Goal: Task Accomplishment & Management: Complete application form

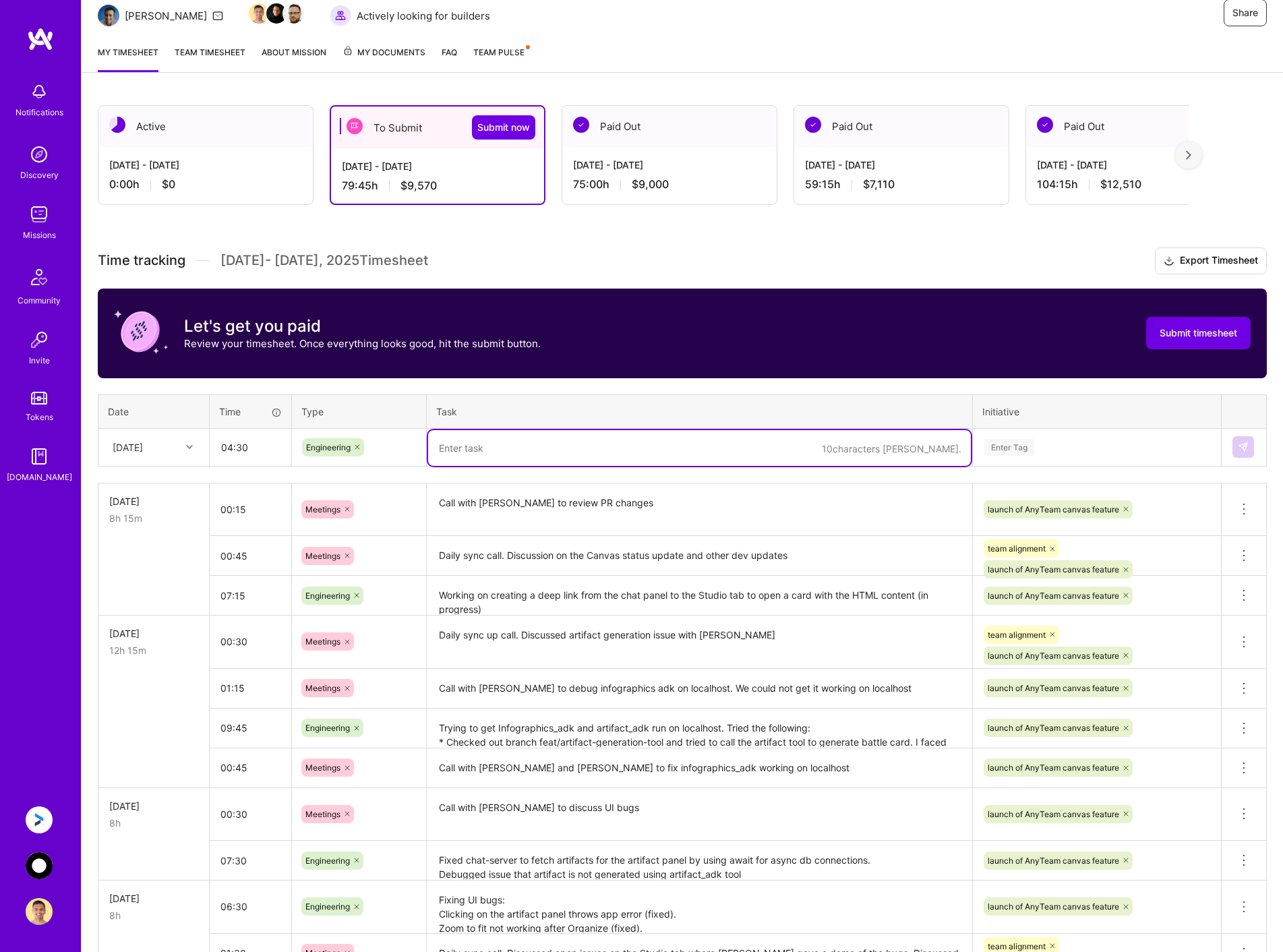
scroll to position [135, 0]
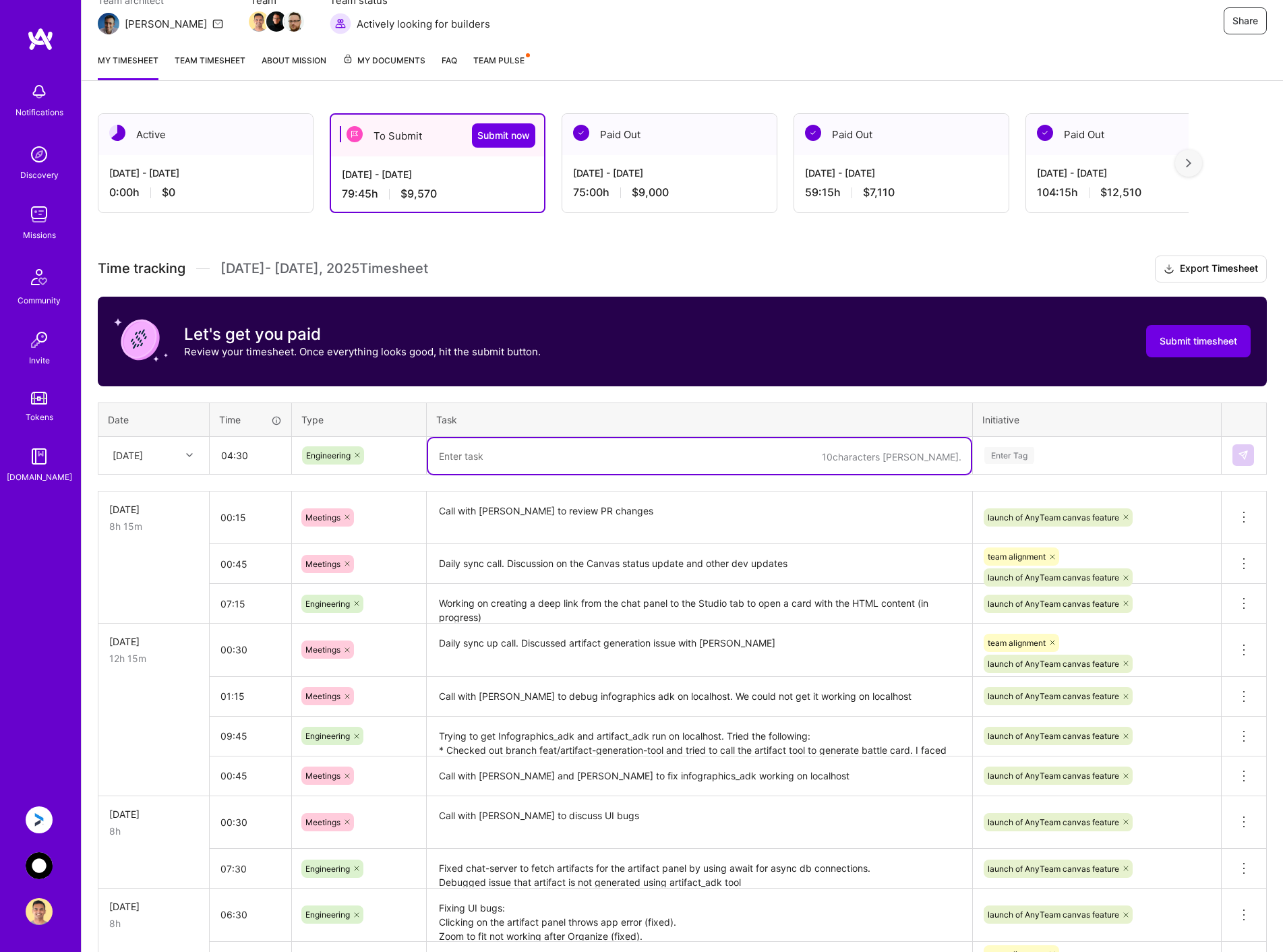
click at [491, 451] on textarea at bounding box center [699, 456] width 543 height 35
click at [501, 455] on textarea at bounding box center [699, 456] width 543 height 35
click at [564, 609] on textarea "Working on creating a deep link from the chat panel to the Studio tab to open a…" at bounding box center [699, 604] width 543 height 37
click at [558, 452] on textarea "Creating Infographics" at bounding box center [699, 456] width 543 height 35
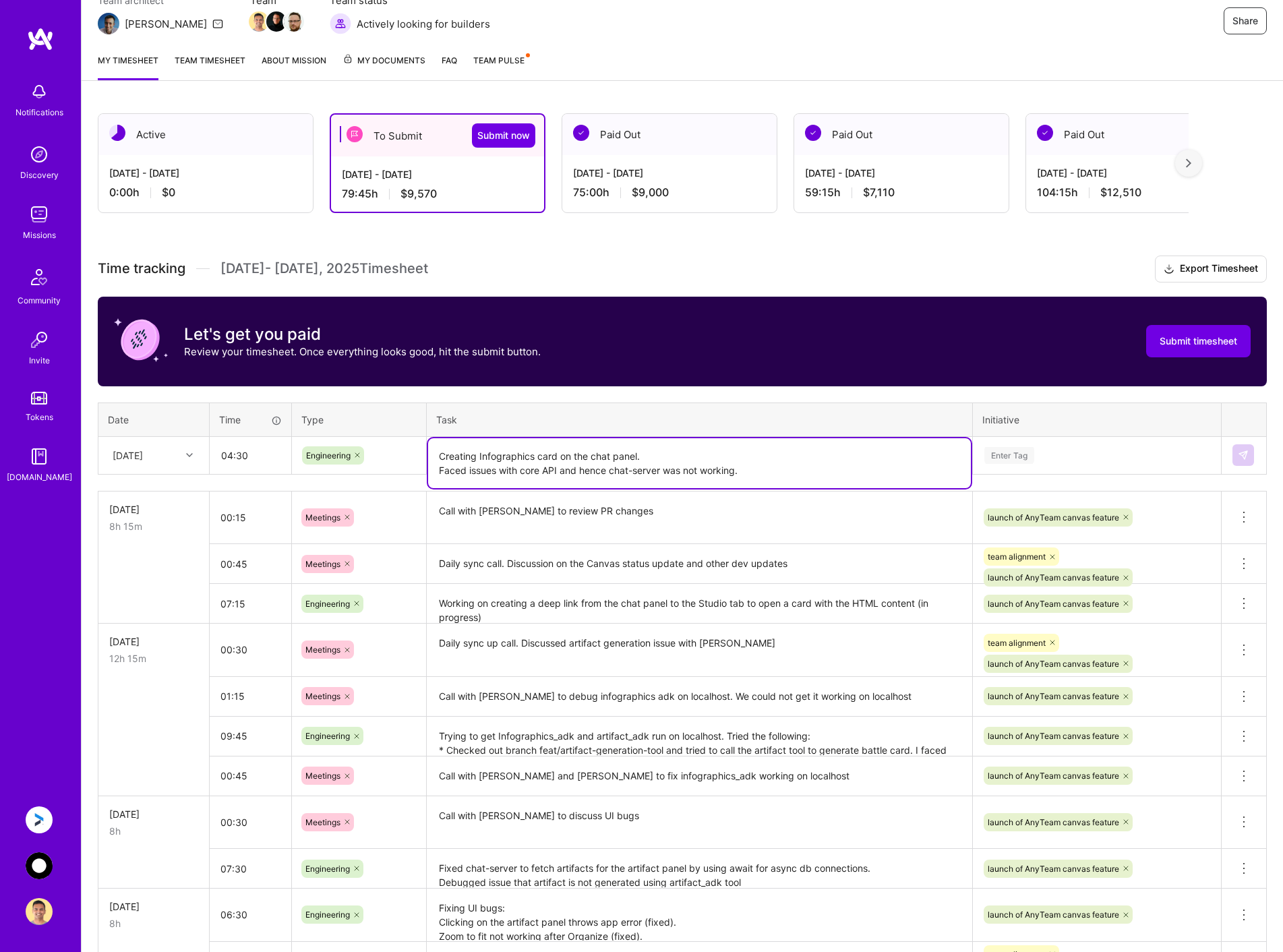
type textarea "Creating Infographics card on the chat panel. Faced issues with core API and he…"
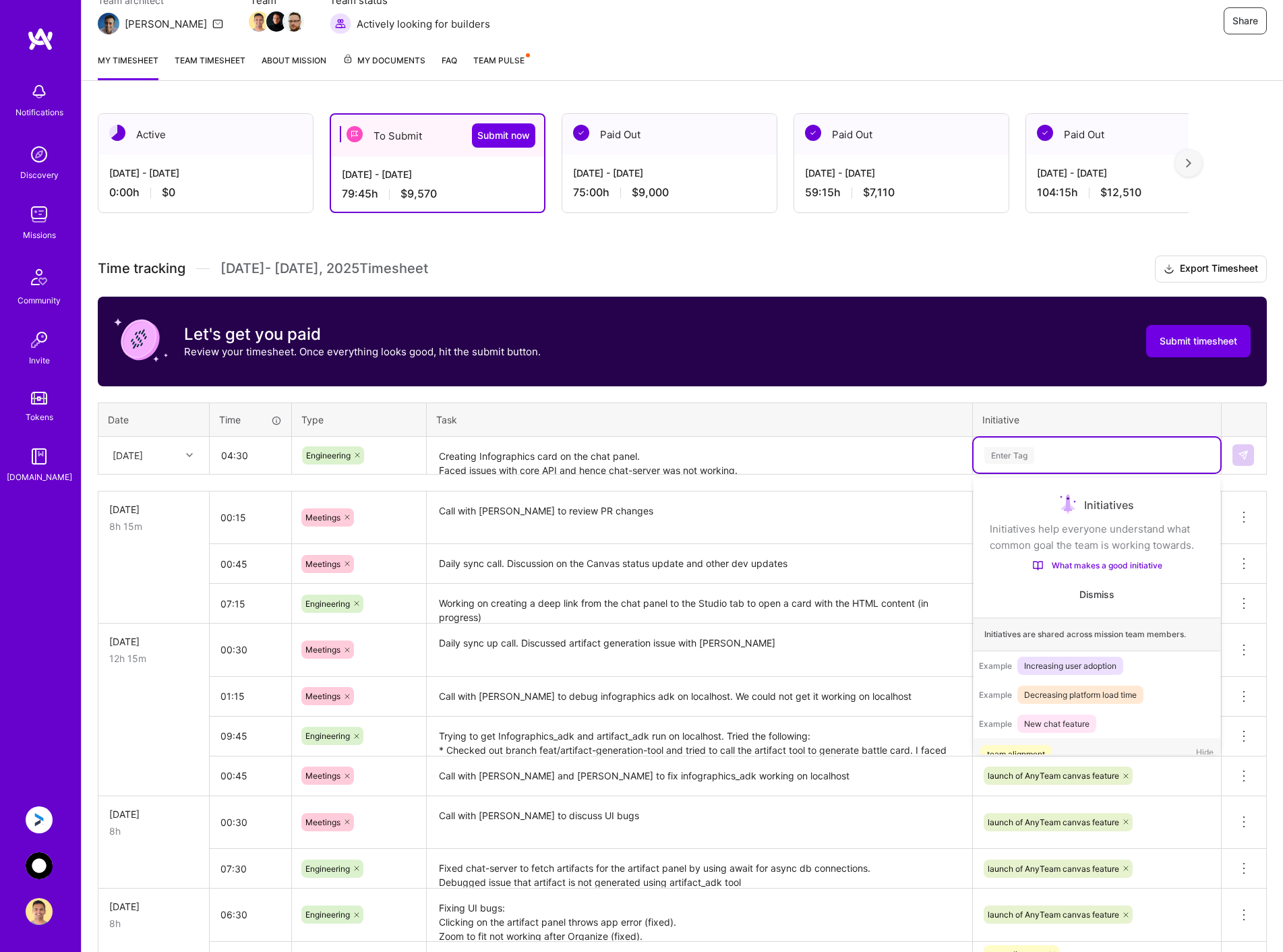
click at [1071, 447] on div "Enter Tag" at bounding box center [1097, 455] width 228 height 17
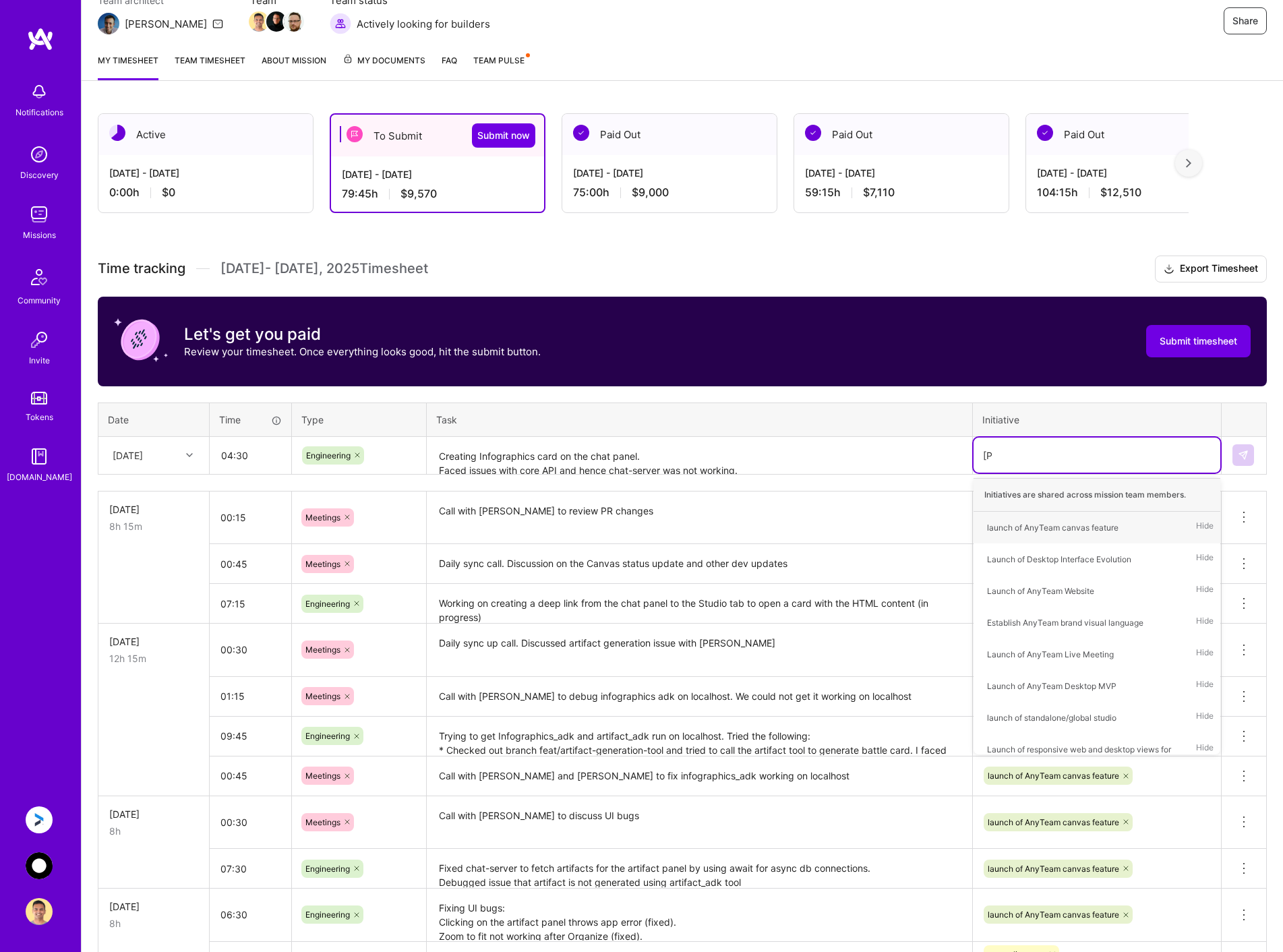
type input "laun"
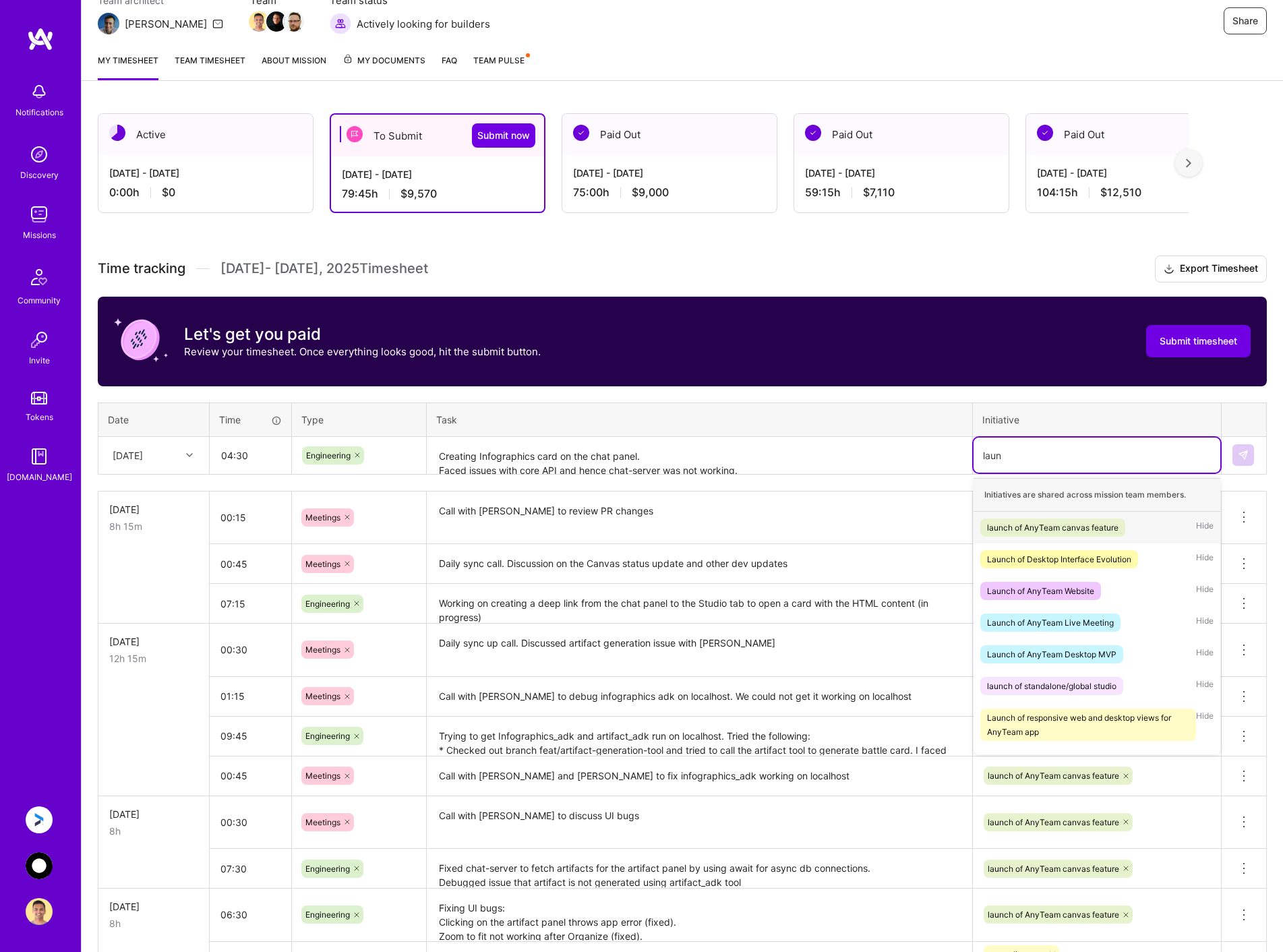
click at [1033, 521] on div "launch of AnyTeam canvas feature" at bounding box center [1052, 528] width 132 height 14
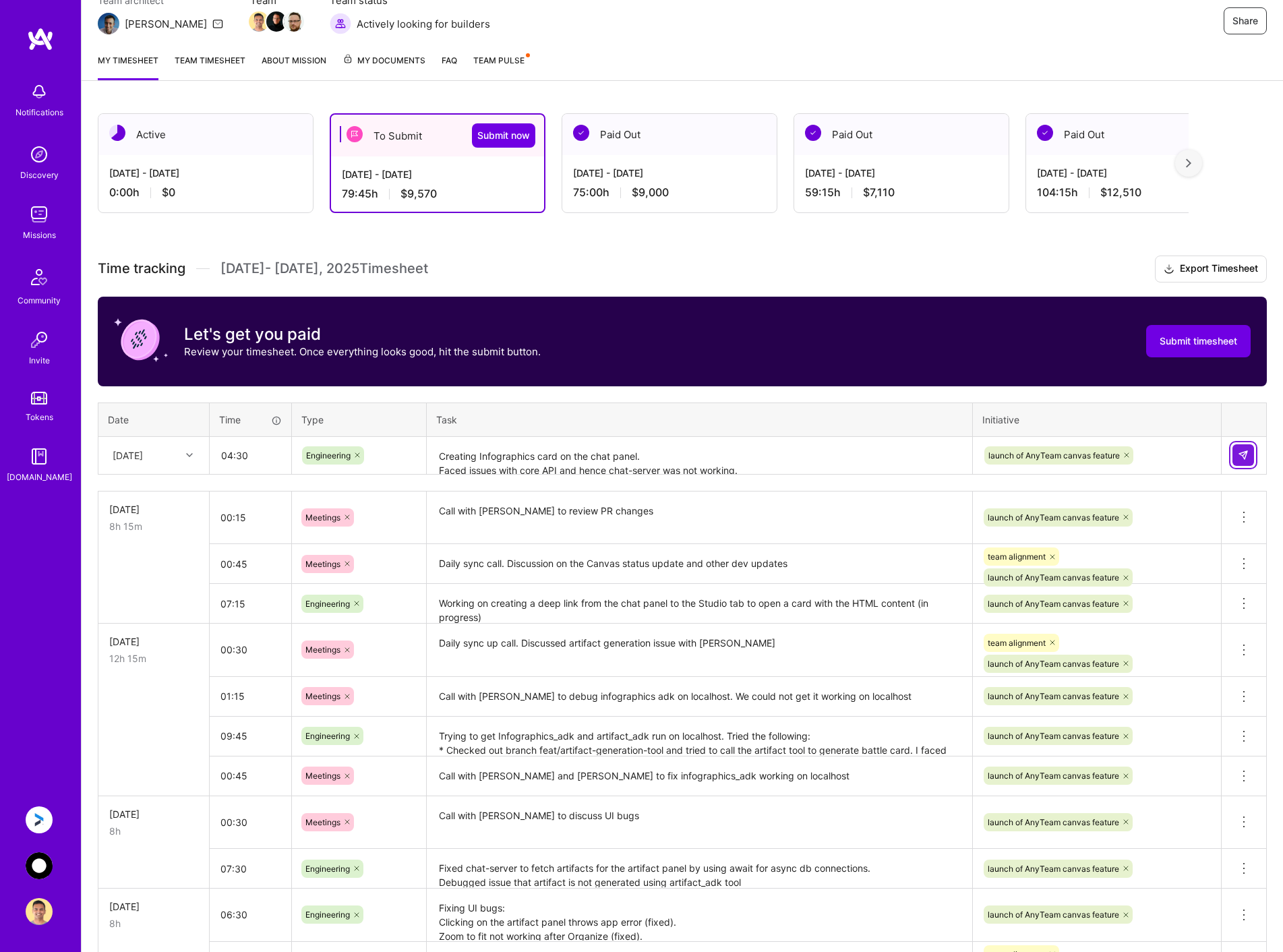
click at [1248, 455] on img at bounding box center [1243, 455] width 11 height 11
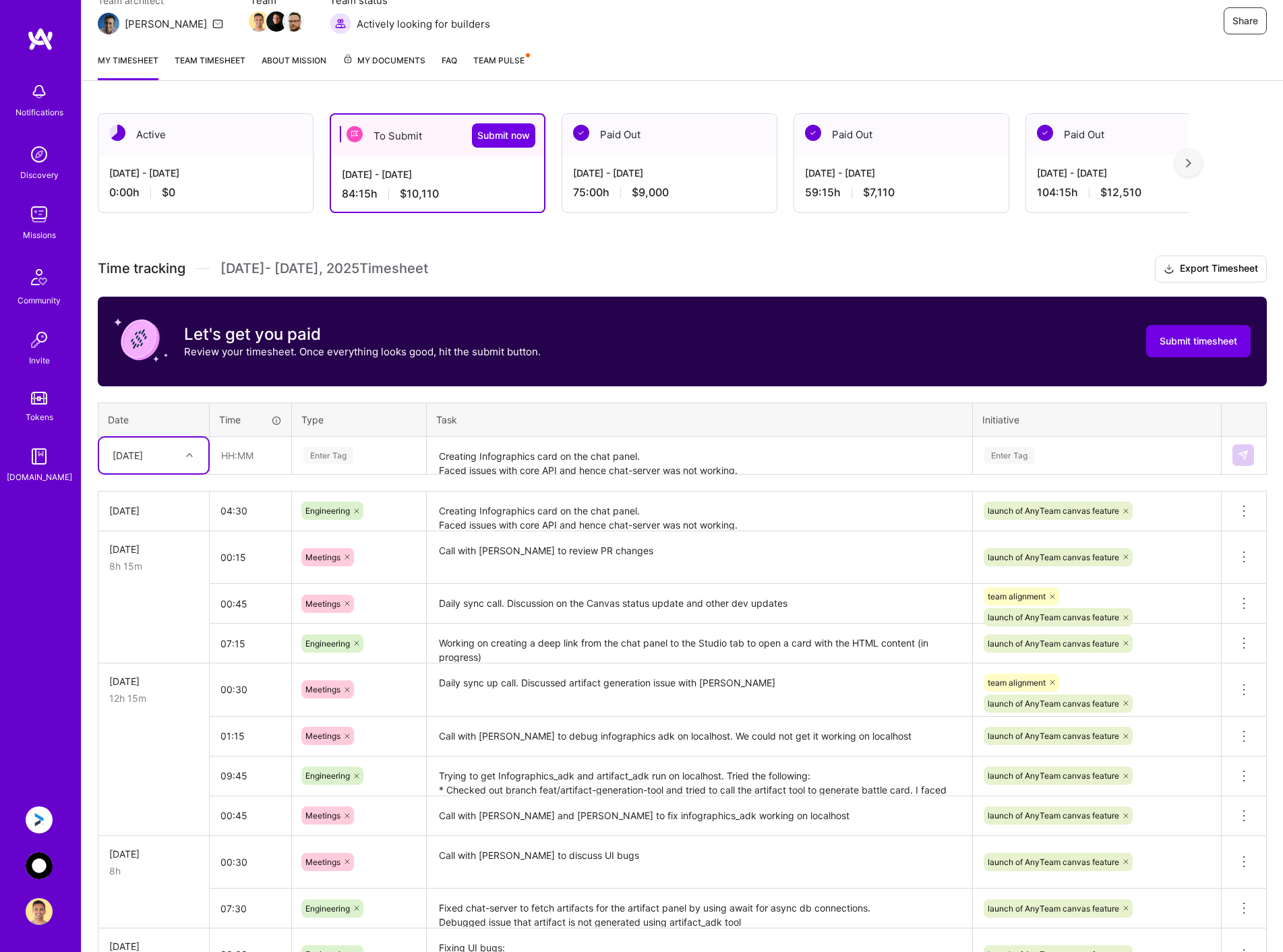
click at [182, 454] on div at bounding box center [191, 454] width 21 height 18
click at [167, 638] on div "[DATE]" at bounding box center [154, 641] width 109 height 25
click at [246, 463] on input "text" at bounding box center [250, 455] width 80 height 35
drag, startPoint x: 229, startPoint y: 452, endPoint x: 263, endPoint y: 451, distance: 34.0
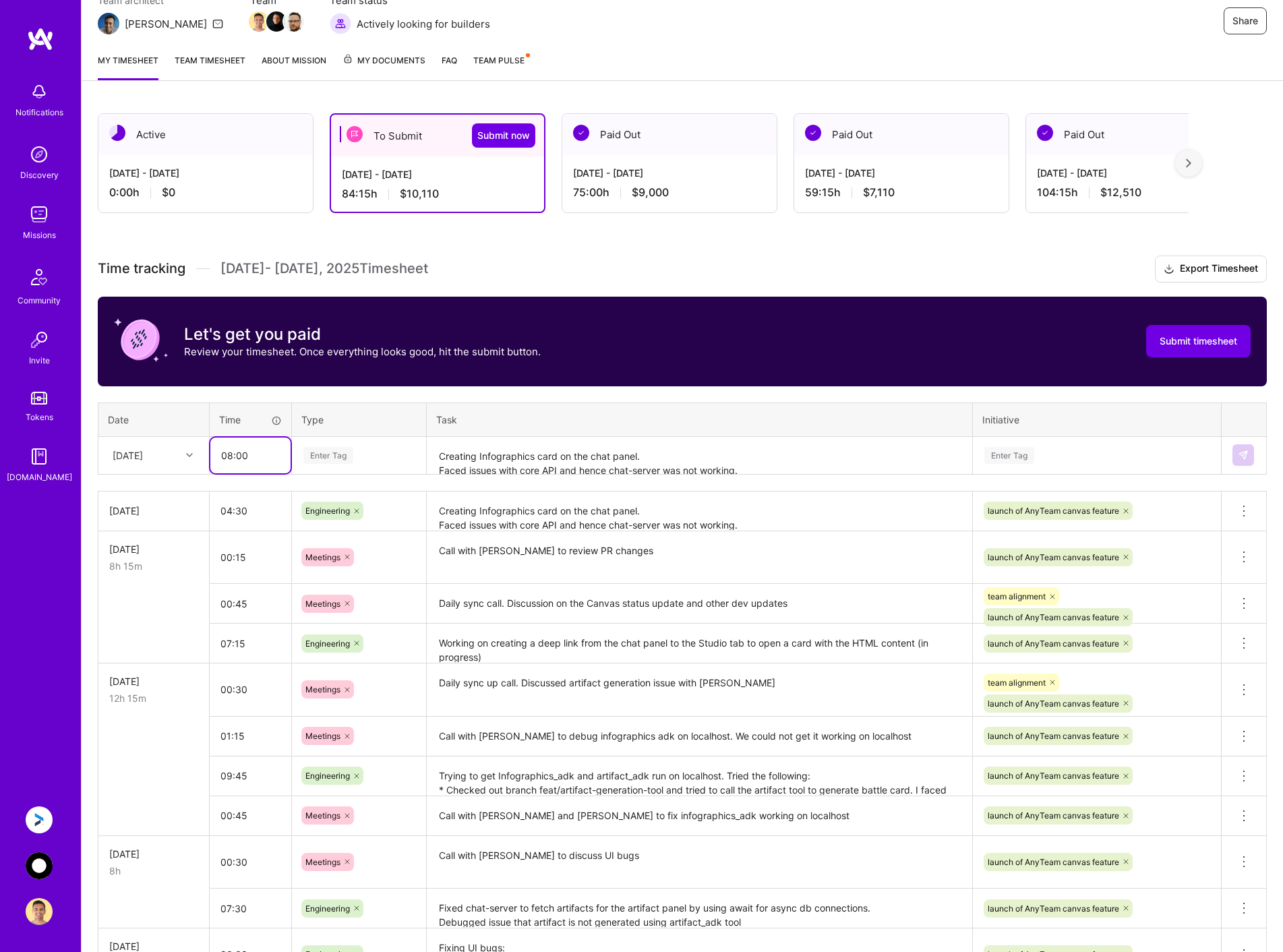
click at [263, 451] on input "08:00" at bounding box center [250, 455] width 80 height 35
type input "00:30"
click at [374, 456] on div "Enter Tag" at bounding box center [359, 455] width 114 height 17
type input "meetin"
click at [363, 504] on div "Meetings" at bounding box center [359, 499] width 132 height 32
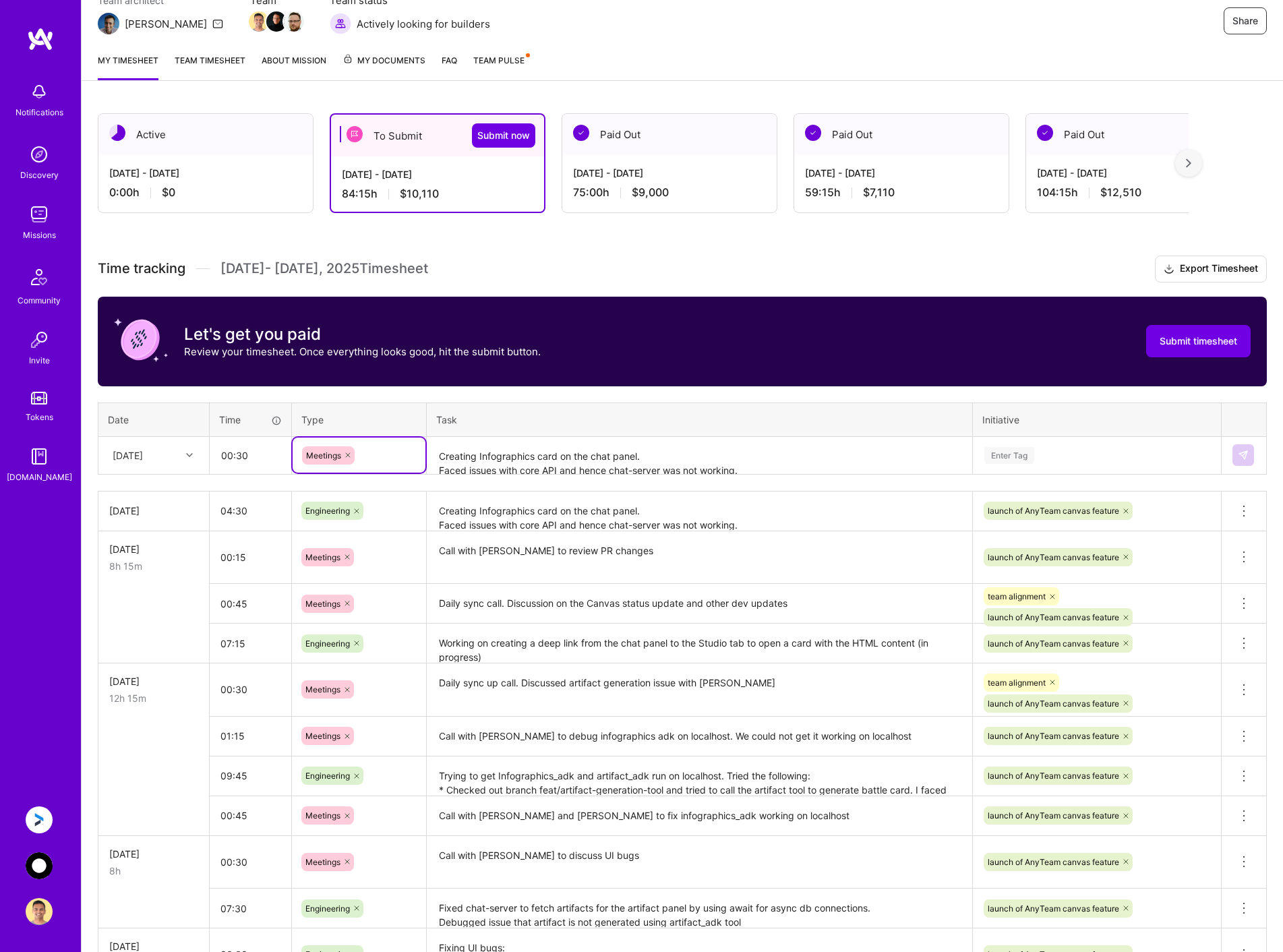
click at [480, 444] on textarea "Creating Infographics card on the chat panel. Faced issues with core API and he…" at bounding box center [699, 456] width 543 height 35
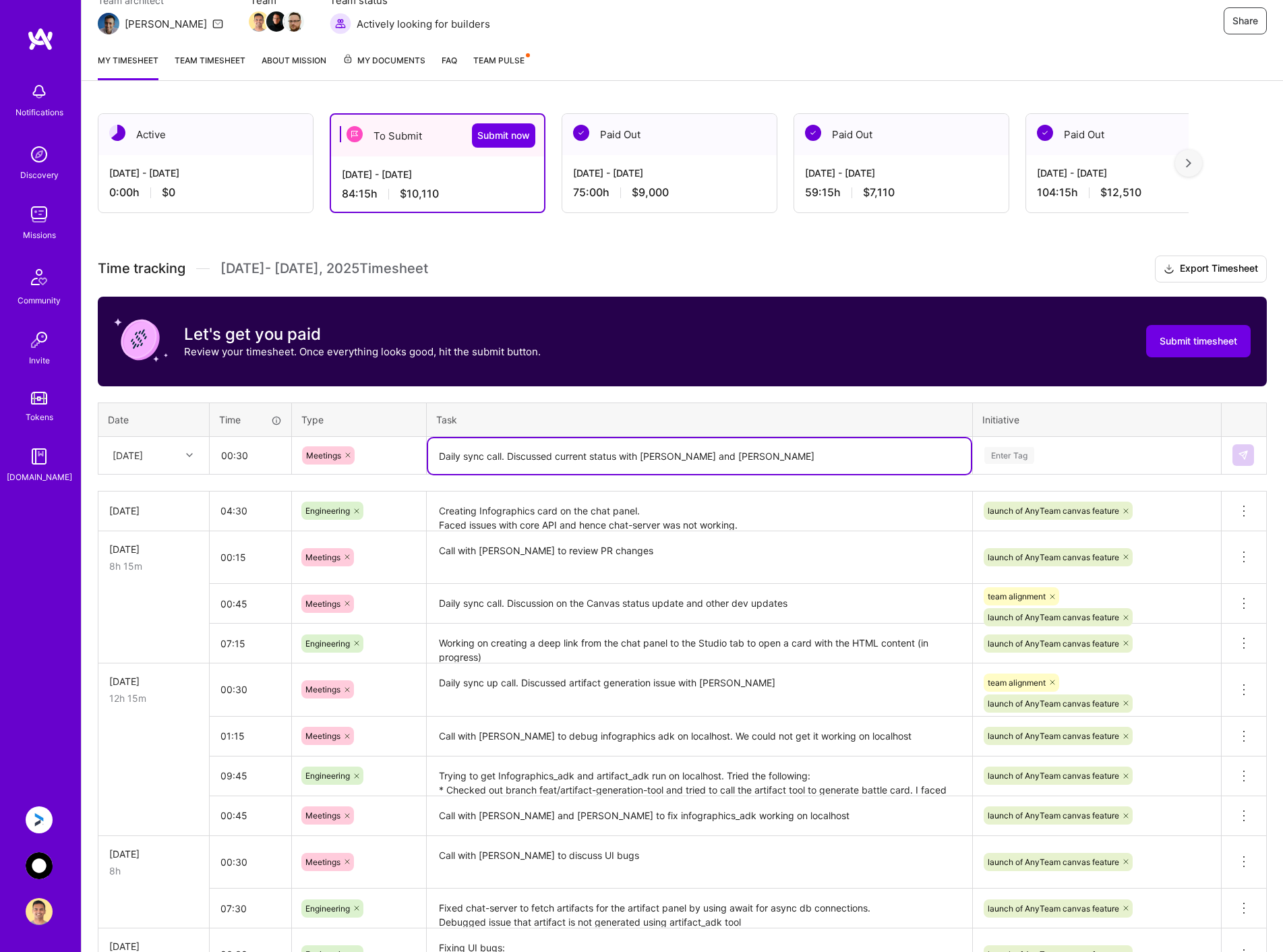
type textarea "Daily sync call. Discussed current status with [PERSON_NAME] and [PERSON_NAME]"
click at [1074, 457] on div "Enter Tag" at bounding box center [1097, 455] width 228 height 17
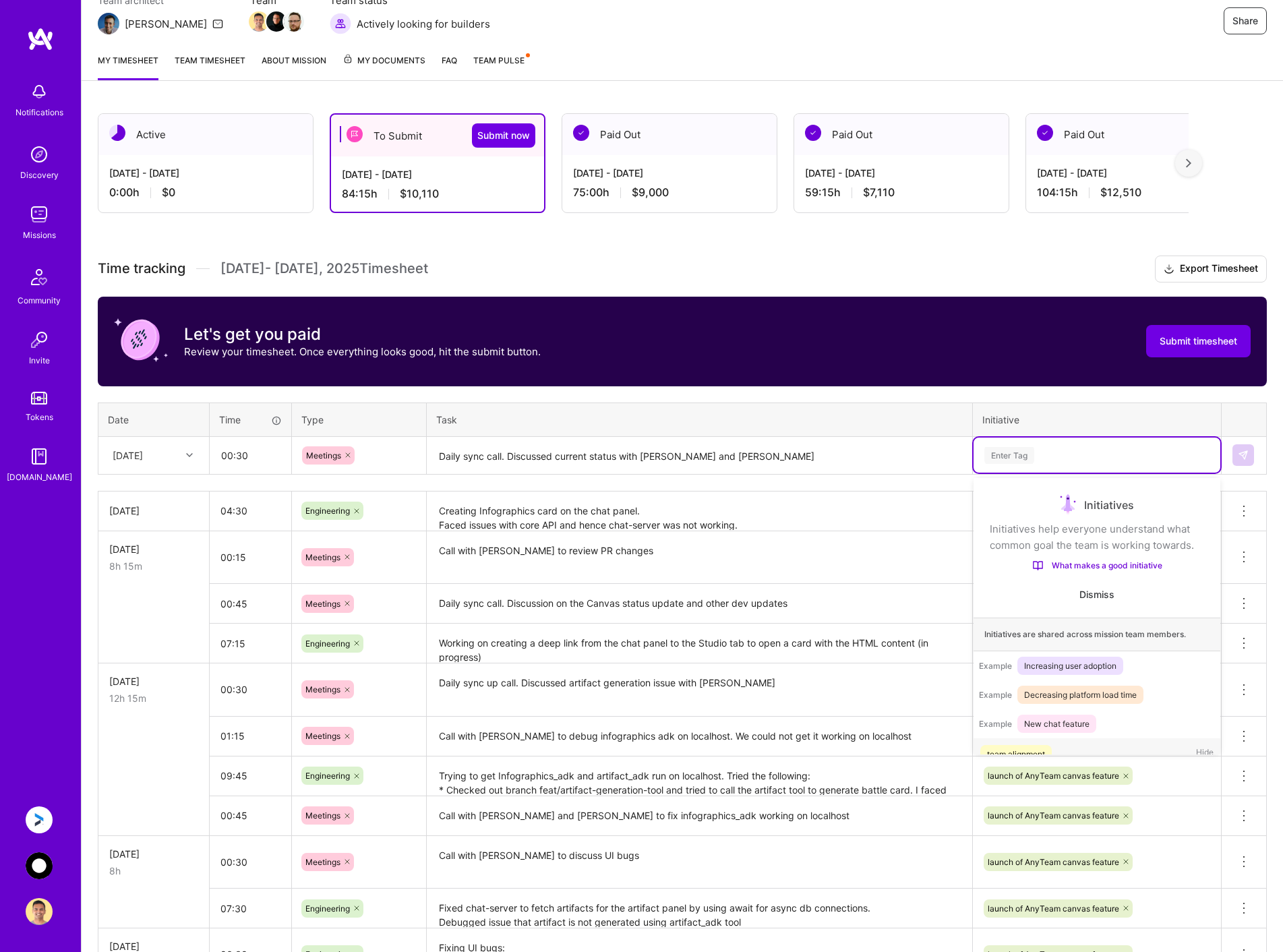
scroll to position [42, 0]
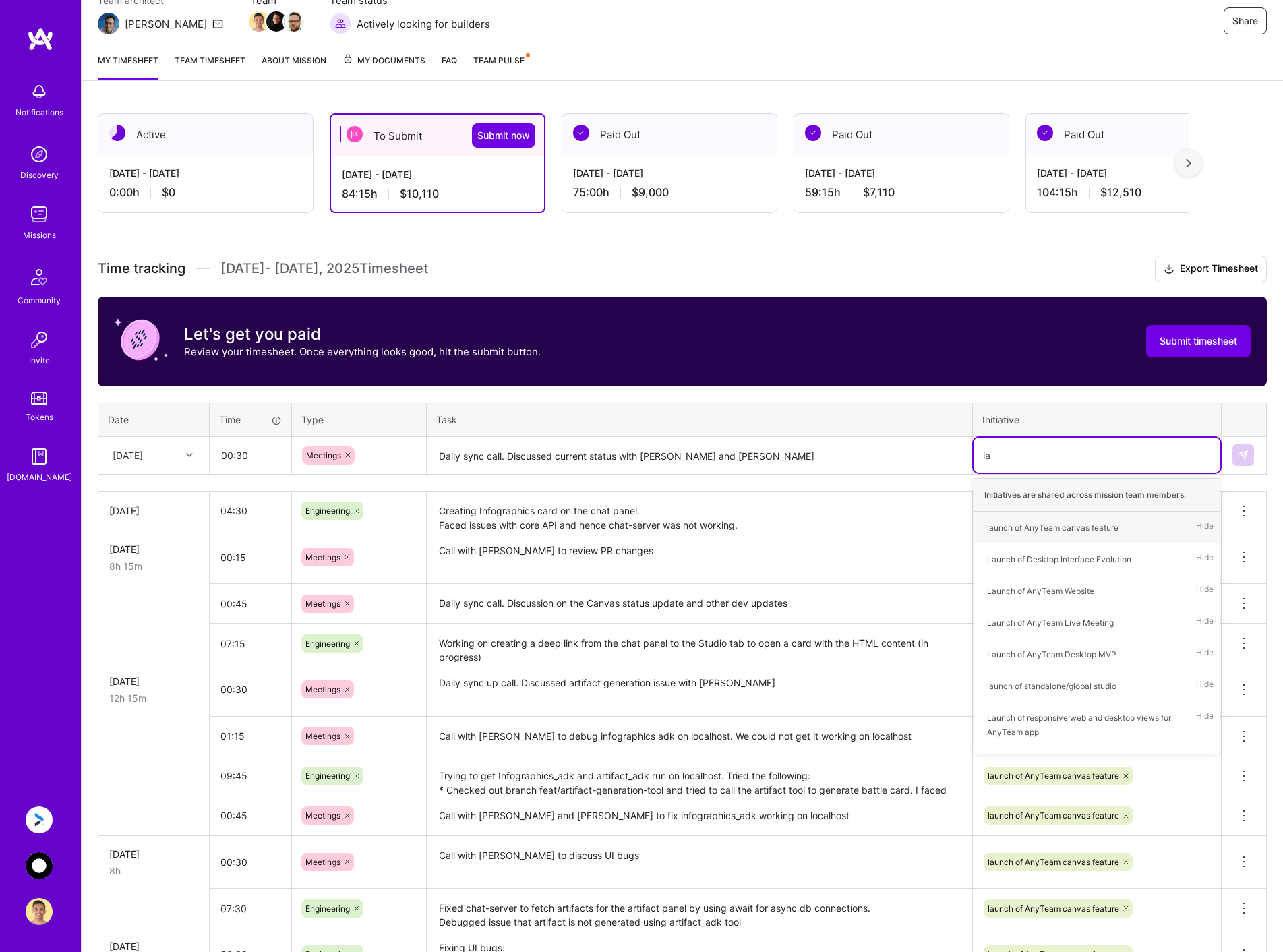
type input "[PERSON_NAME]"
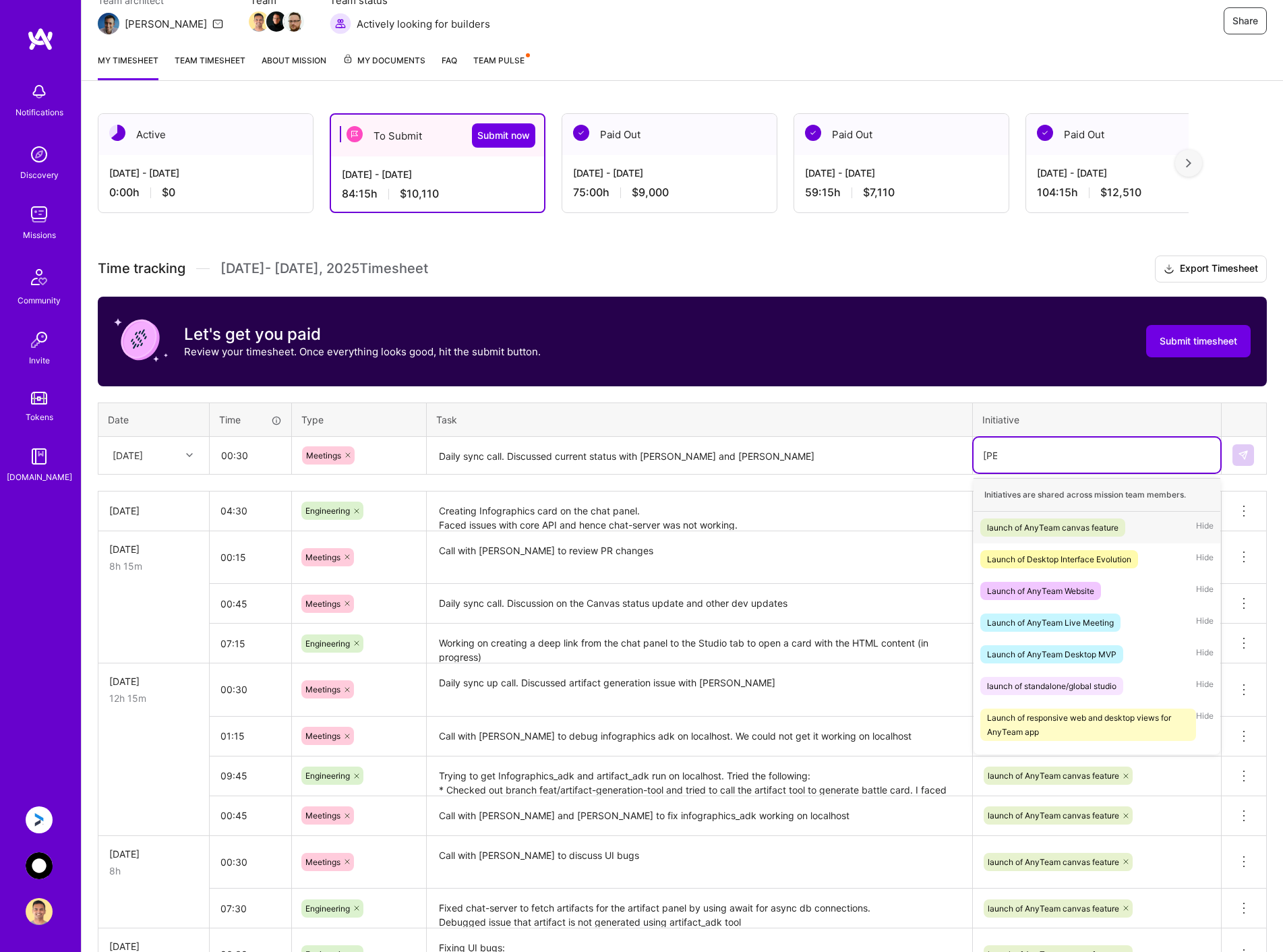
click at [1035, 530] on div "launch of AnyTeam canvas feature" at bounding box center [1052, 528] width 132 height 14
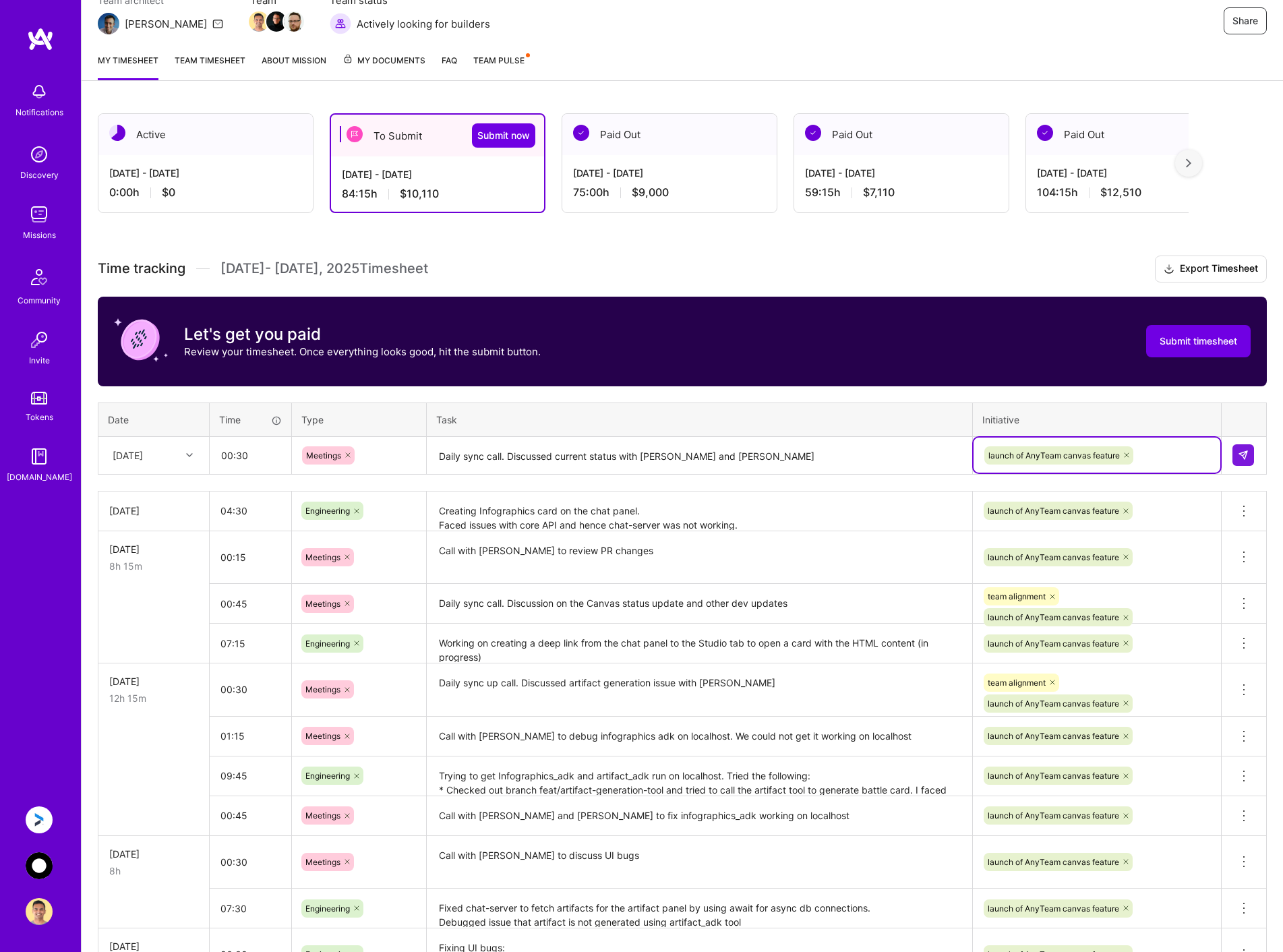
click at [845, 454] on textarea "Daily sync call. Discussed current status with [PERSON_NAME] and [PERSON_NAME]" at bounding box center [699, 456] width 543 height 35
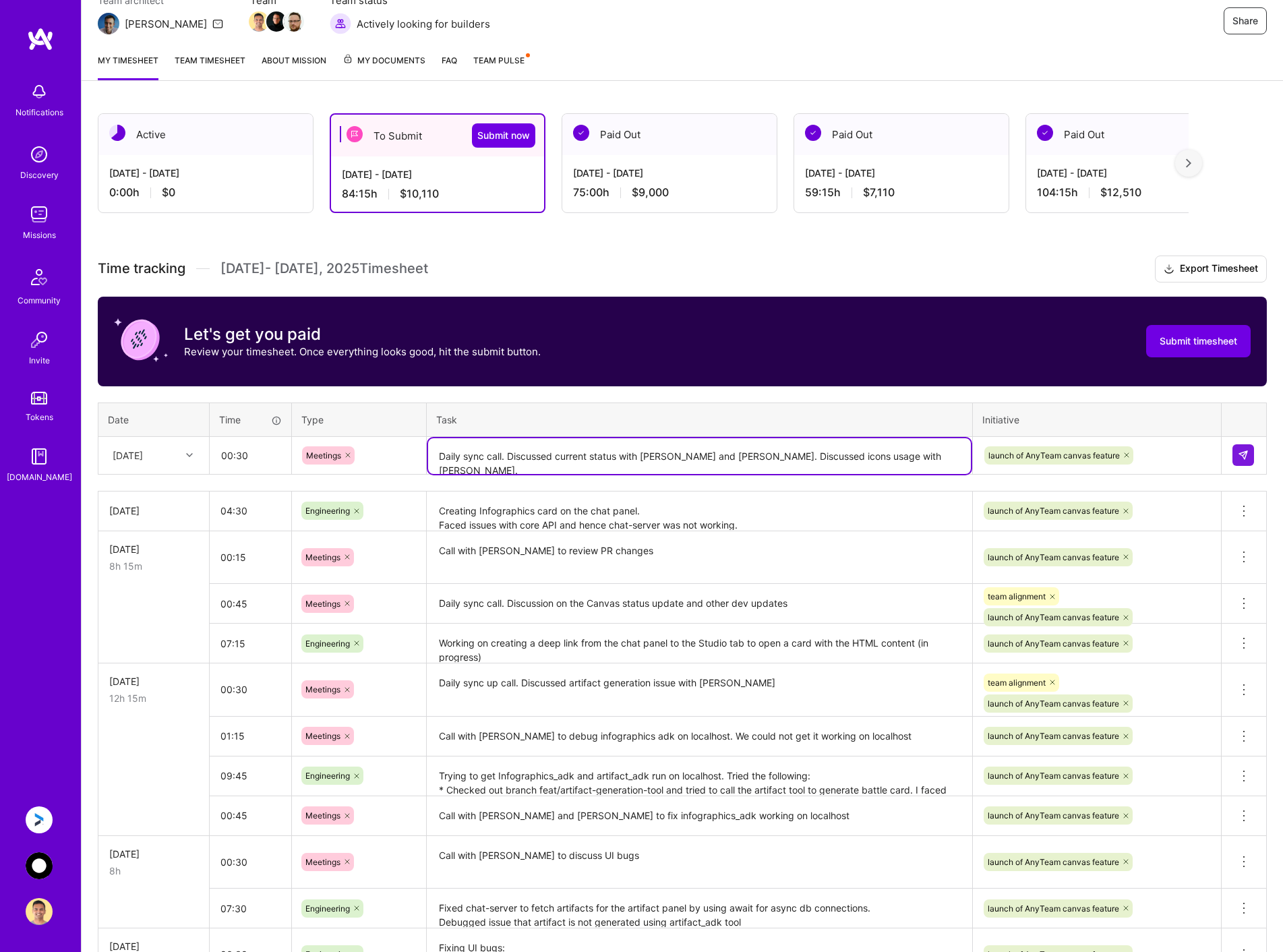
type textarea "Daily sync call. Discussed current status with [PERSON_NAME] and [PERSON_NAME].…"
click at [1151, 459] on div "launch of AnyTeam canvas feature" at bounding box center [1097, 455] width 228 height 21
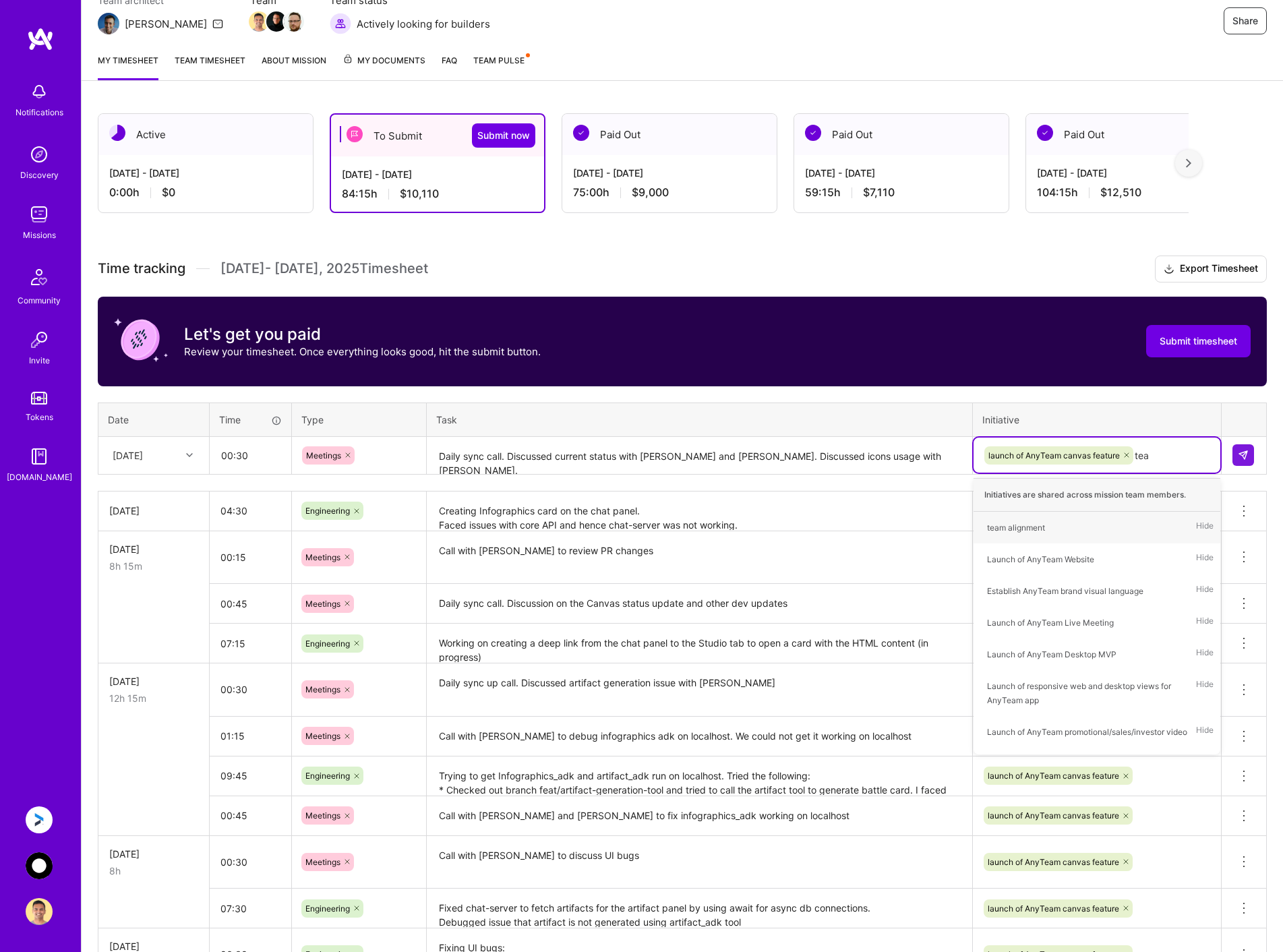
type input "team"
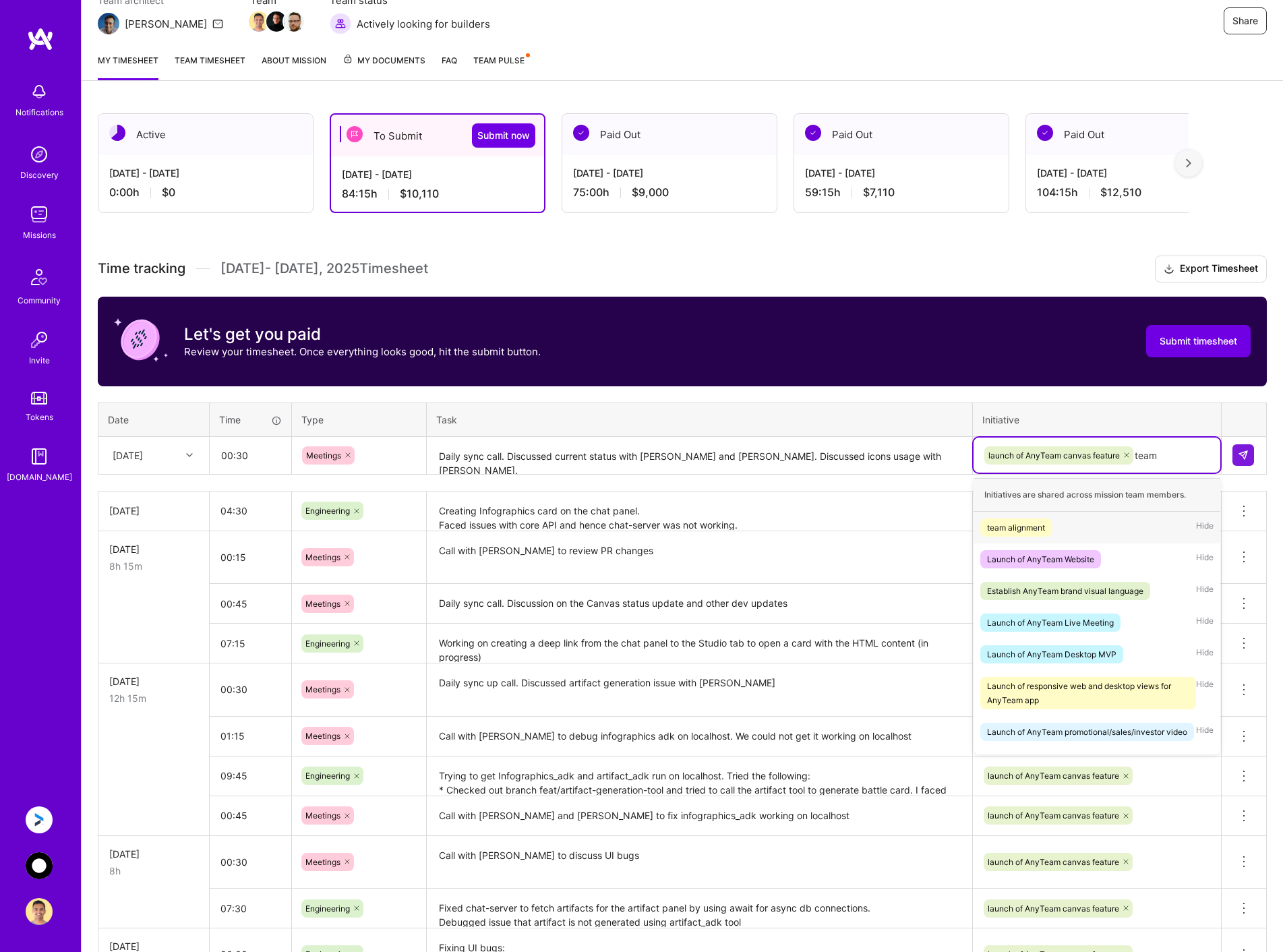
click at [1074, 525] on div "team alignment Hide" at bounding box center [1097, 527] width 246 height 32
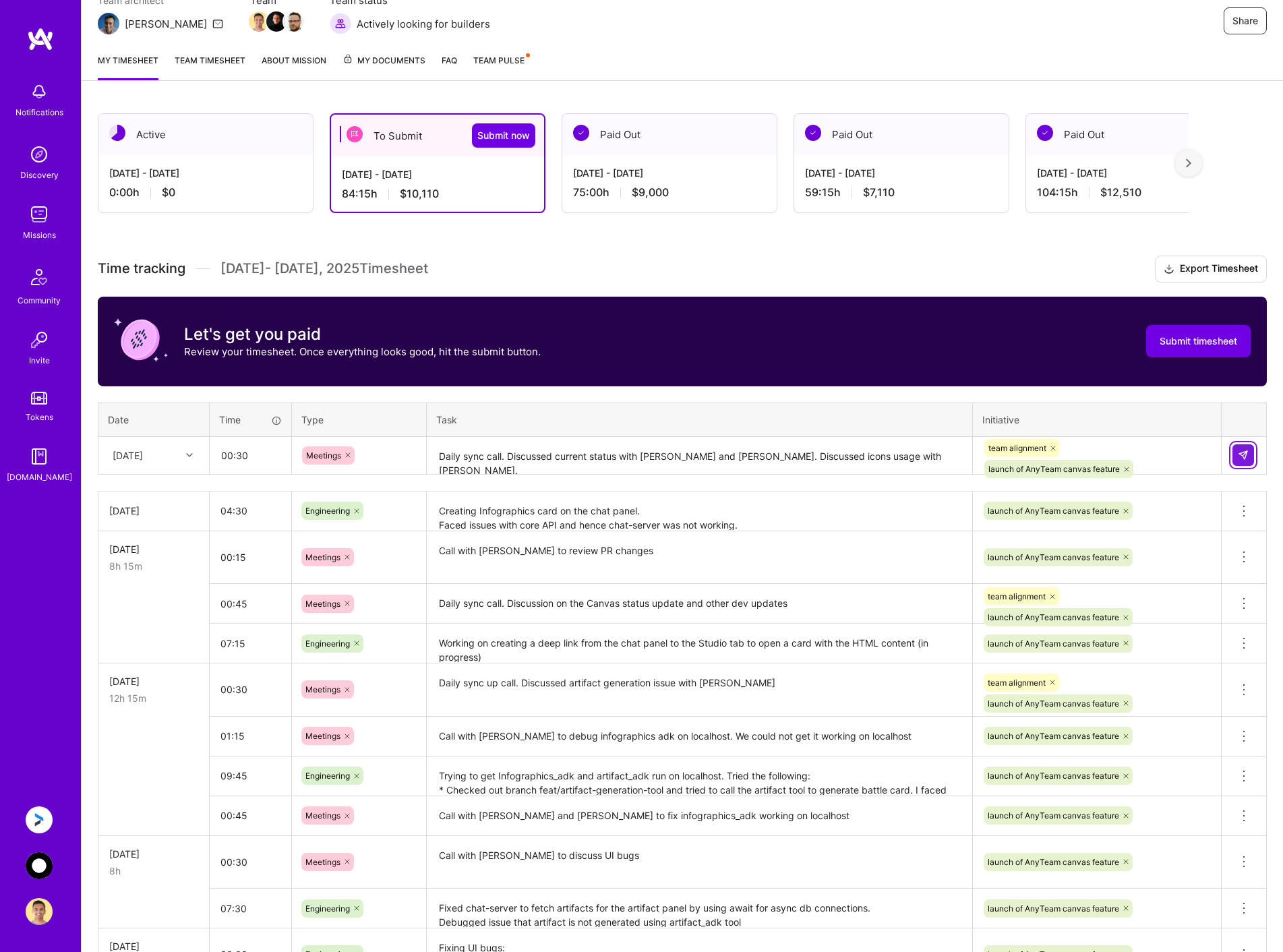
click at [1241, 449] on button at bounding box center [1243, 455] width 22 height 22
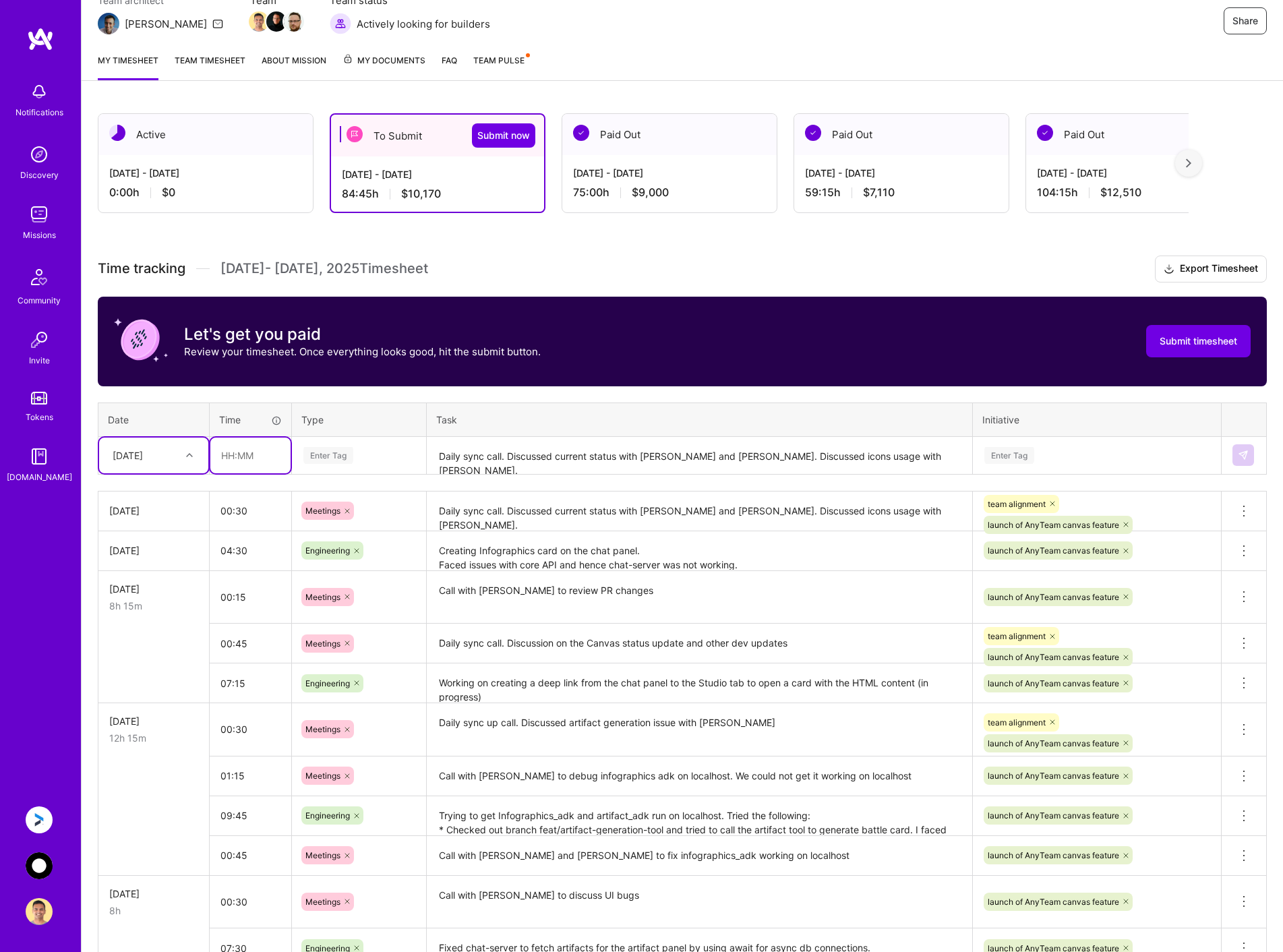
click at [245, 459] on input "text" at bounding box center [250, 455] width 80 height 35
type input "07:30"
click at [343, 459] on div "Enter Tag" at bounding box center [328, 455] width 50 height 21
type input "meet"
click at [350, 494] on div "Meetings" at bounding box center [359, 499] width 132 height 32
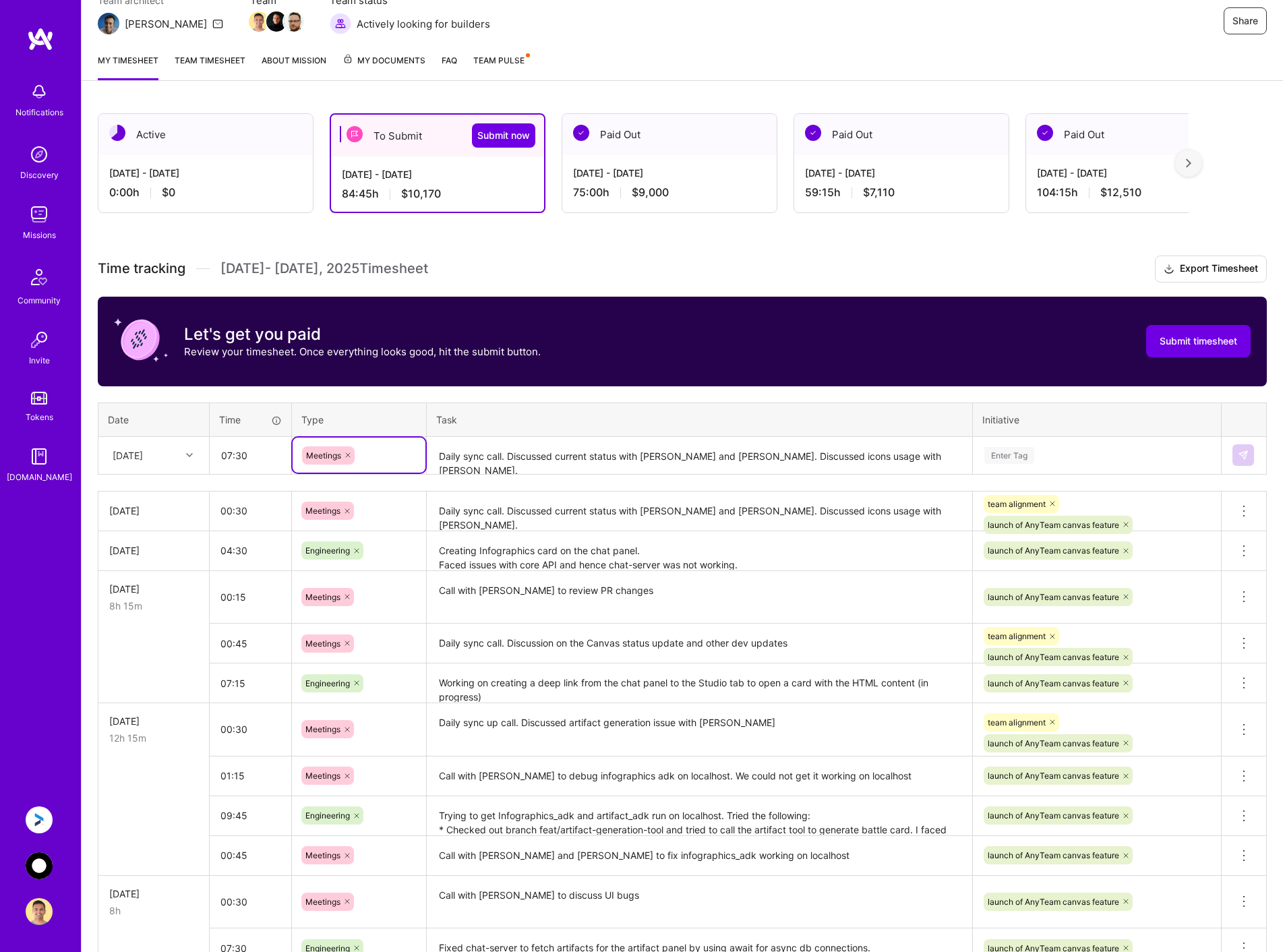
click at [498, 454] on textarea "Daily sync call. Discussed current status with [PERSON_NAME] and [PERSON_NAME].…" at bounding box center [699, 456] width 543 height 35
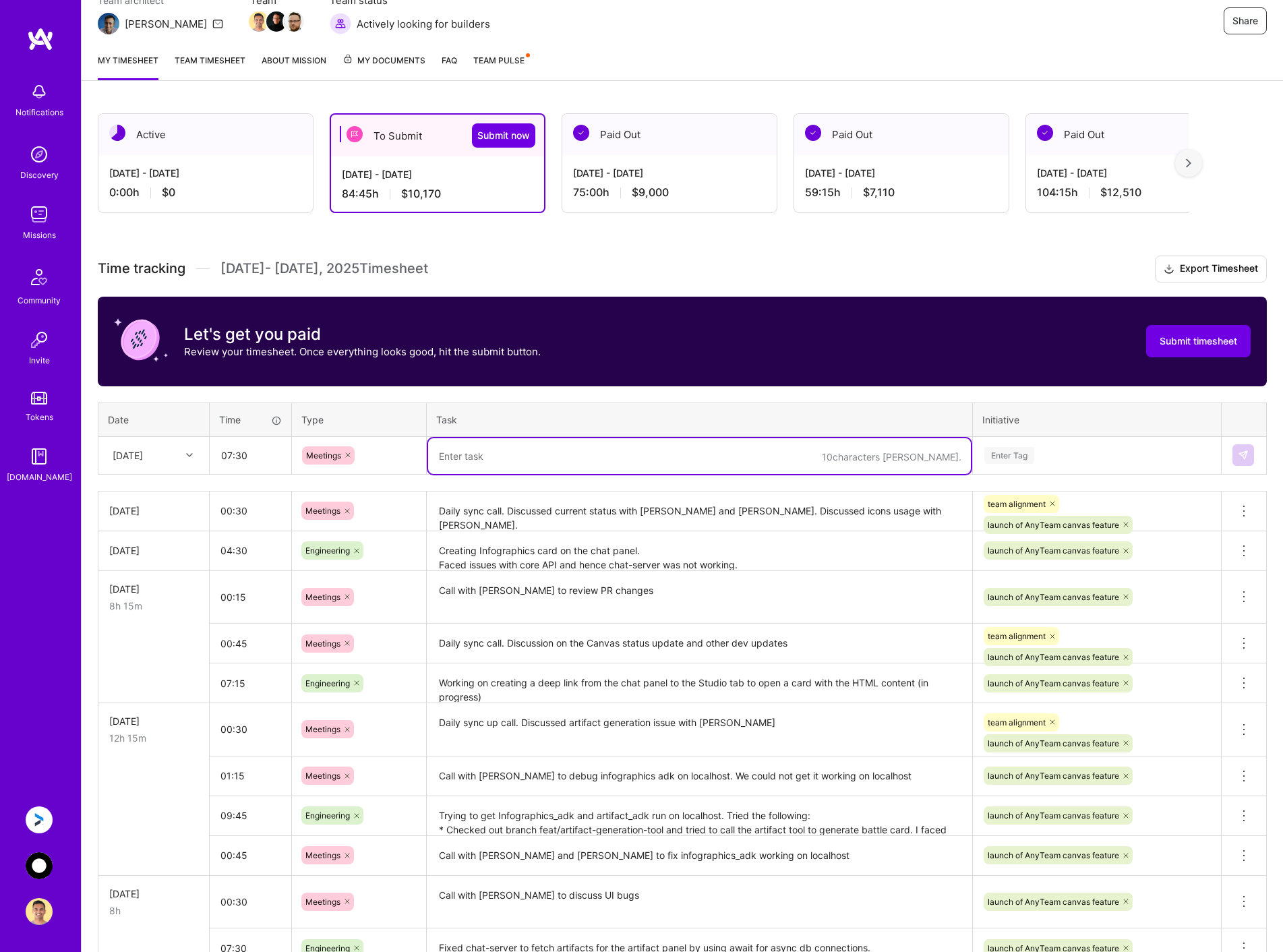
click at [537, 458] on textarea at bounding box center [699, 456] width 543 height 35
paste textarea "Allocations Owned SD: Asset Type Allocation Percent Market Value (CAD Combined)…"
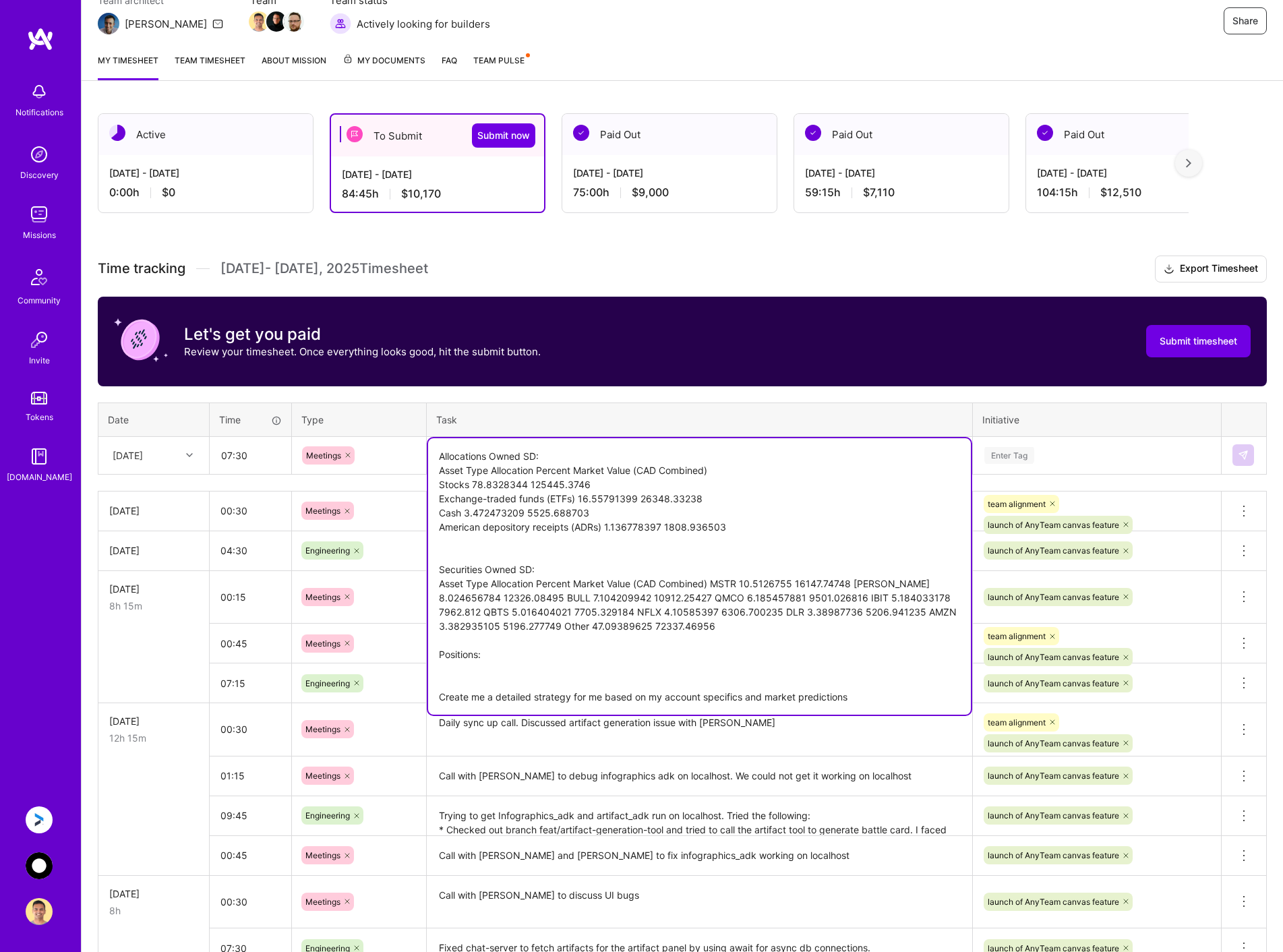
click at [570, 454] on textarea "Allocations Owned SD: Asset Type Allocation Percent Market Value (CAD Combined)…" at bounding box center [699, 576] width 543 height 277
paste textarea "Showing an infographic box instead of the artifact URL in the chat panel, along…"
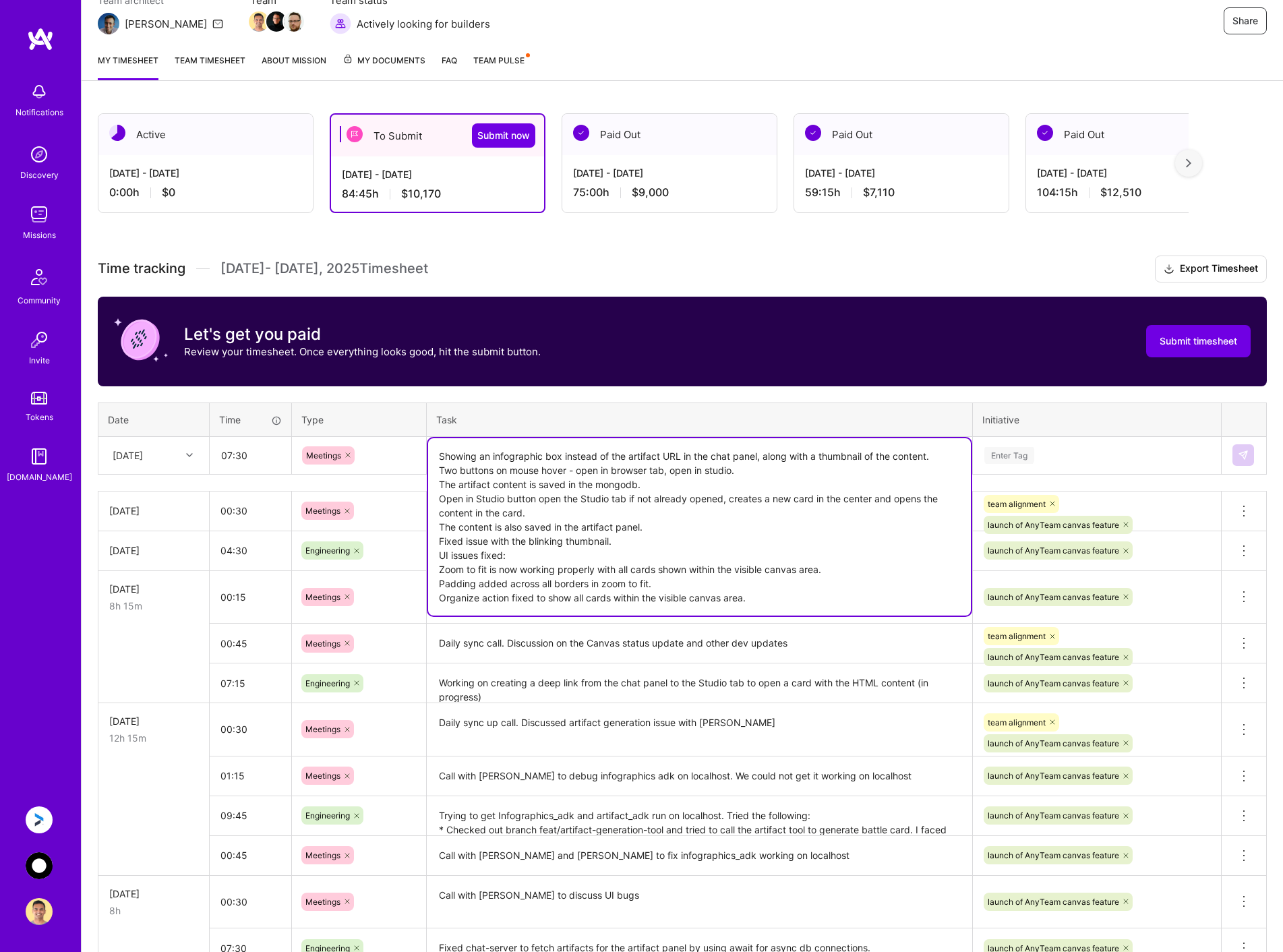
type textarea "Showing an infographic box instead of the artifact URL in the chat panel, along…"
click at [847, 456] on textarea "Showing an infographic box instead of the artifact URL in the chat panel, along…" at bounding box center [699, 527] width 543 height 177
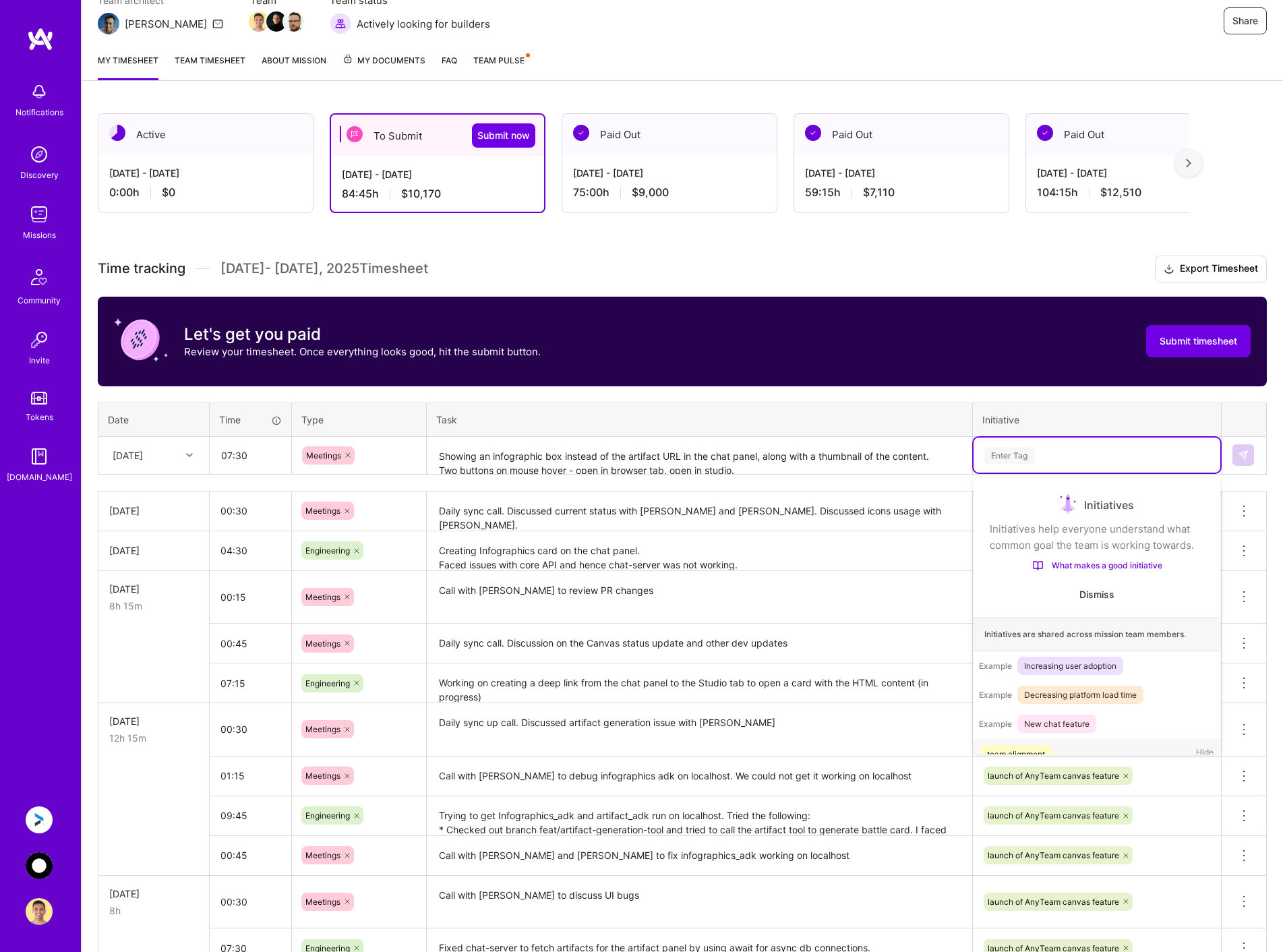
click at [1078, 456] on div "Enter Tag" at bounding box center [1097, 455] width 228 height 17
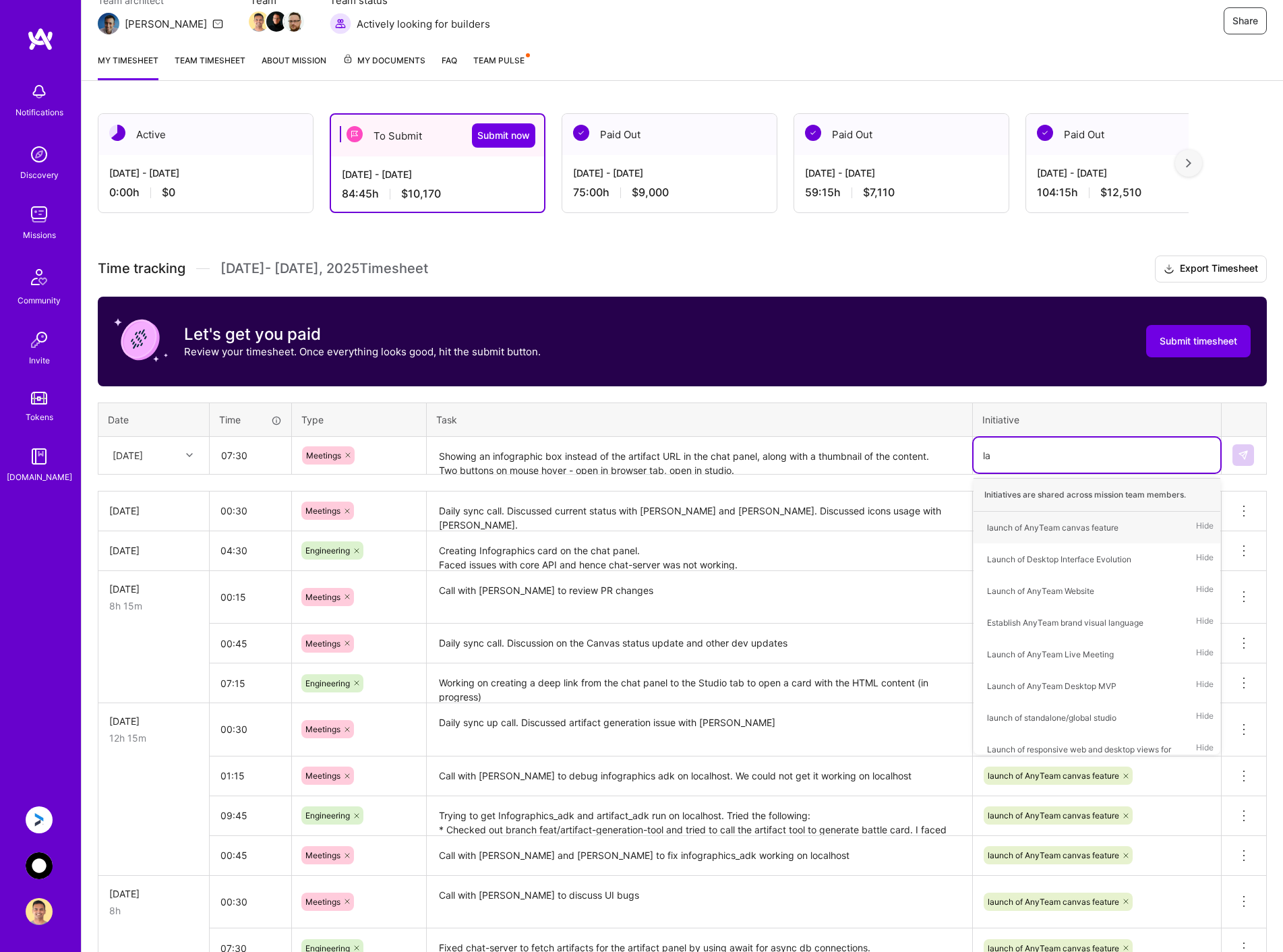
type input "[PERSON_NAME]"
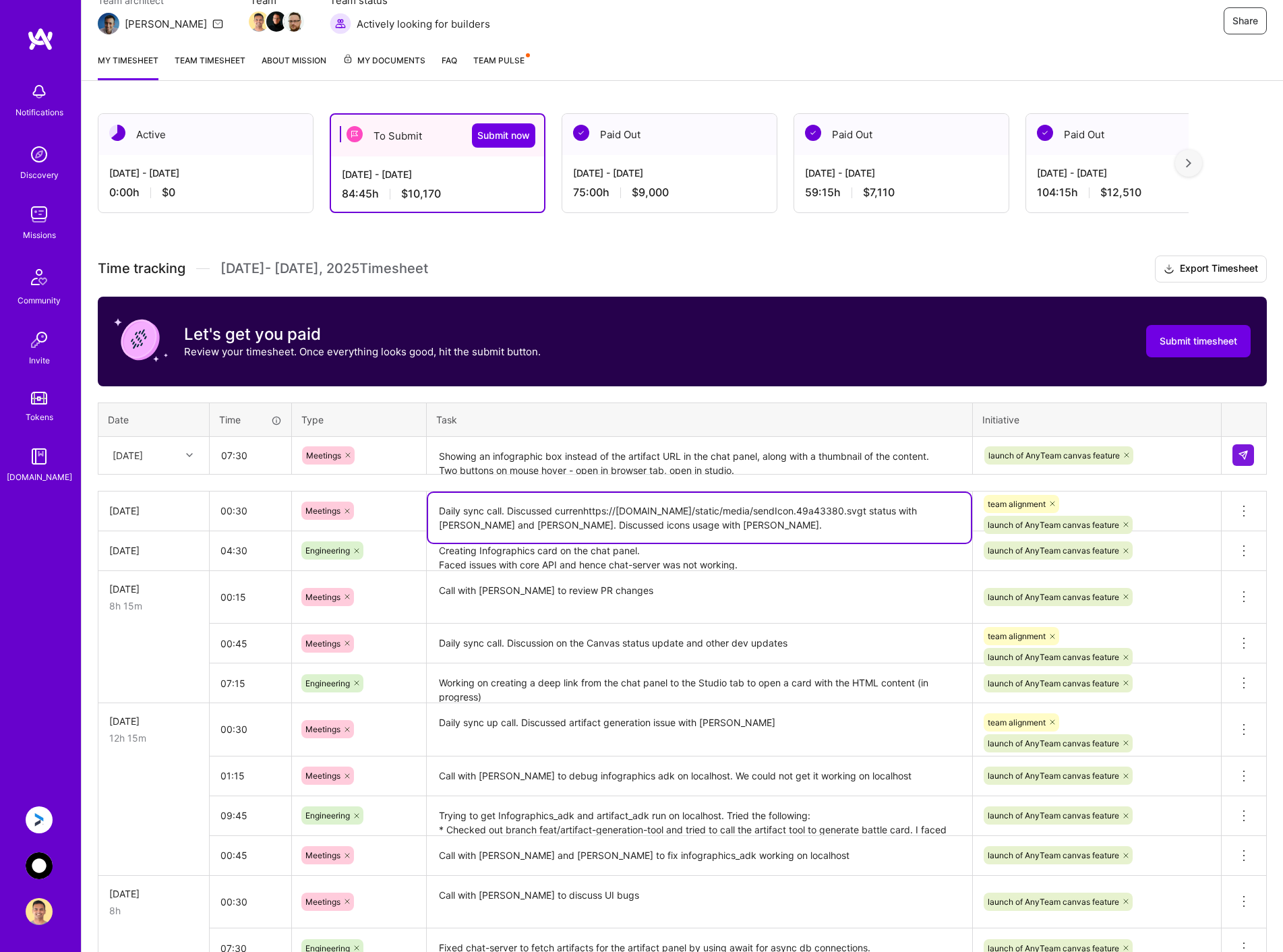
type textarea "Daily sync call. Discussed currenhttps://[DOMAIN_NAME]/static/media/sendIcon.49…"
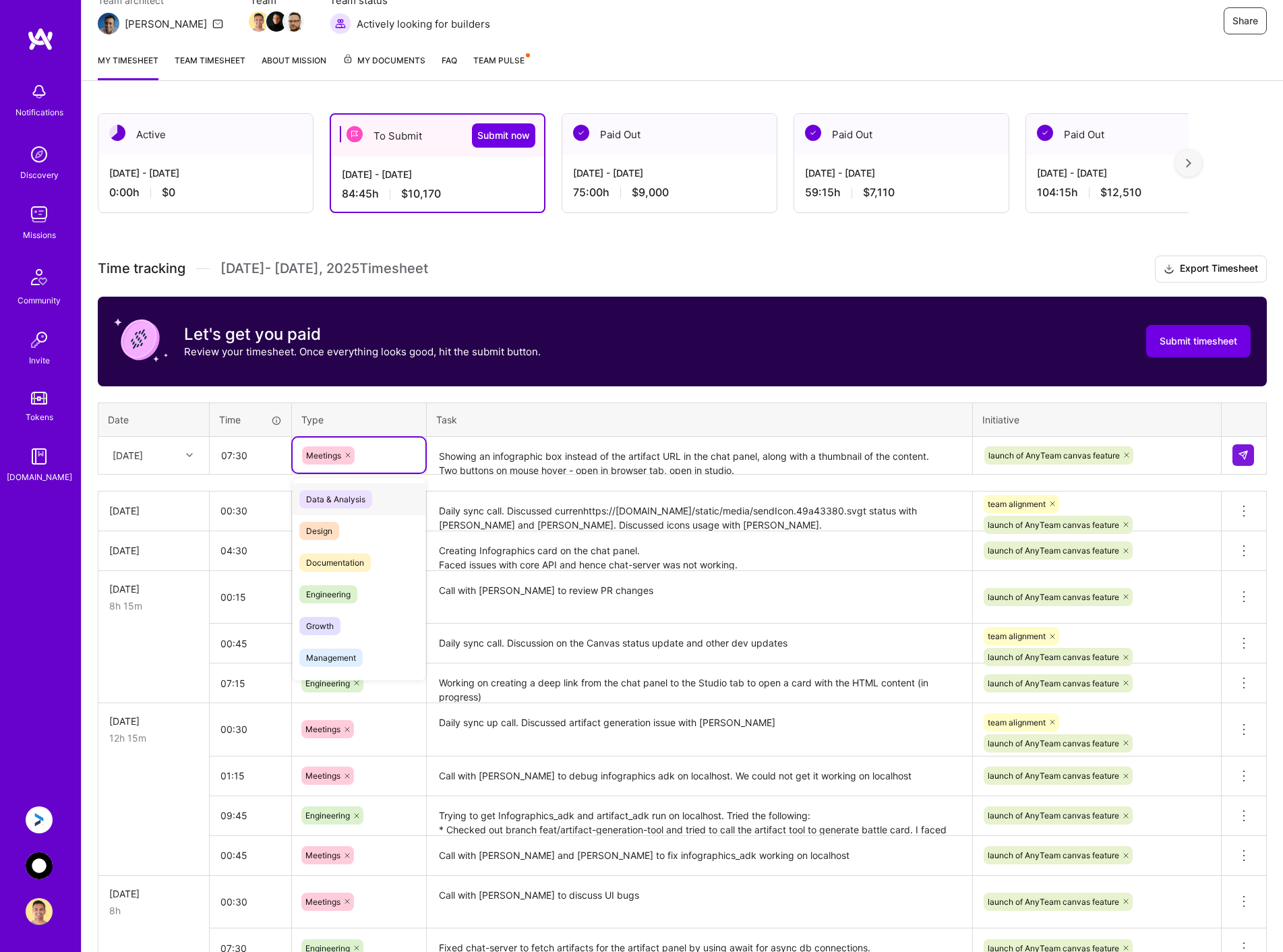
click at [381, 448] on div "Meetings" at bounding box center [359, 455] width 114 height 18
click at [364, 593] on div "Engineering" at bounding box center [359, 594] width 132 height 32
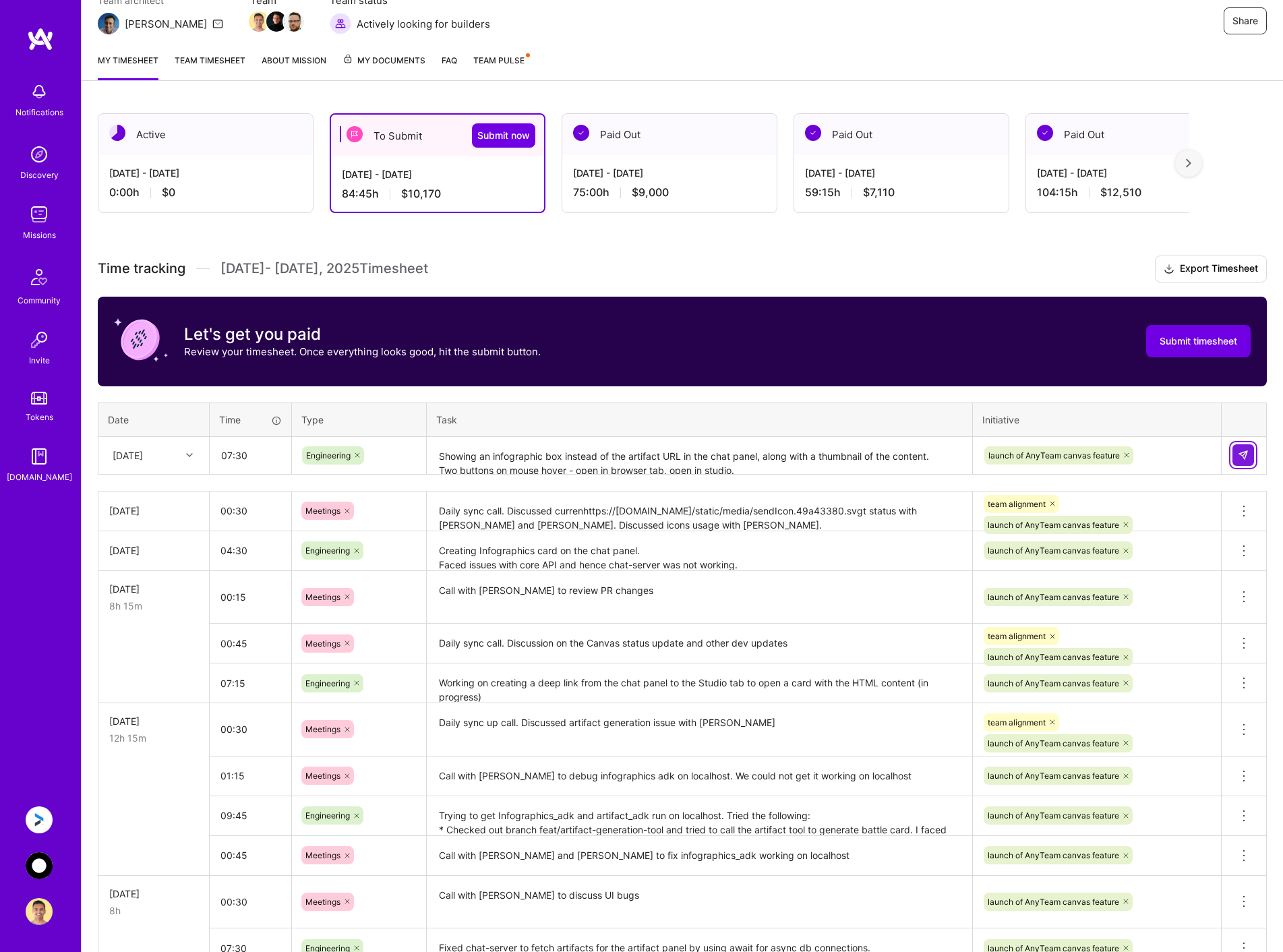
click at [1241, 454] on img at bounding box center [1243, 455] width 11 height 11
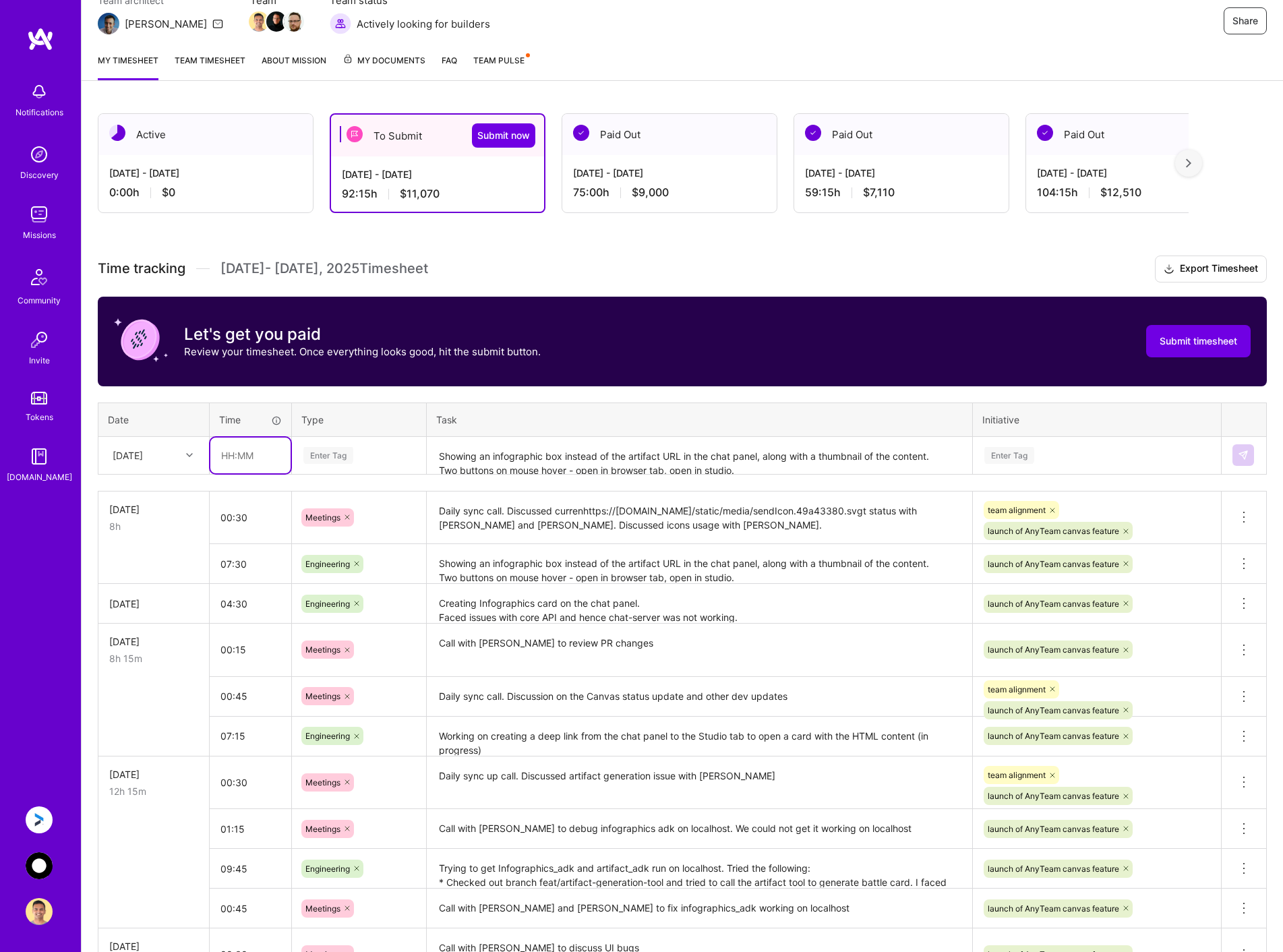
click at [246, 452] on input "text" at bounding box center [250, 455] width 80 height 35
type input "01:00"
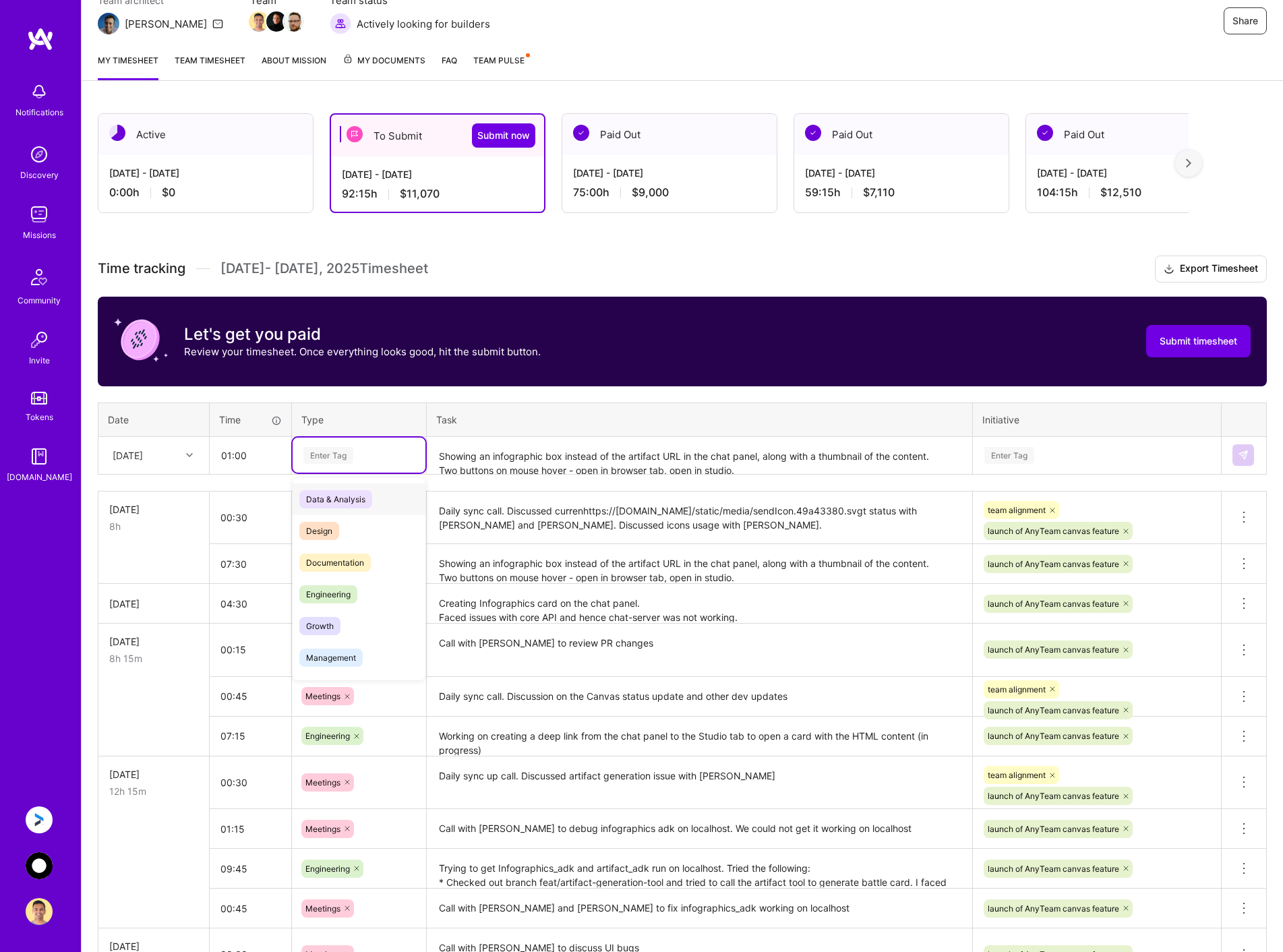
click at [333, 452] on div "Enter Tag" at bounding box center [328, 455] width 50 height 21
click at [353, 578] on div "Meetings" at bounding box center [359, 585] width 132 height 32
click at [485, 457] on textarea "Showing an infographic box instead of the artifact URL in the chat panel, along…" at bounding box center [699, 456] width 543 height 35
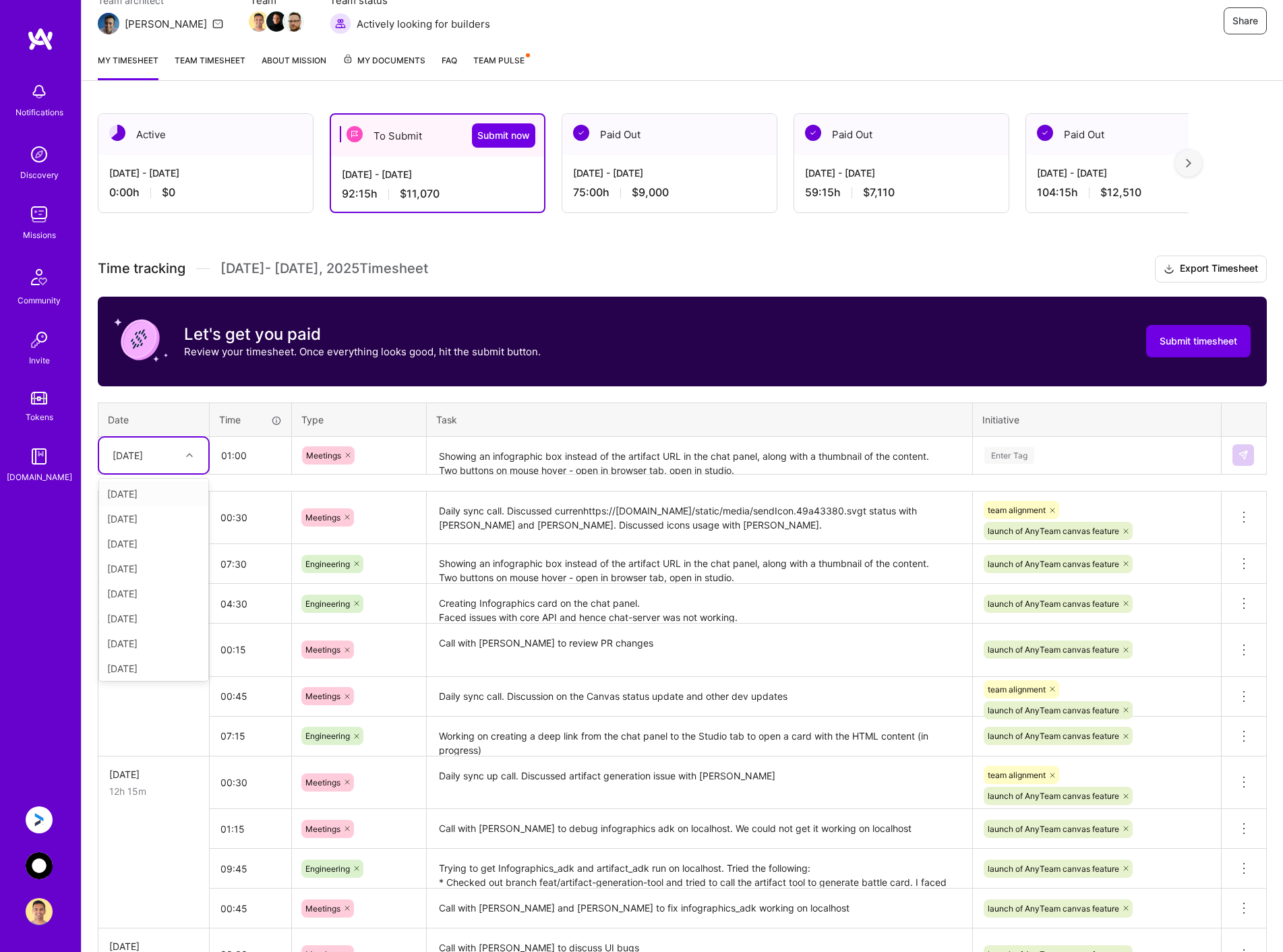
click at [171, 456] on div "[DATE]" at bounding box center [142, 455] width 75 height 22
click at [143, 667] on div "[DATE]" at bounding box center [154, 665] width 109 height 25
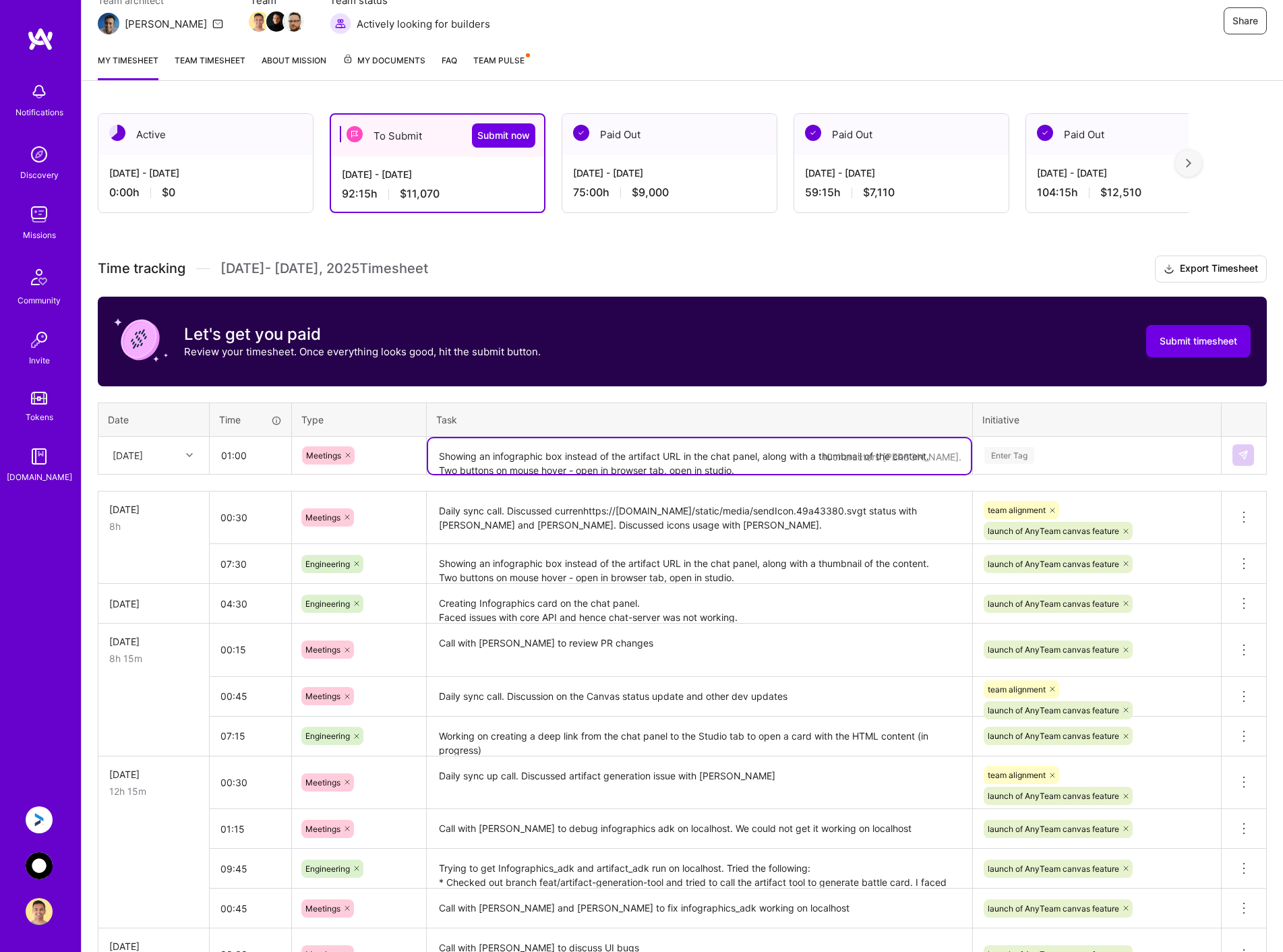
click at [464, 455] on textarea "Showing an infographic box instead of the artifact URL in the chat panel, along…" at bounding box center [699, 456] width 543 height 35
type textarea "Call with [PERSON_NAME] and [PERSON_NAME] to fix Core API issue. Discussed appr…"
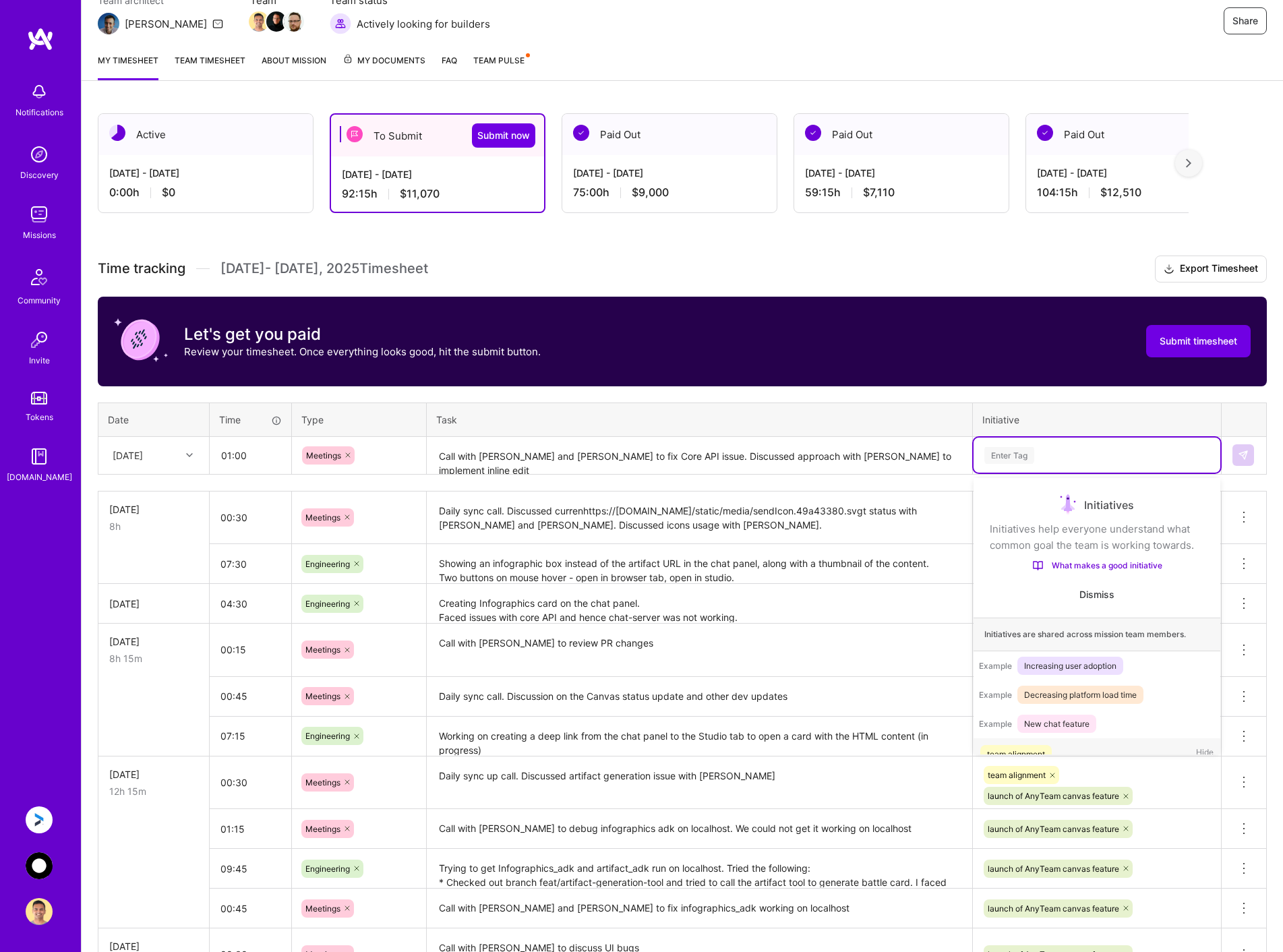
click at [1068, 456] on div "Enter Tag" at bounding box center [1097, 455] width 228 height 17
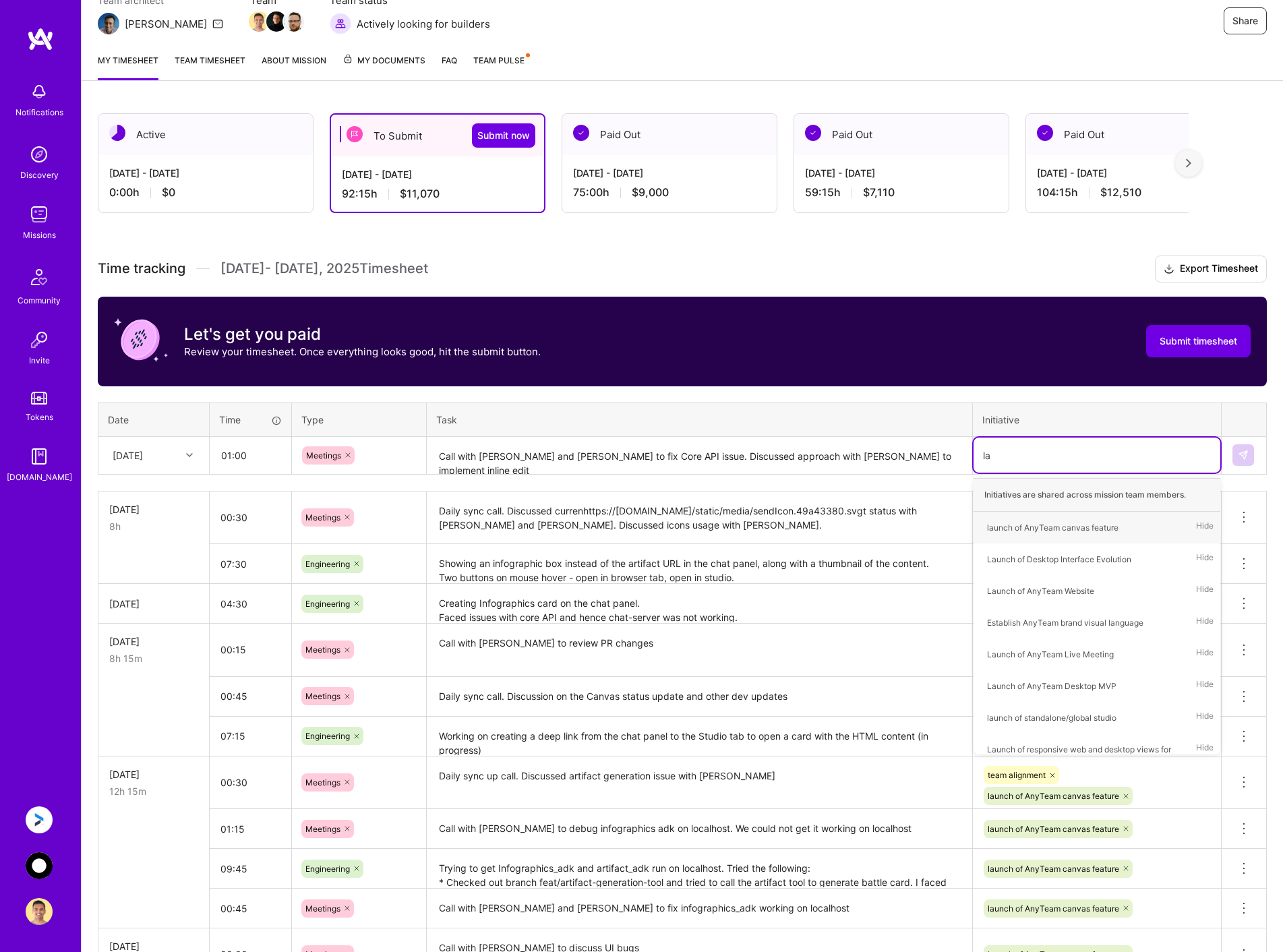
type input "[PERSON_NAME]"
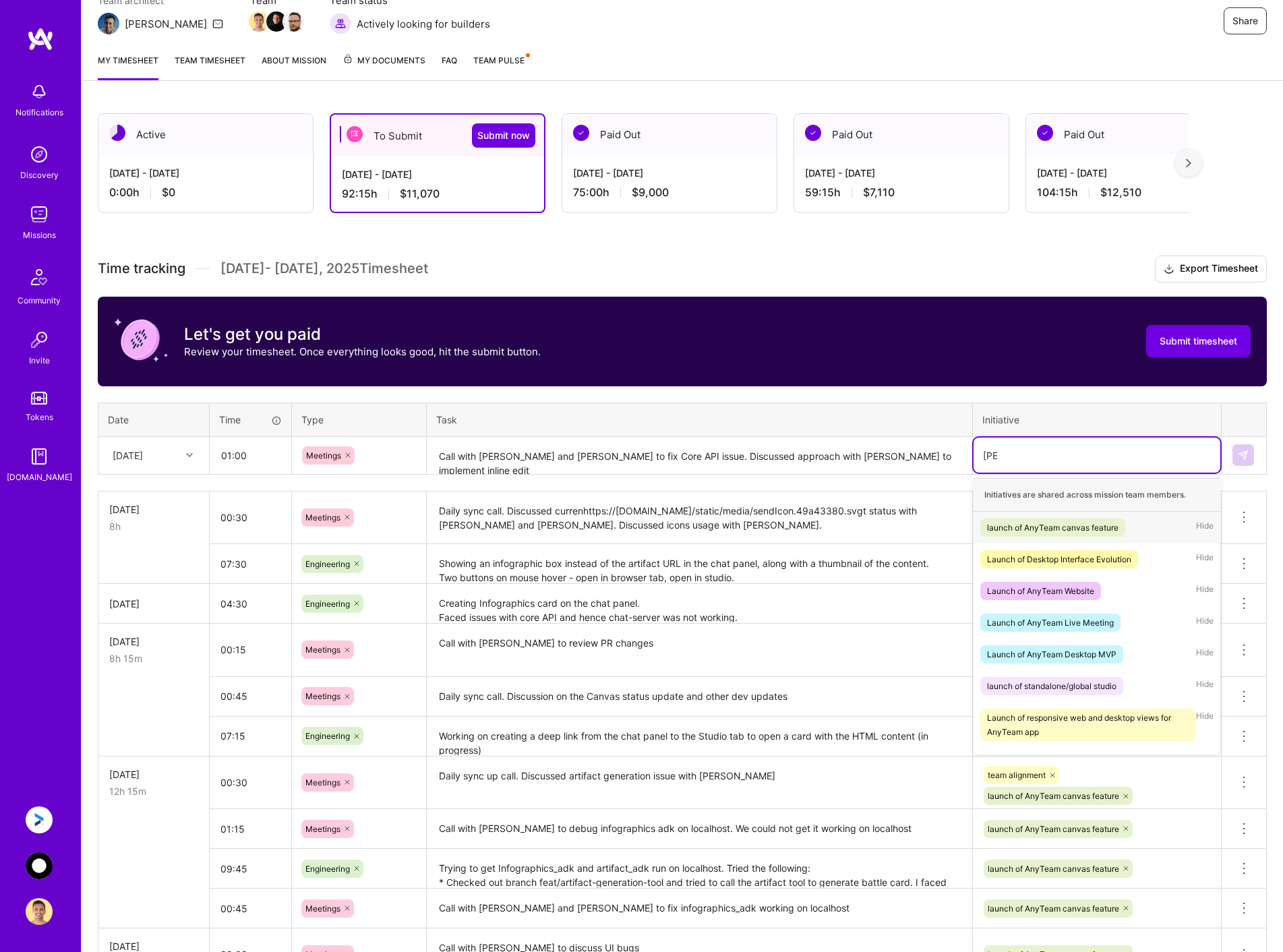
click at [1076, 526] on div "launch of AnyTeam canvas feature" at bounding box center [1052, 528] width 132 height 14
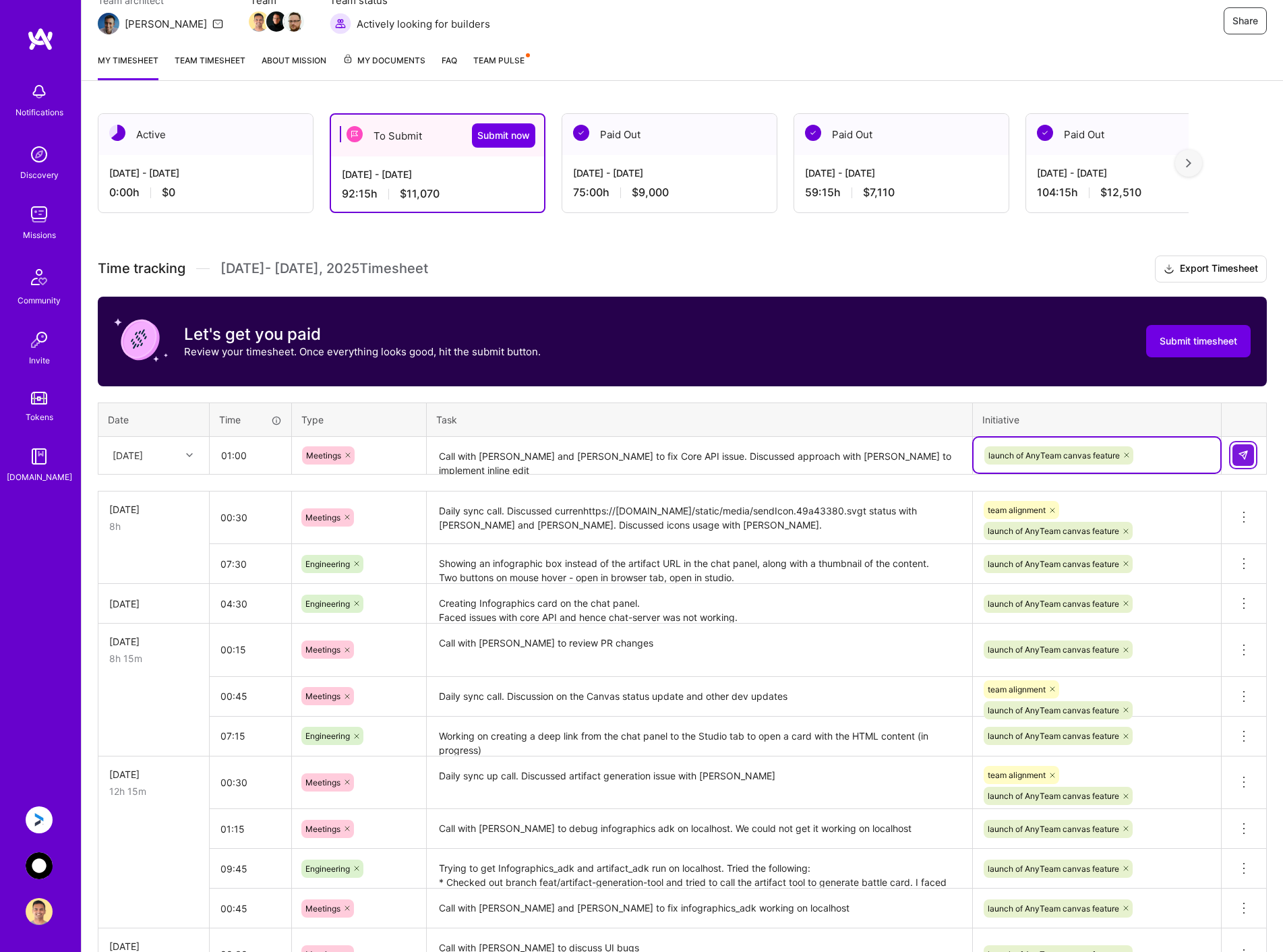
click at [1245, 454] on img at bounding box center [1243, 455] width 11 height 11
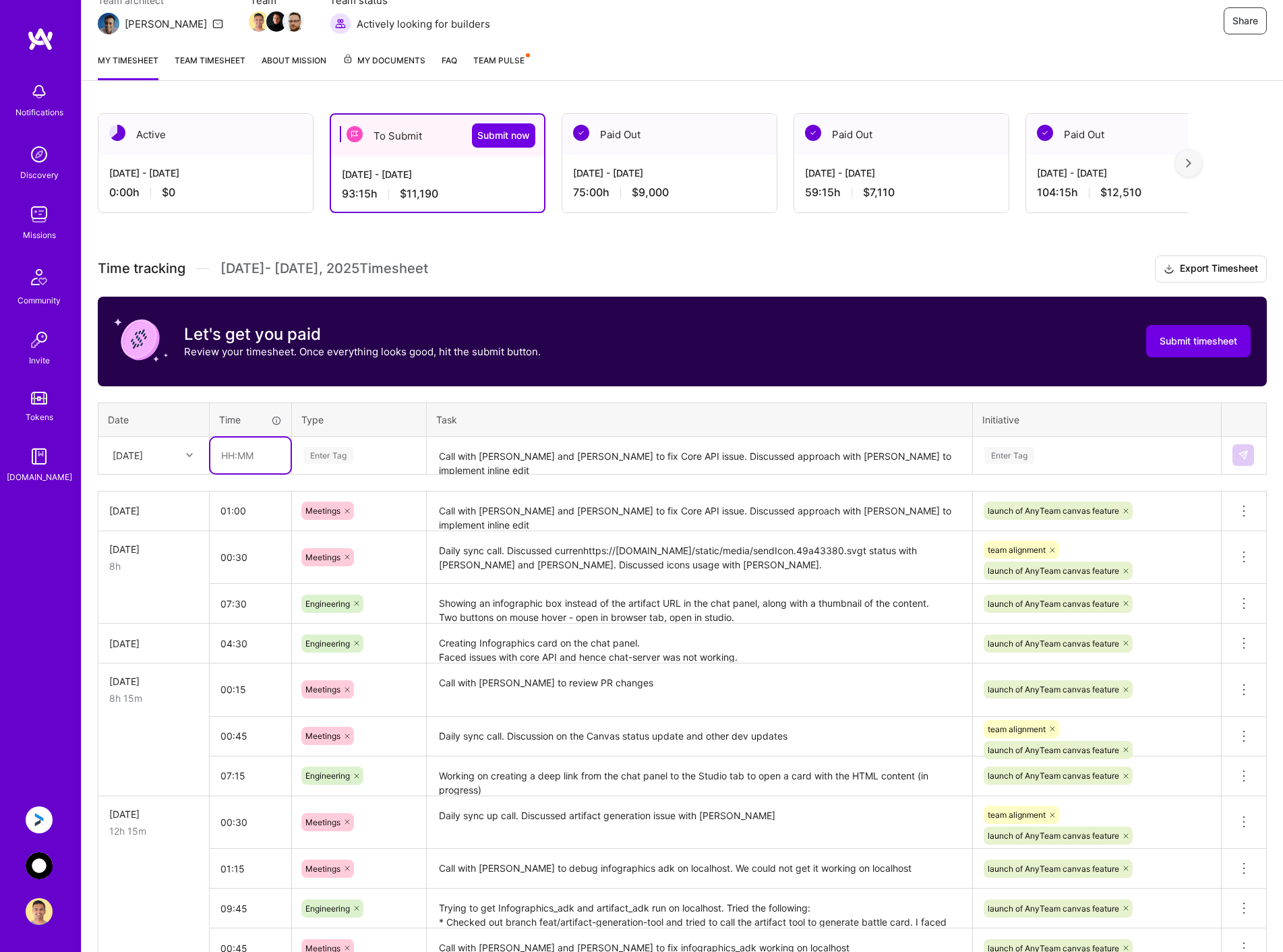
click at [251, 462] on input "text" at bounding box center [250, 455] width 80 height 35
type input "00:30"
type input "mee"
click at [334, 494] on span "Meetings" at bounding box center [323, 499] width 49 height 18
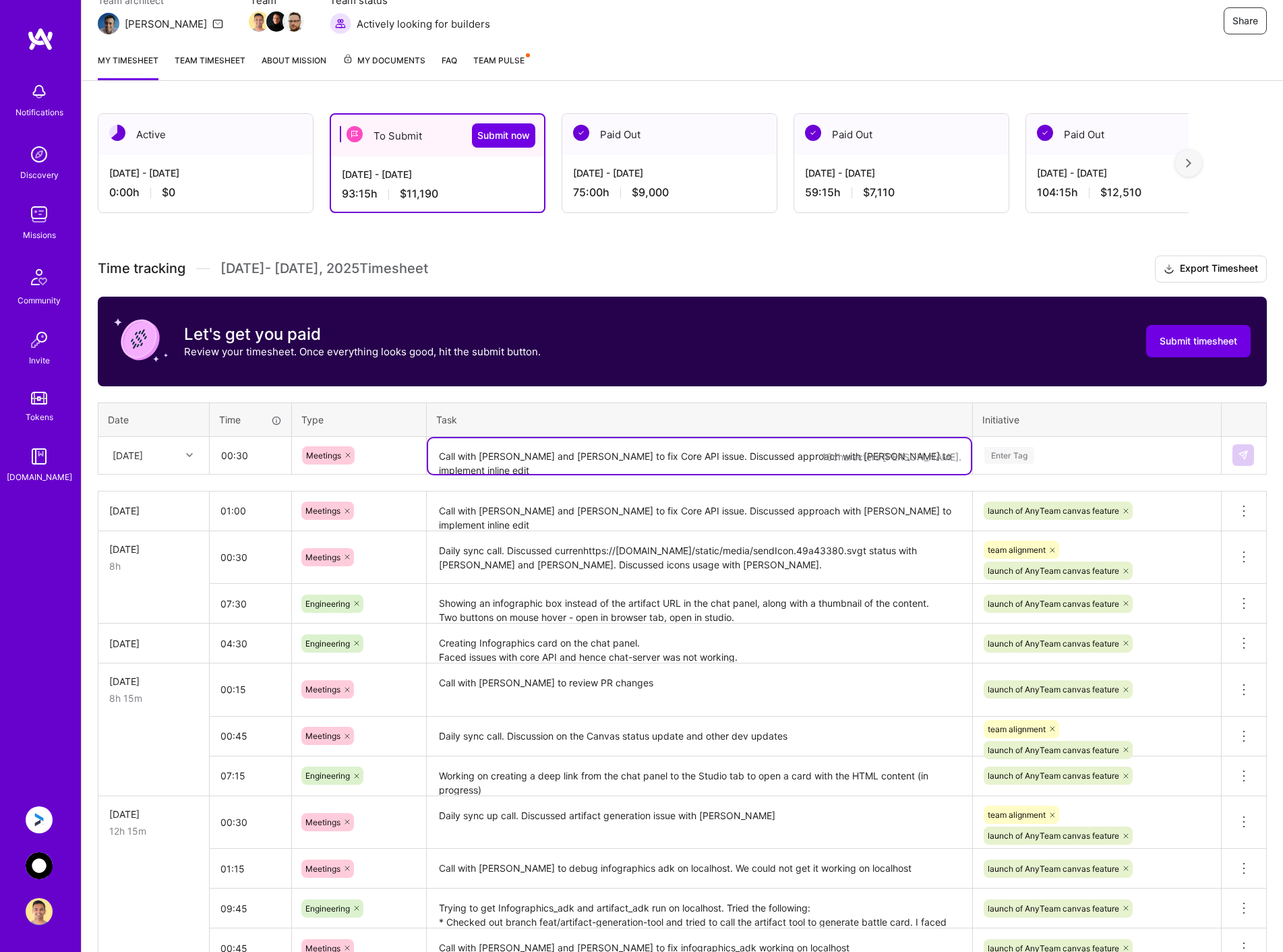
click at [471, 444] on textarea "Call with [PERSON_NAME] and [PERSON_NAME] to fix Core API issue. Discussed appr…" at bounding box center [699, 456] width 543 height 35
type textarea "Daily sync call. Gave update to Ajay on the current state"
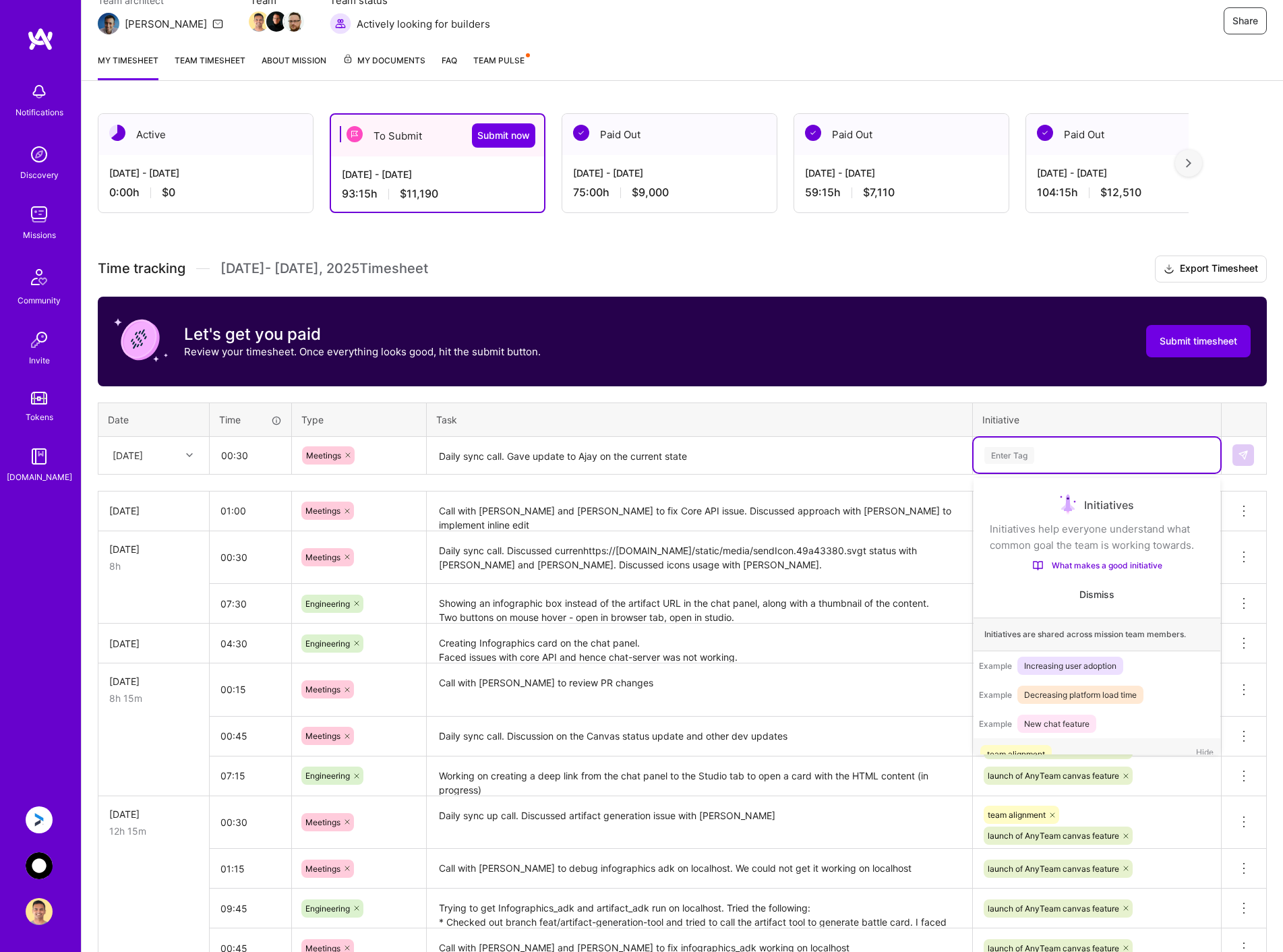
click at [1057, 461] on div "Enter Tag" at bounding box center [1097, 455] width 228 height 17
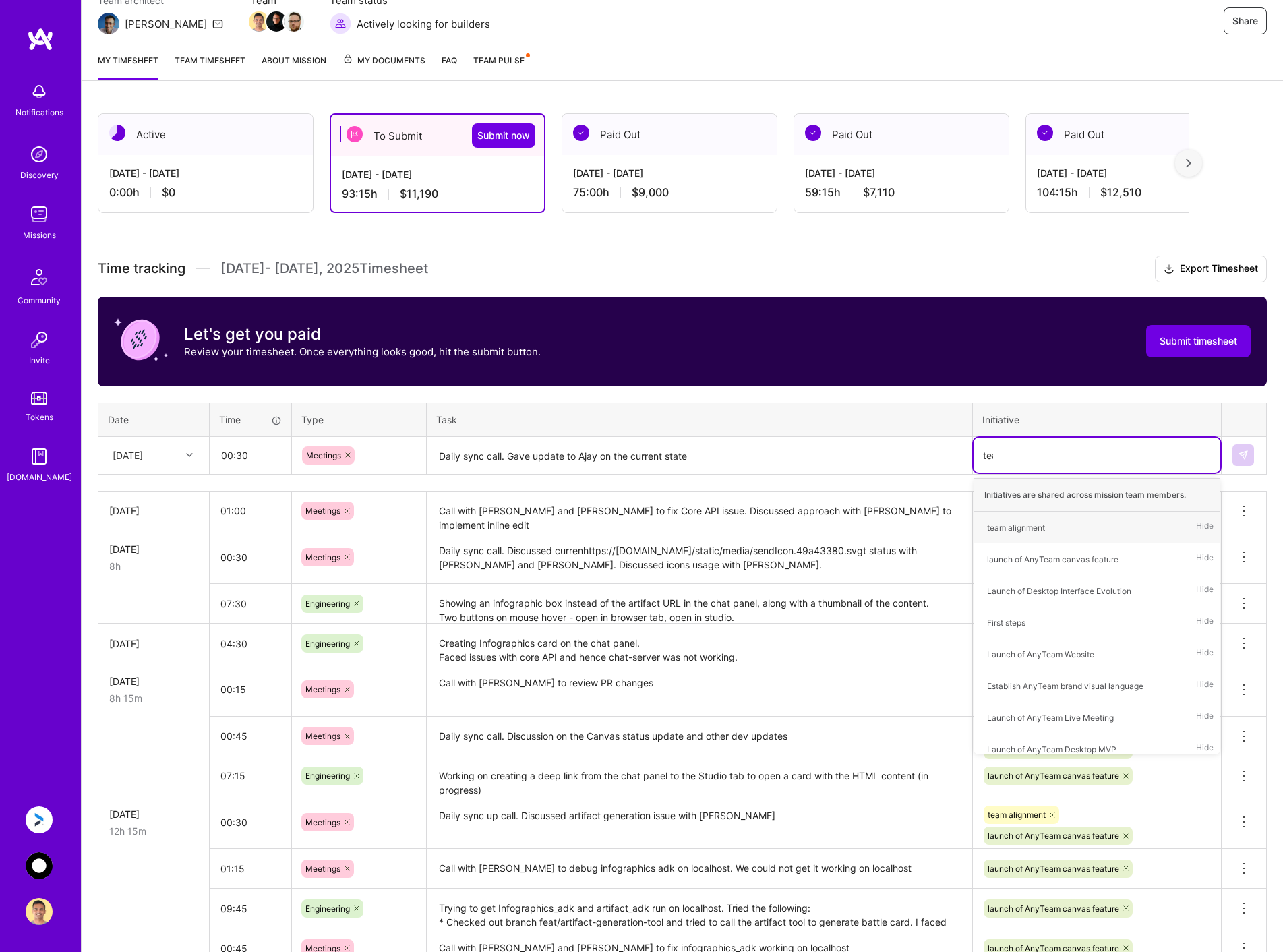
type input "team"
type input "[PERSON_NAME]"
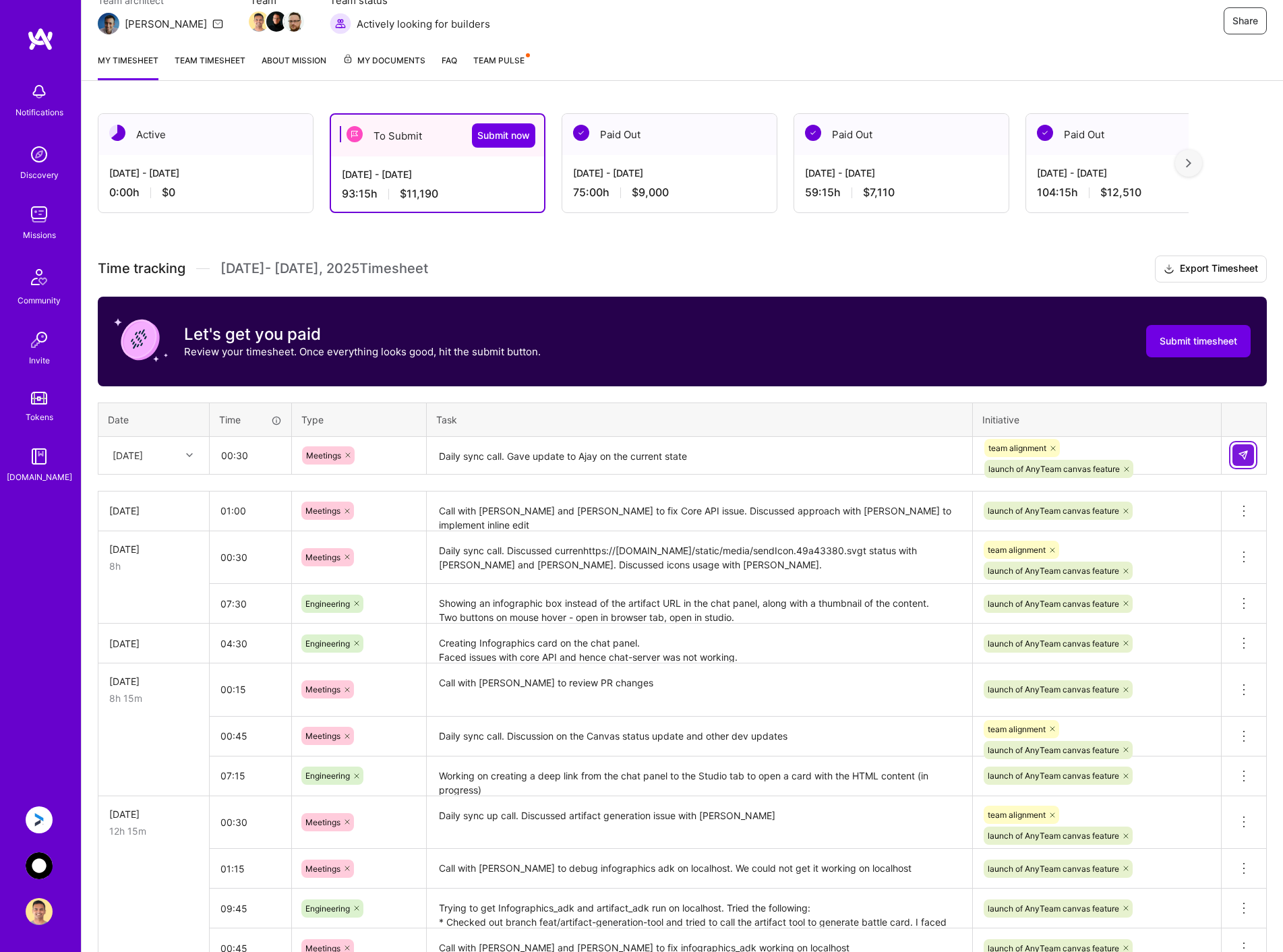
click at [1243, 456] on img at bounding box center [1243, 455] width 11 height 11
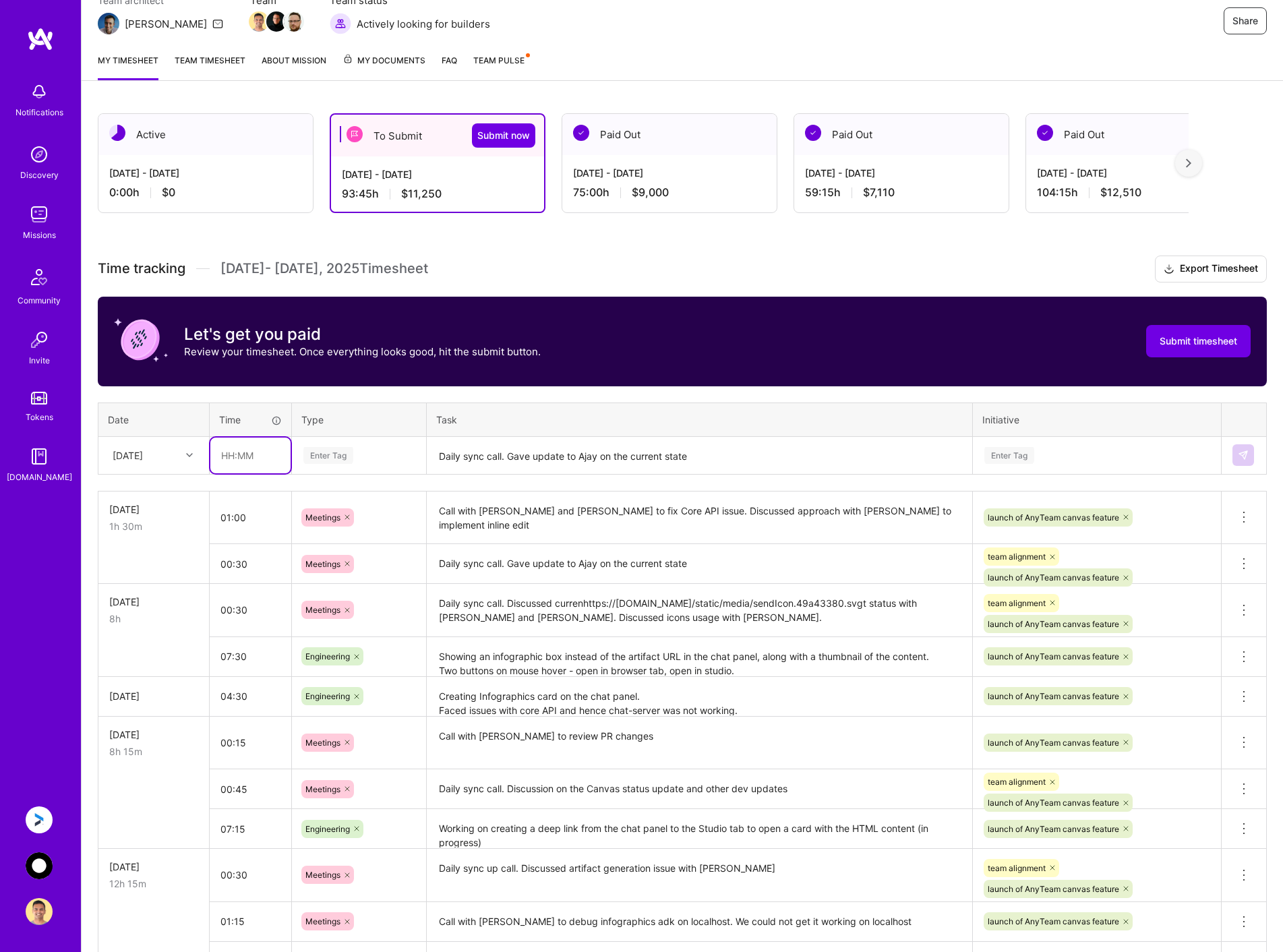
click at [240, 458] on input "text" at bounding box center [250, 455] width 80 height 35
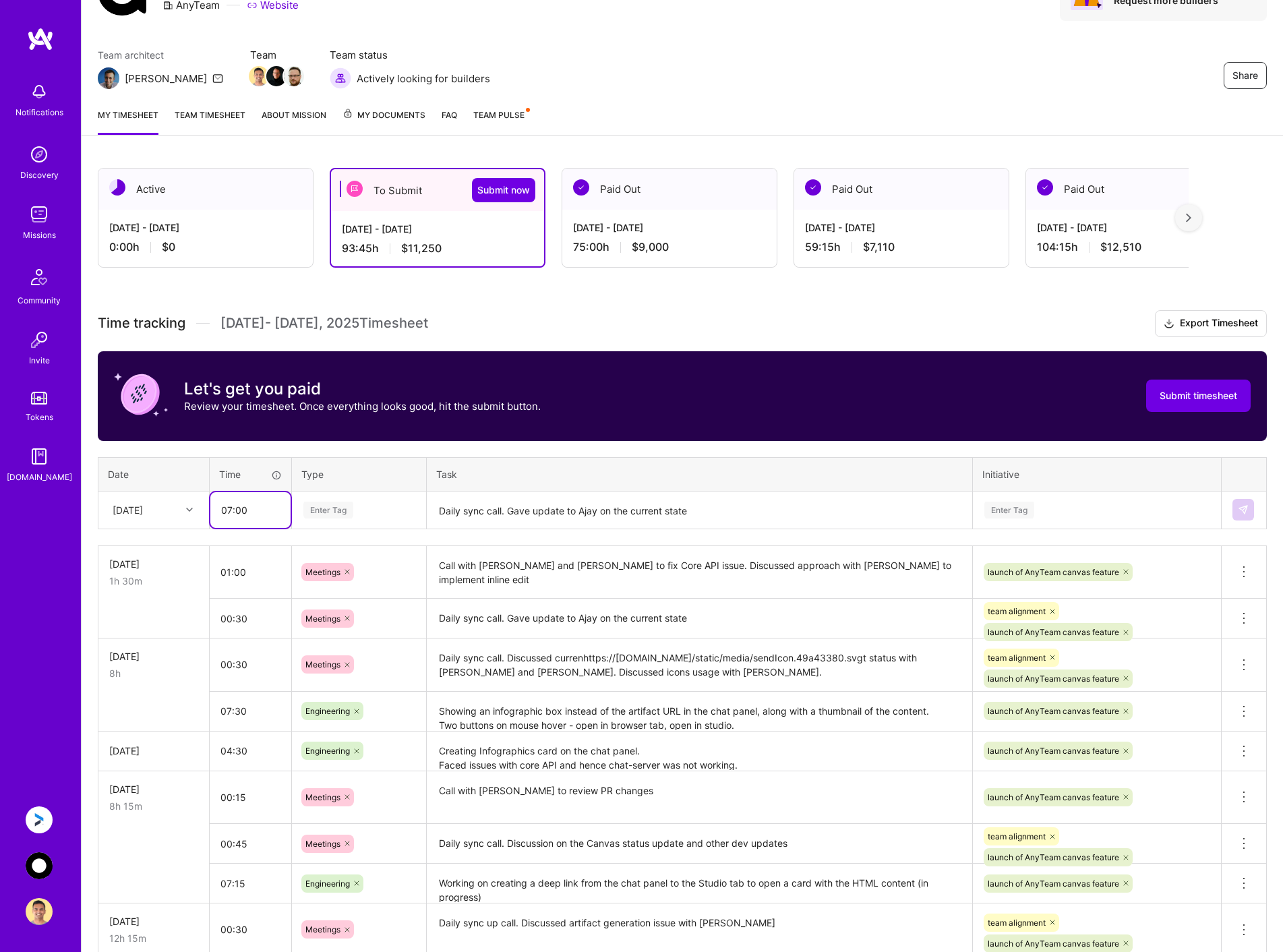
type input "07:00"
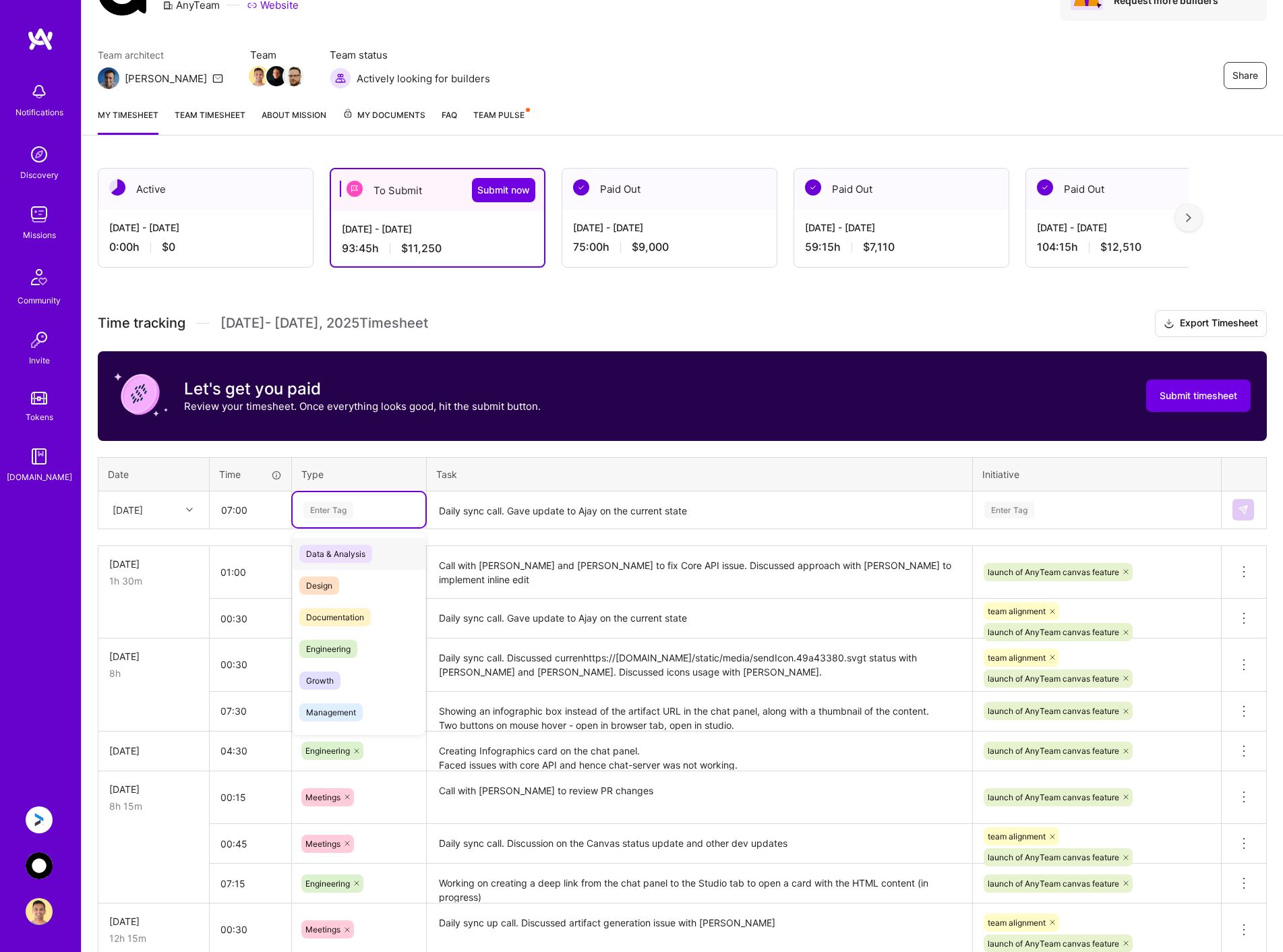
click at [378, 515] on div "Enter Tag" at bounding box center [359, 510] width 114 height 17
click at [366, 647] on div "Engineering" at bounding box center [359, 649] width 132 height 32
click at [482, 506] on textarea "Daily sync call. Gave update to Ajay on the current state" at bounding box center [699, 511] width 543 height 35
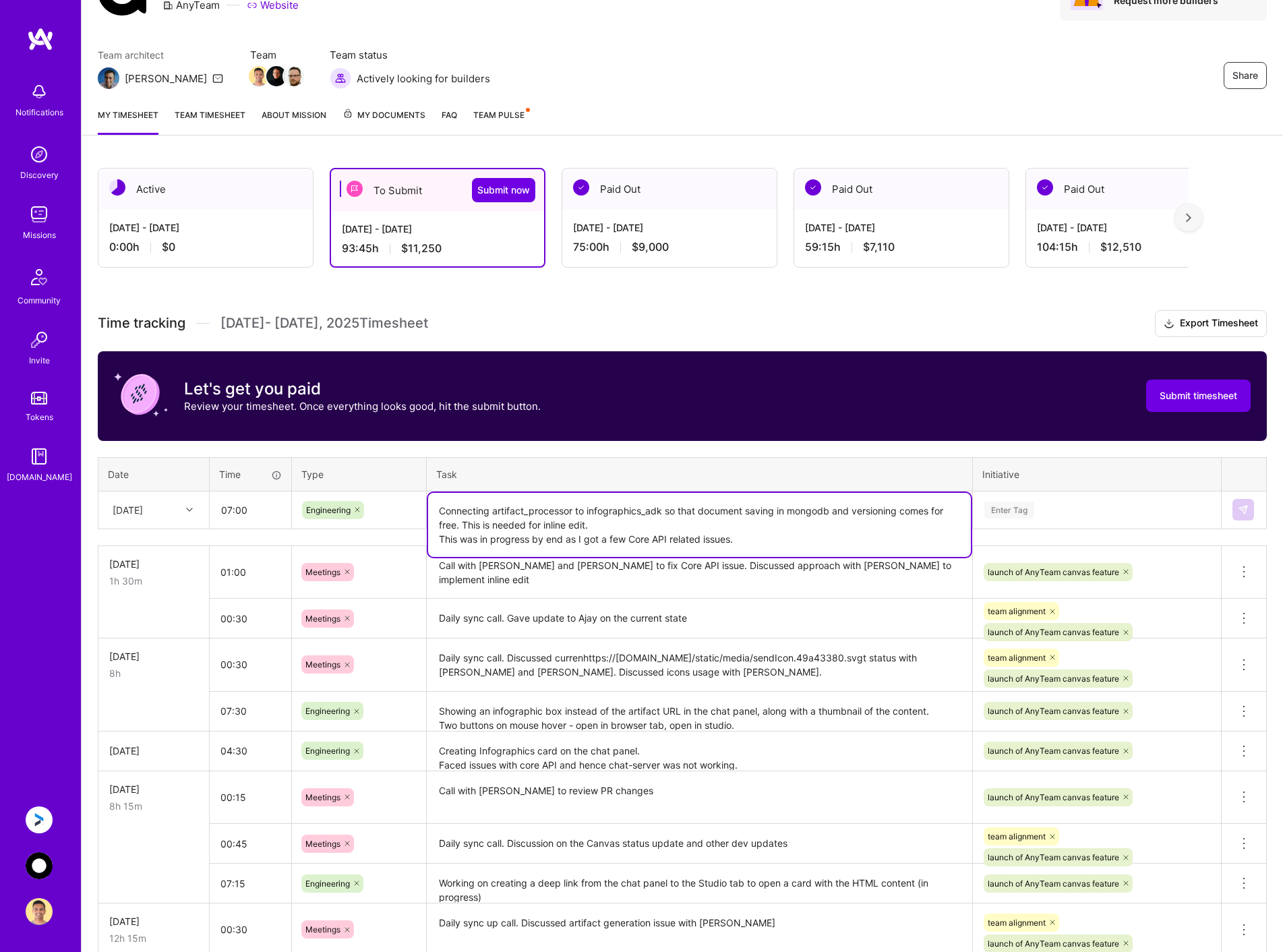
type textarea "Connecting artifact_processor to infographics_adk so that document saving in mo…"
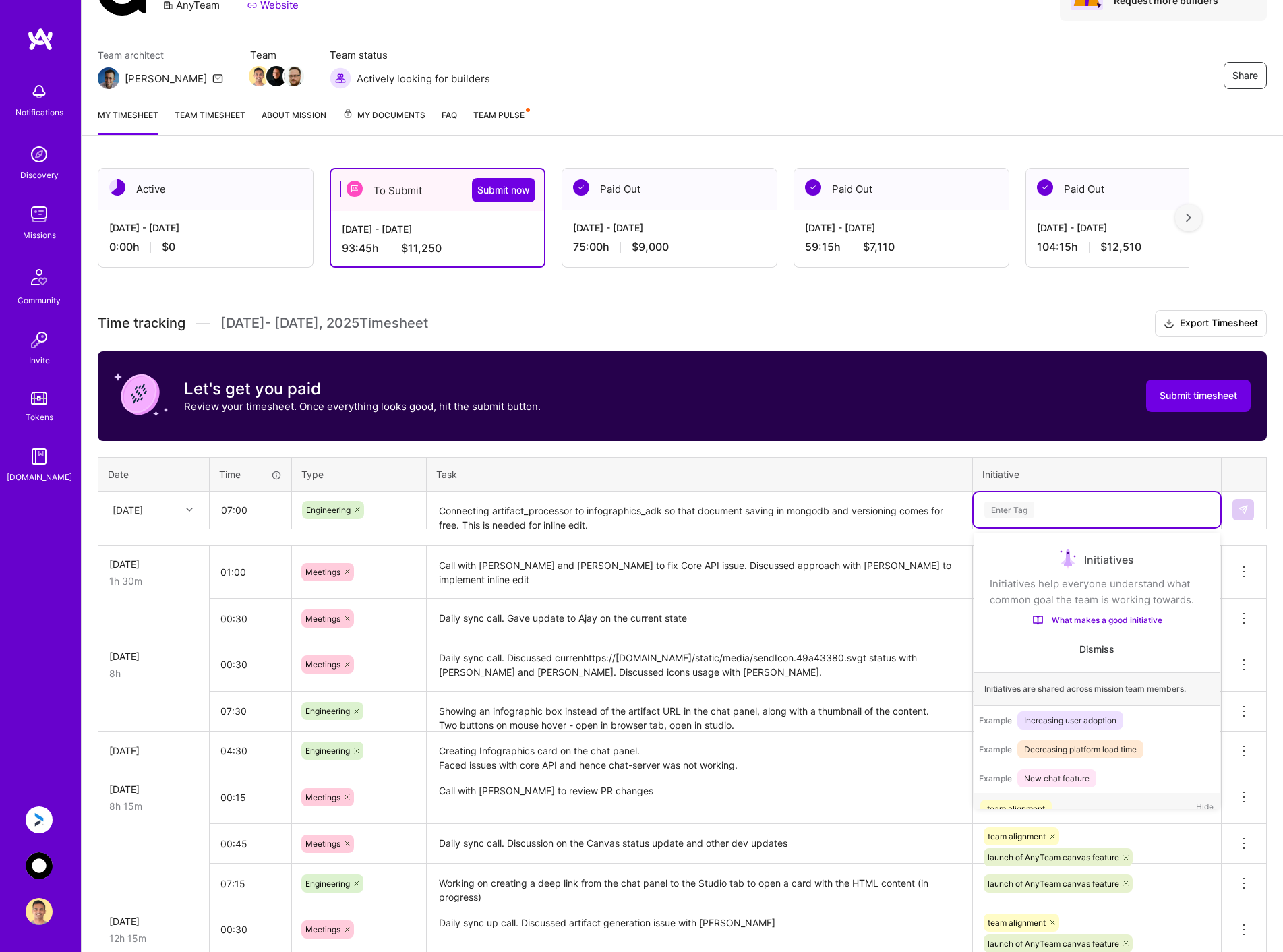
click at [1062, 501] on div "Enter Tag" at bounding box center [1097, 510] width 228 height 17
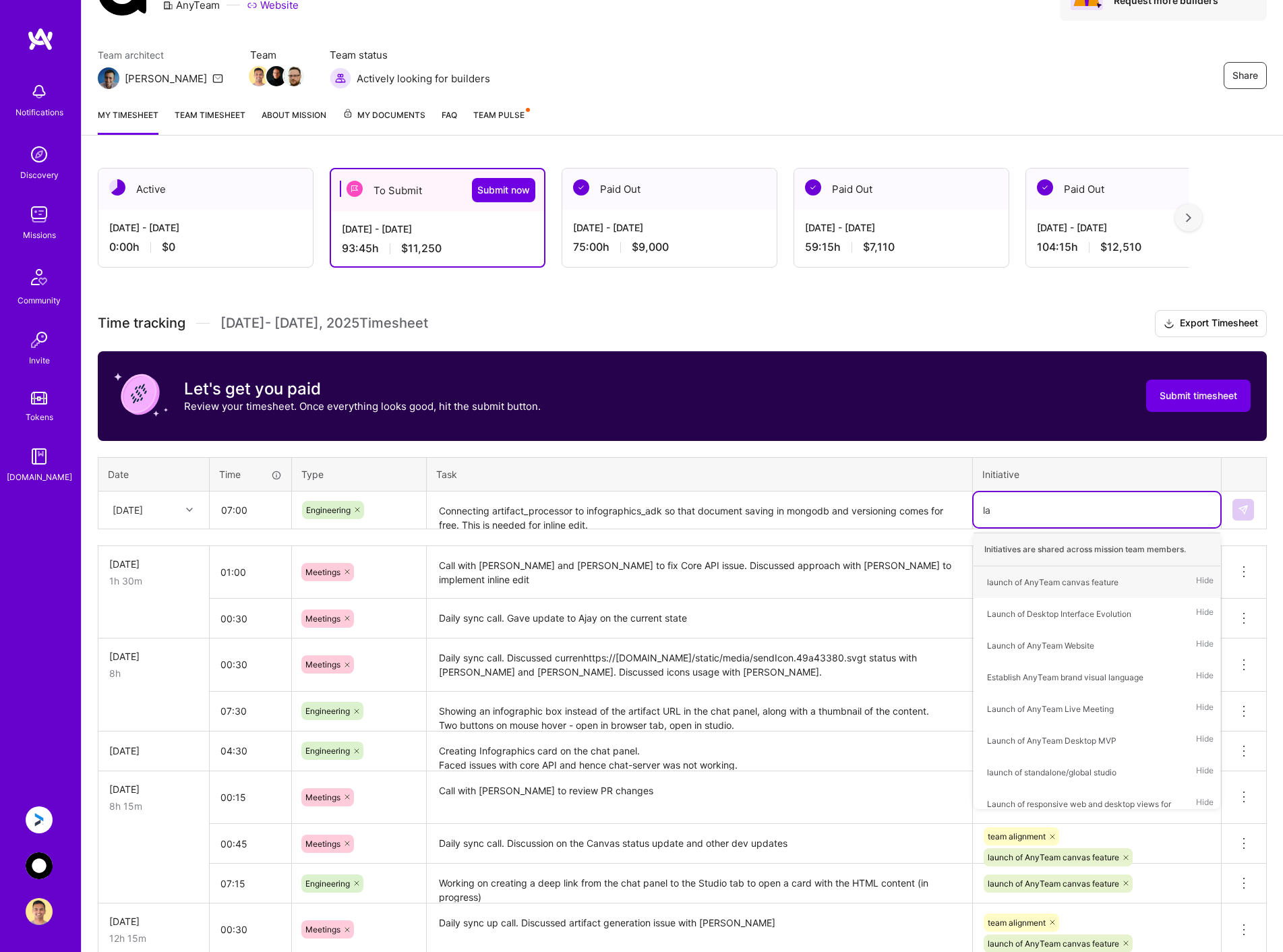
type input "[PERSON_NAME]"
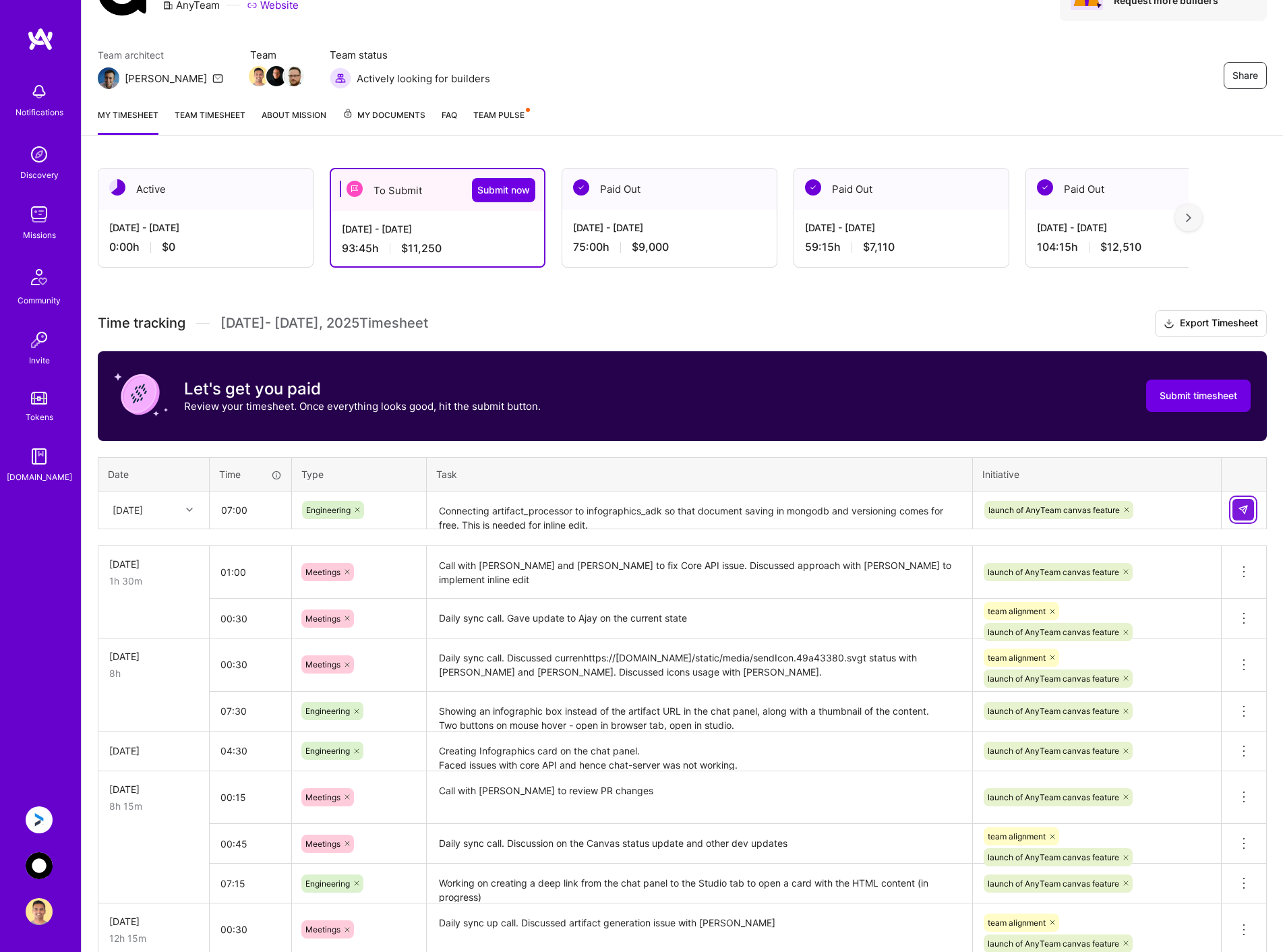
click at [1244, 508] on img at bounding box center [1243, 510] width 11 height 11
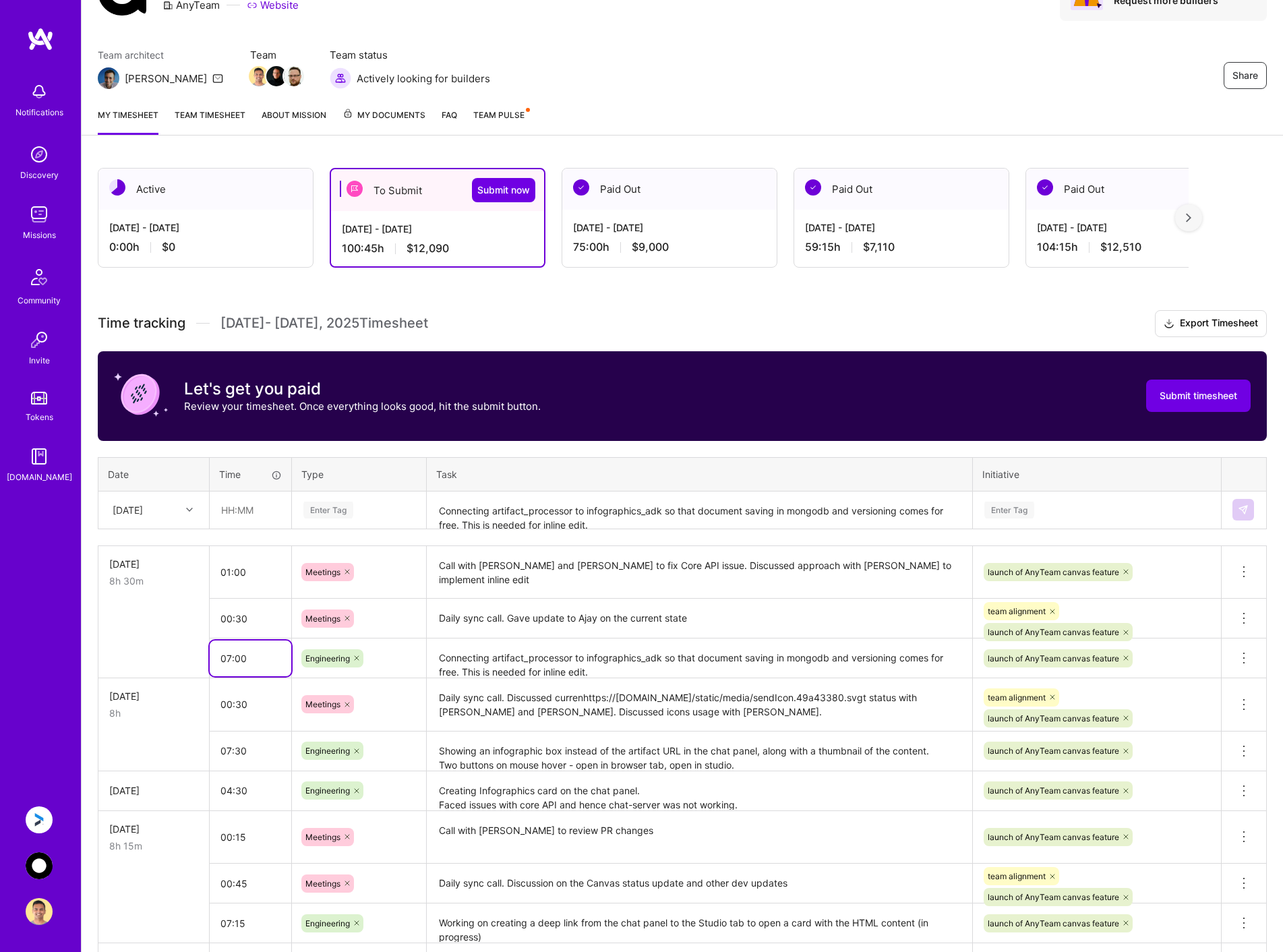
click at [257, 656] on input "07:00" at bounding box center [250, 659] width 82 height 35
click at [229, 660] on input "07:00" at bounding box center [250, 659] width 82 height 35
click at [501, 699] on textarea "Daily sync call. Discussed currenhttps://[DOMAIN_NAME]/static/media/sendIcon.49…" at bounding box center [699, 705] width 543 height 51
click at [244, 659] on input "06:30" at bounding box center [250, 659] width 82 height 35
drag, startPoint x: 236, startPoint y: 655, endPoint x: 269, endPoint y: 655, distance: 33.0
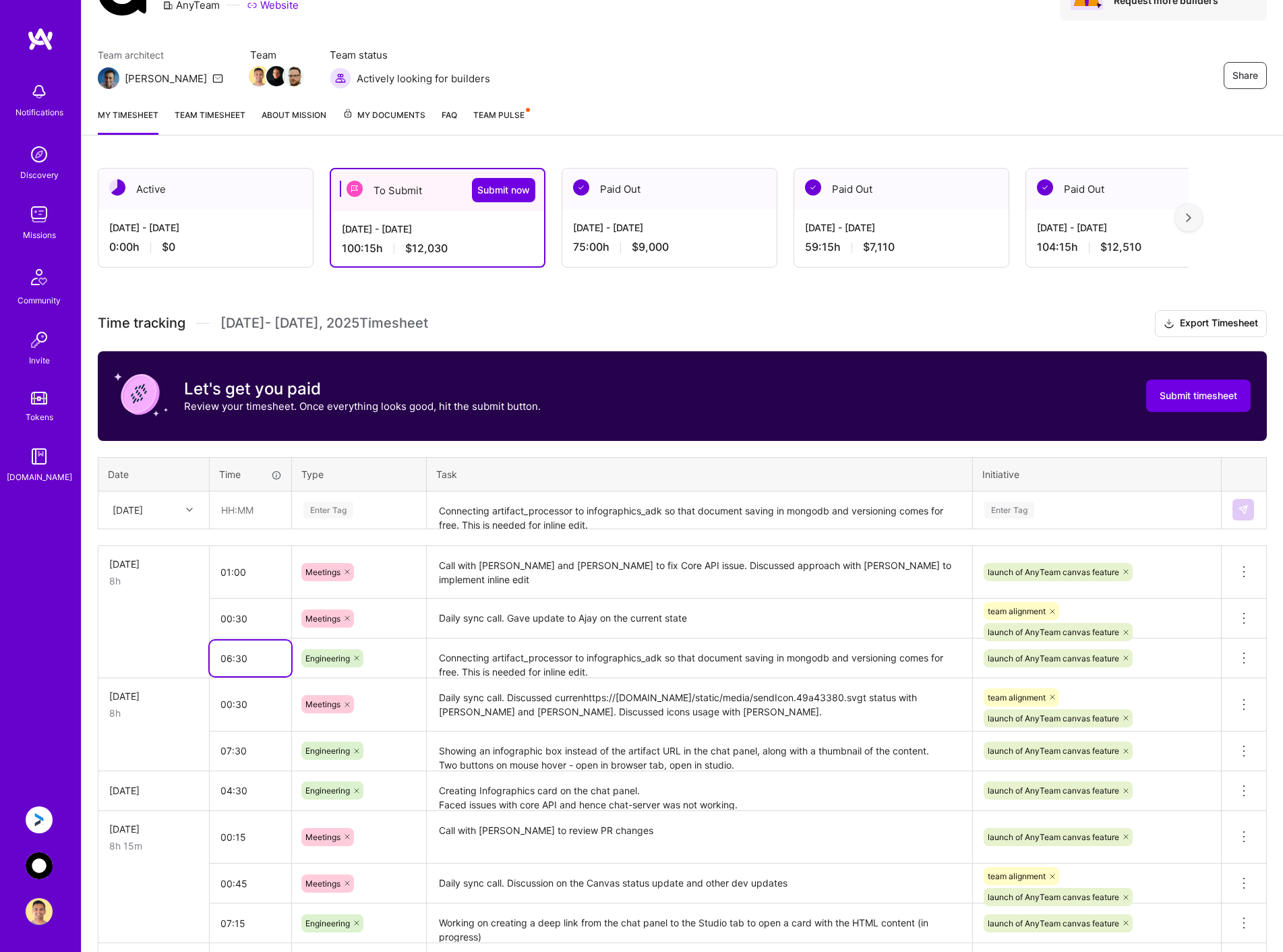
click at [269, 655] on input "06:30" at bounding box center [250, 659] width 82 height 35
click at [267, 625] on input "00:30" at bounding box center [250, 618] width 82 height 35
drag, startPoint x: 236, startPoint y: 660, endPoint x: 285, endPoint y: 659, distance: 49.0
click at [285, 659] on input "06:15" at bounding box center [250, 659] width 82 height 35
type input "06:00"
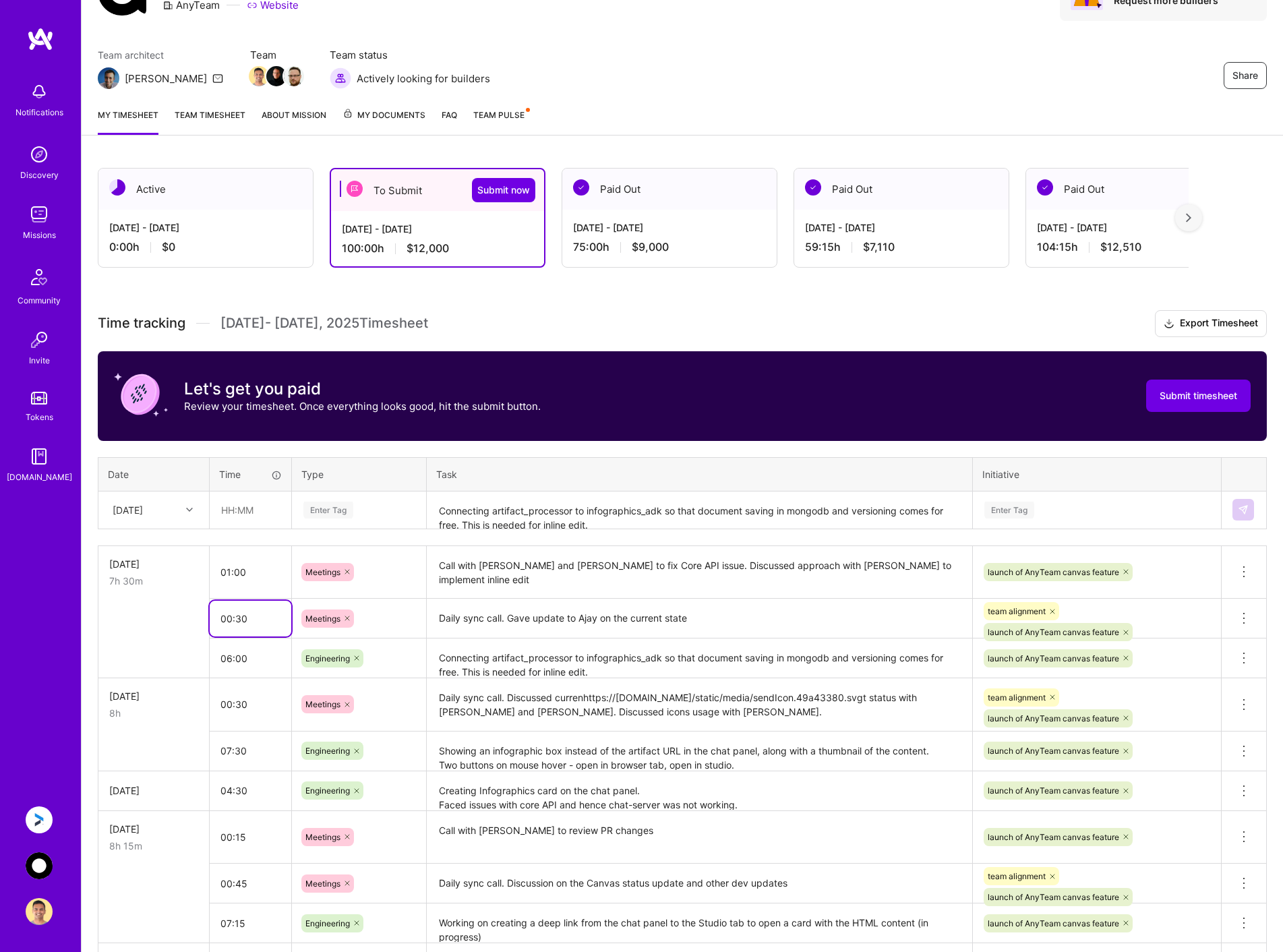
click at [263, 620] on input "00:30" at bounding box center [250, 618] width 82 height 35
click at [627, 668] on textarea "Connecting artifact_processor to infographics_adk so that document saving in mo…" at bounding box center [699, 659] width 543 height 37
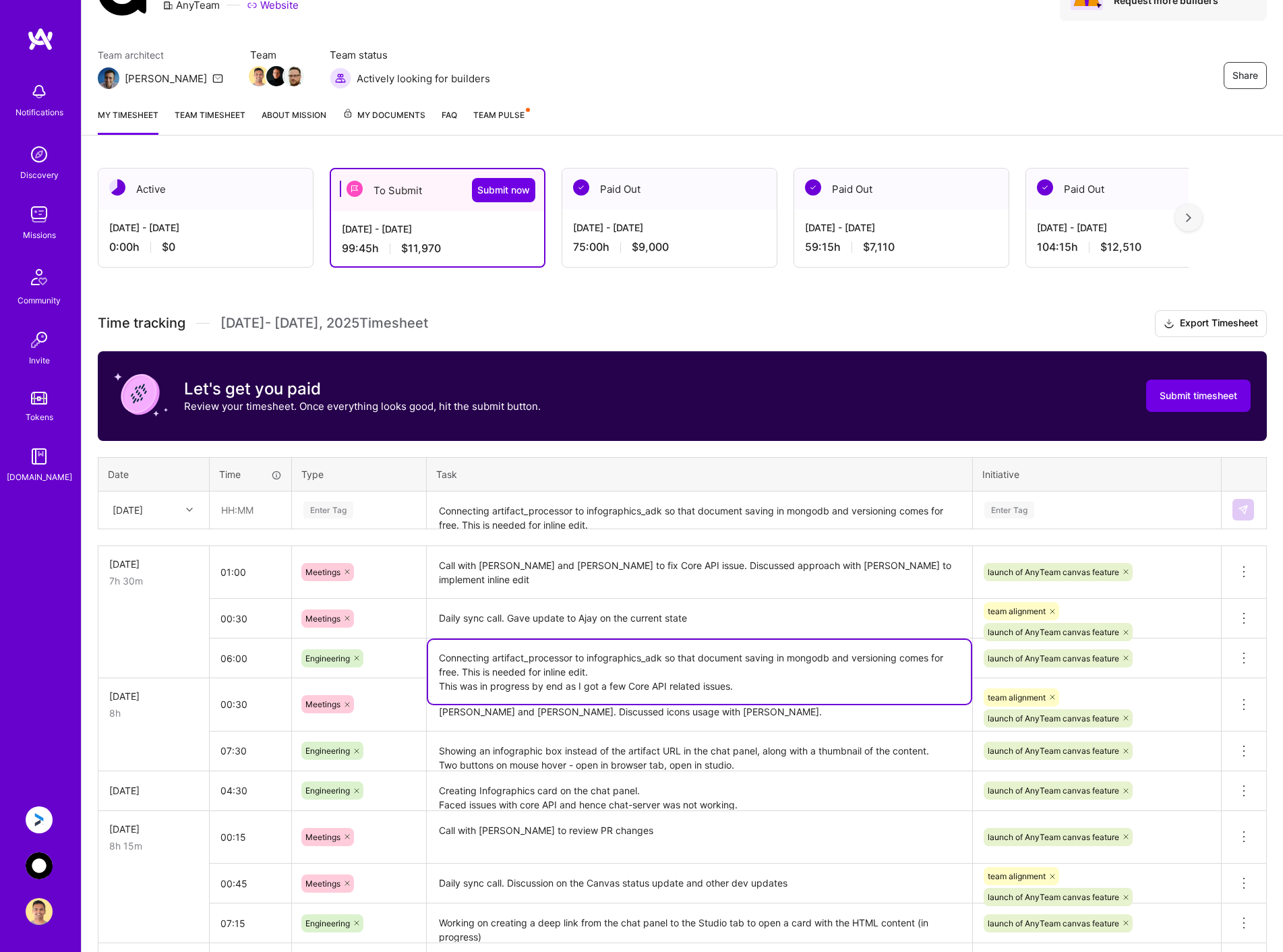
click at [759, 686] on textarea "Connecting artifact_processor to infographics_adk so that document saving in mo…" at bounding box center [699, 672] width 543 height 64
click at [497, 188] on span "Submit now" at bounding box center [504, 190] width 52 height 14
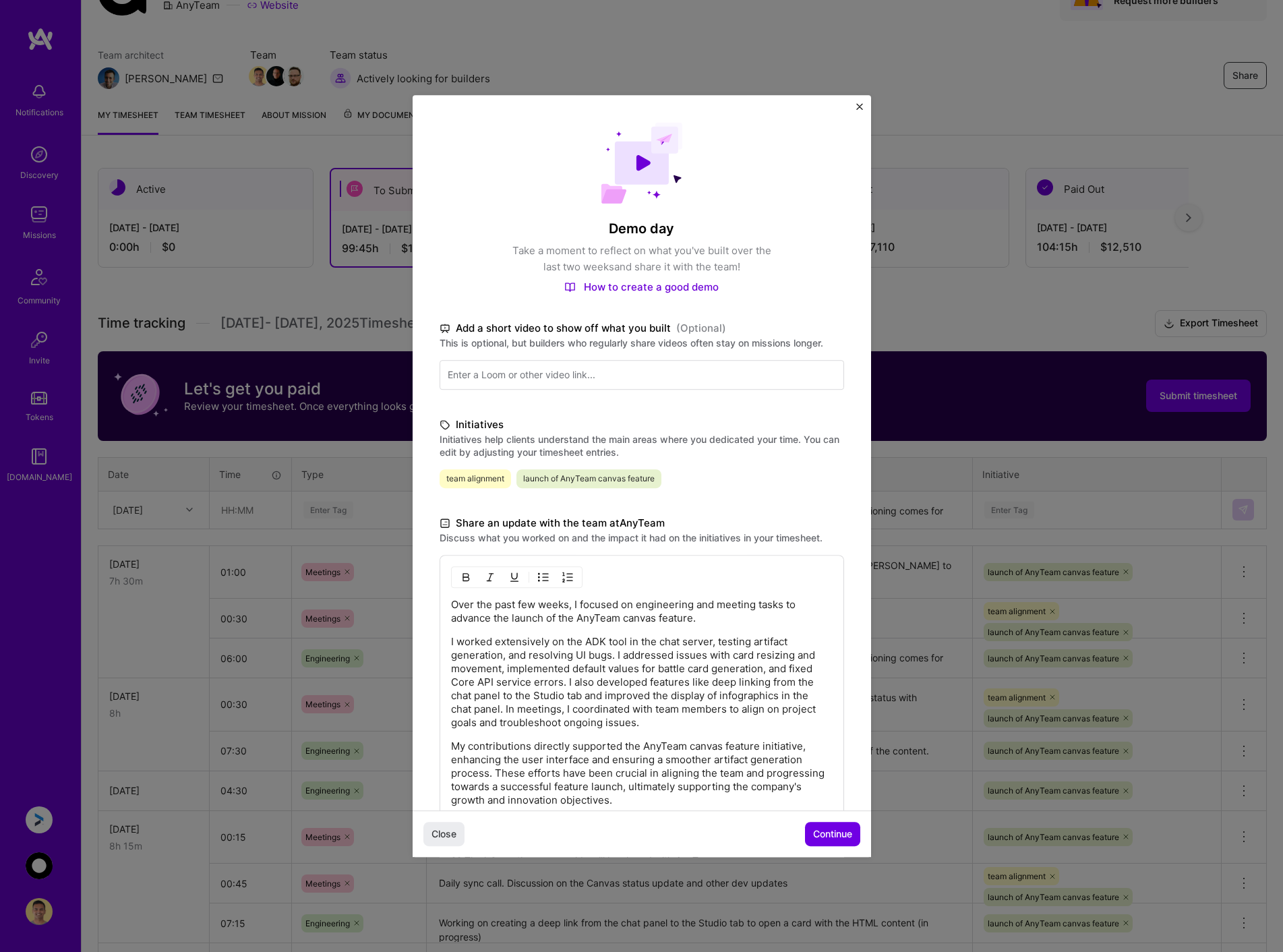
scroll to position [68, 0]
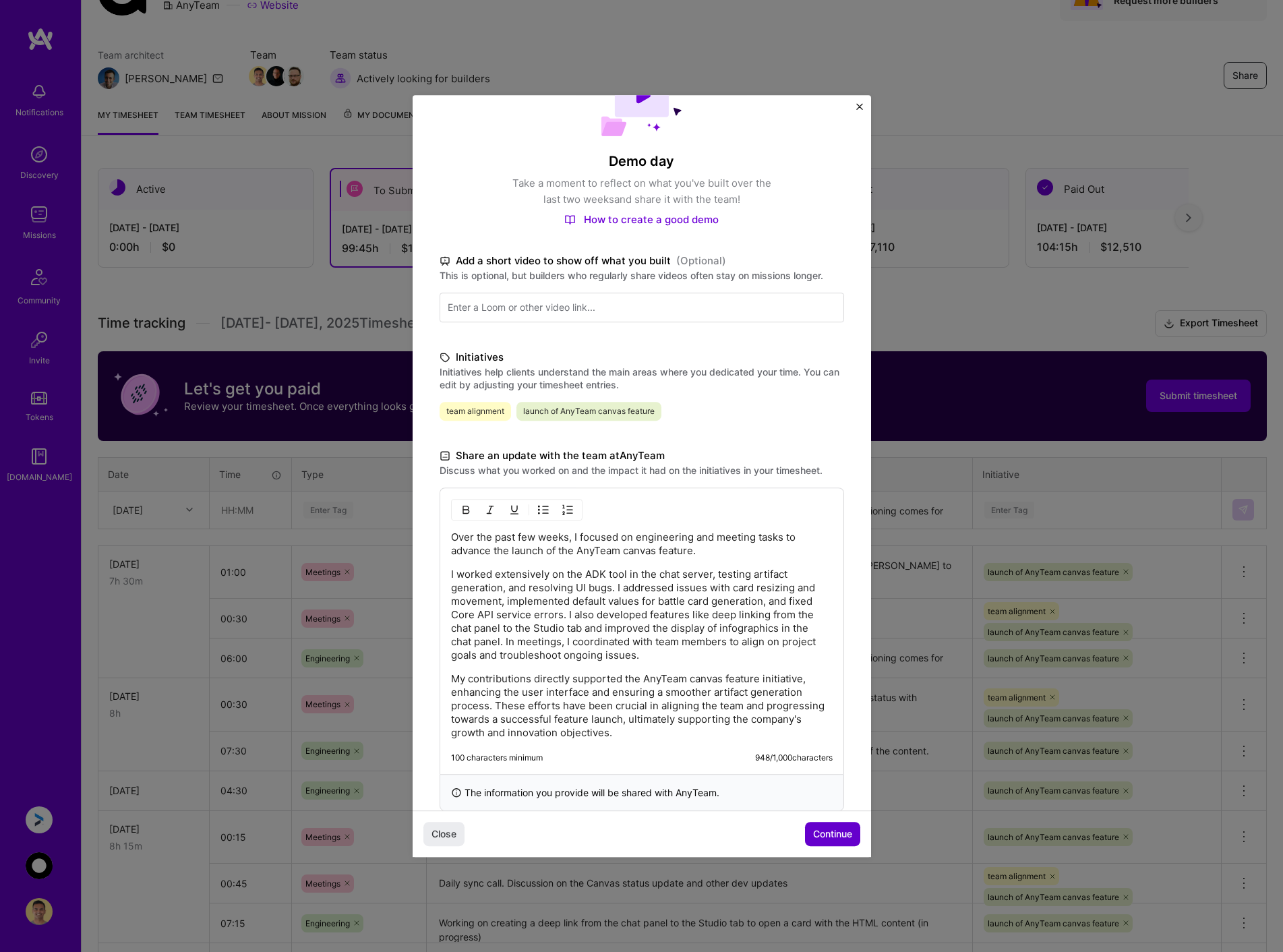
click at [826, 835] on span "Continue" at bounding box center [832, 834] width 39 height 14
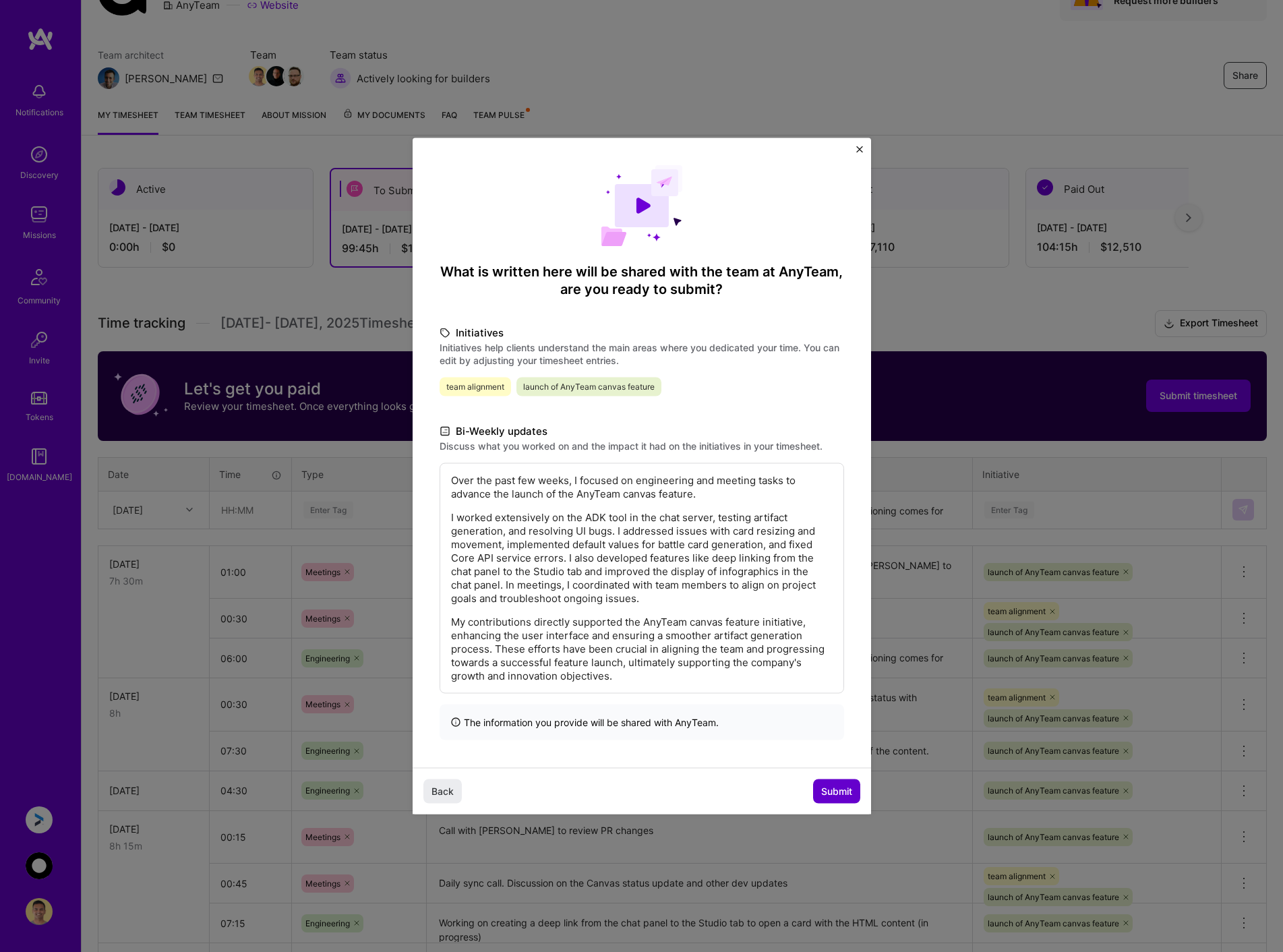
scroll to position [0, 0]
click at [840, 786] on span "Submit" at bounding box center [836, 791] width 31 height 14
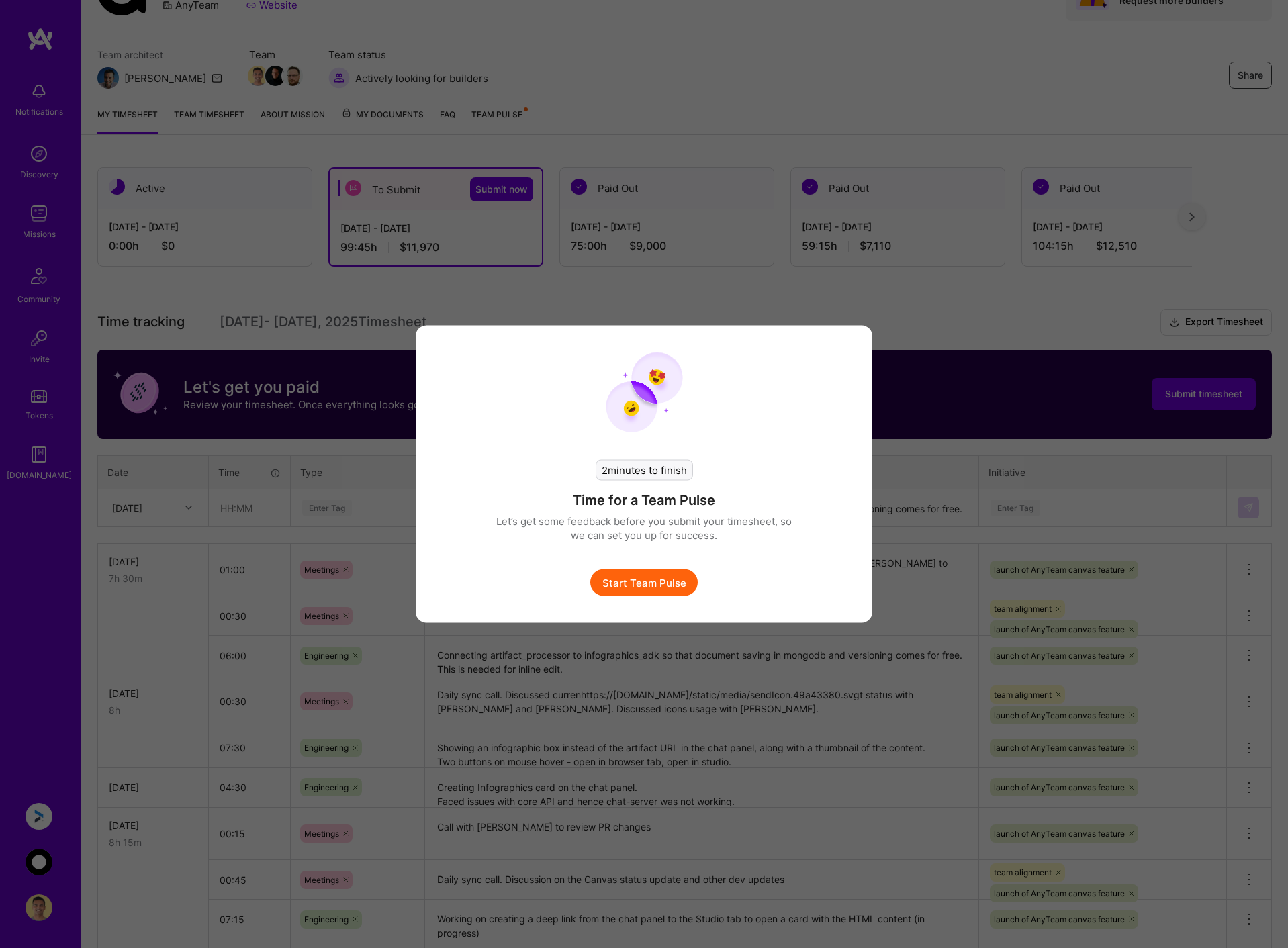
click at [664, 588] on button "Start Team Pulse" at bounding box center [644, 582] width 107 height 27
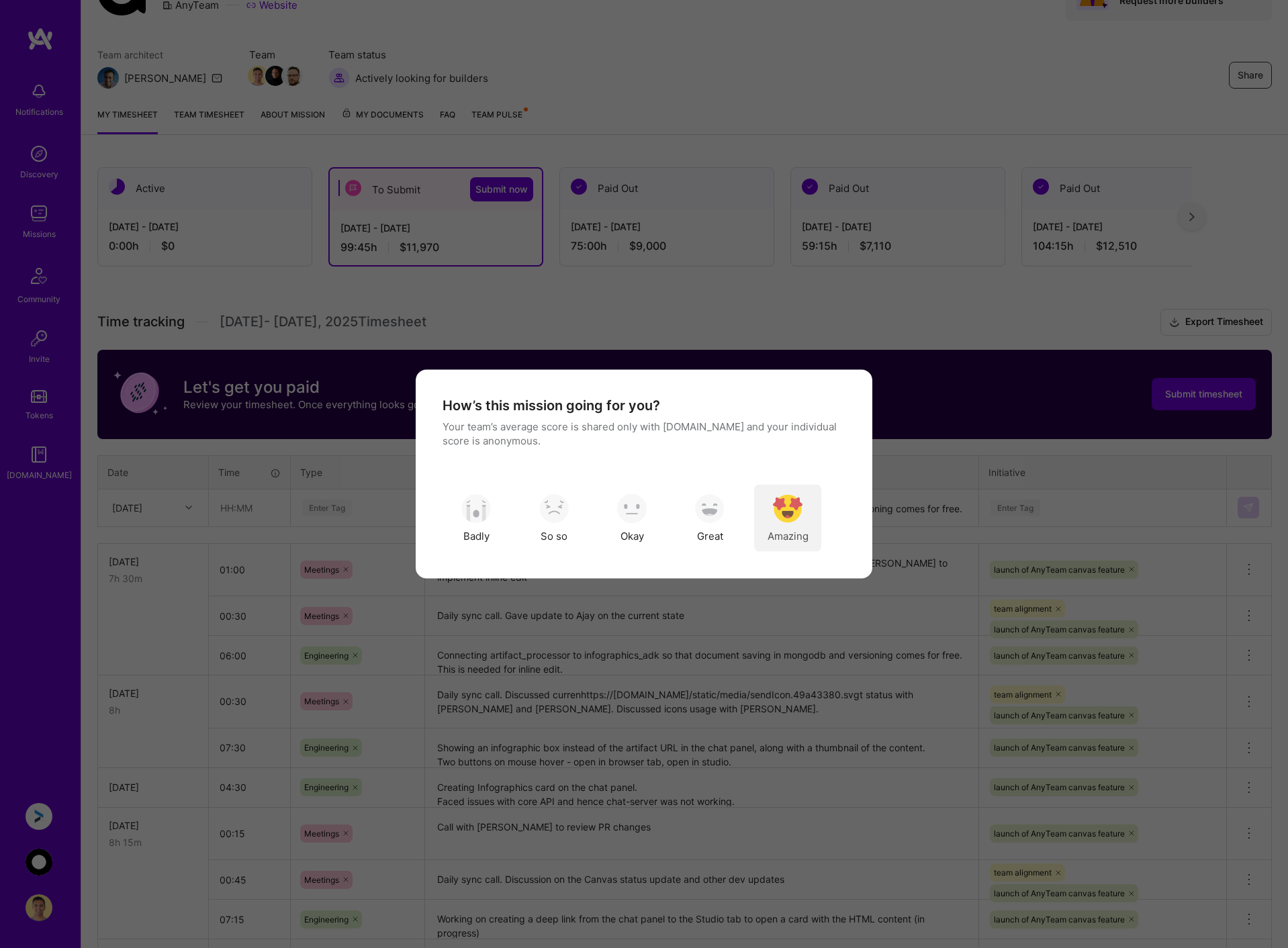
click at [785, 502] on img "modal" at bounding box center [787, 508] width 30 height 30
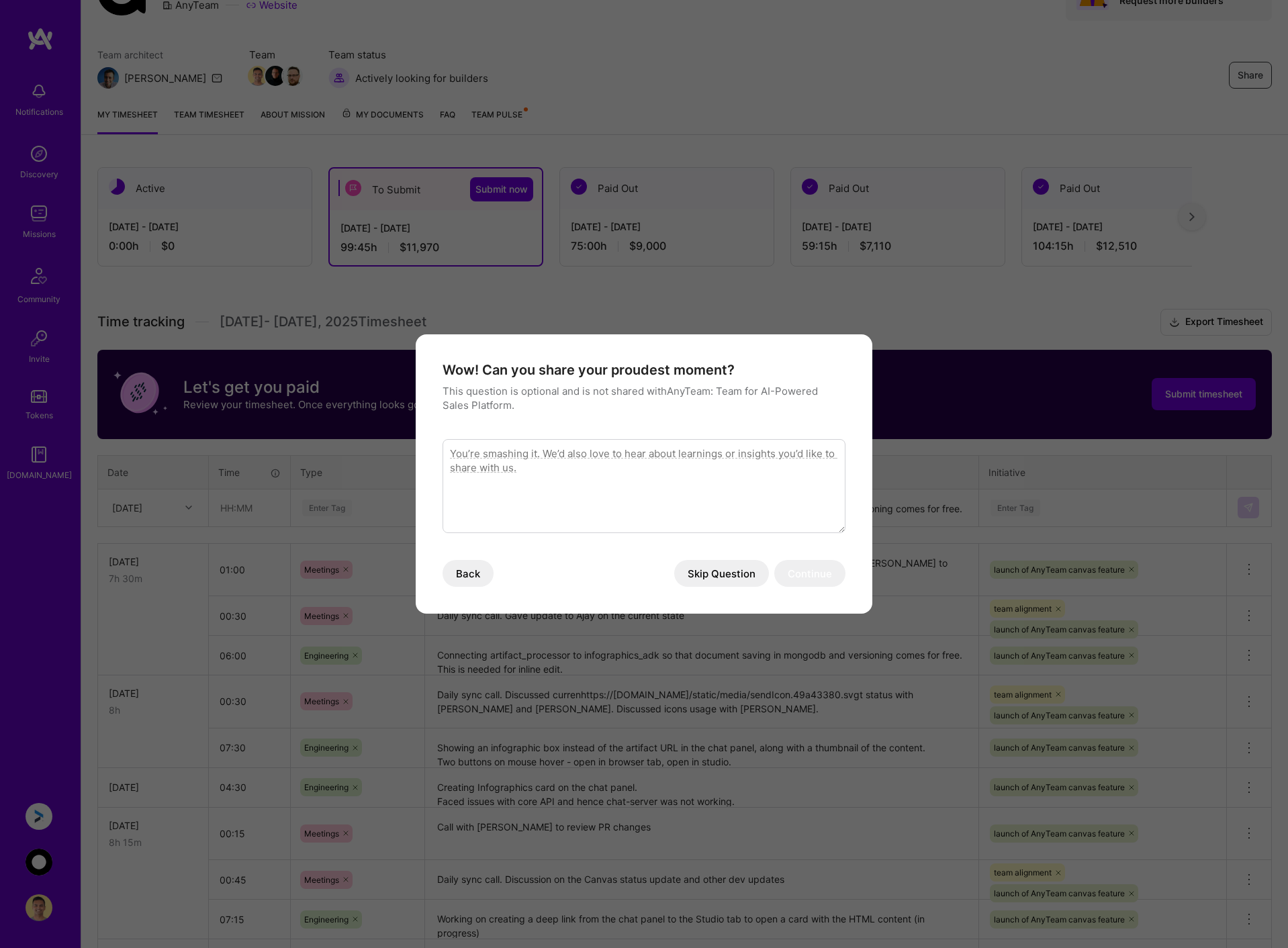
click at [736, 567] on button "Skip Question" at bounding box center [721, 573] width 94 height 27
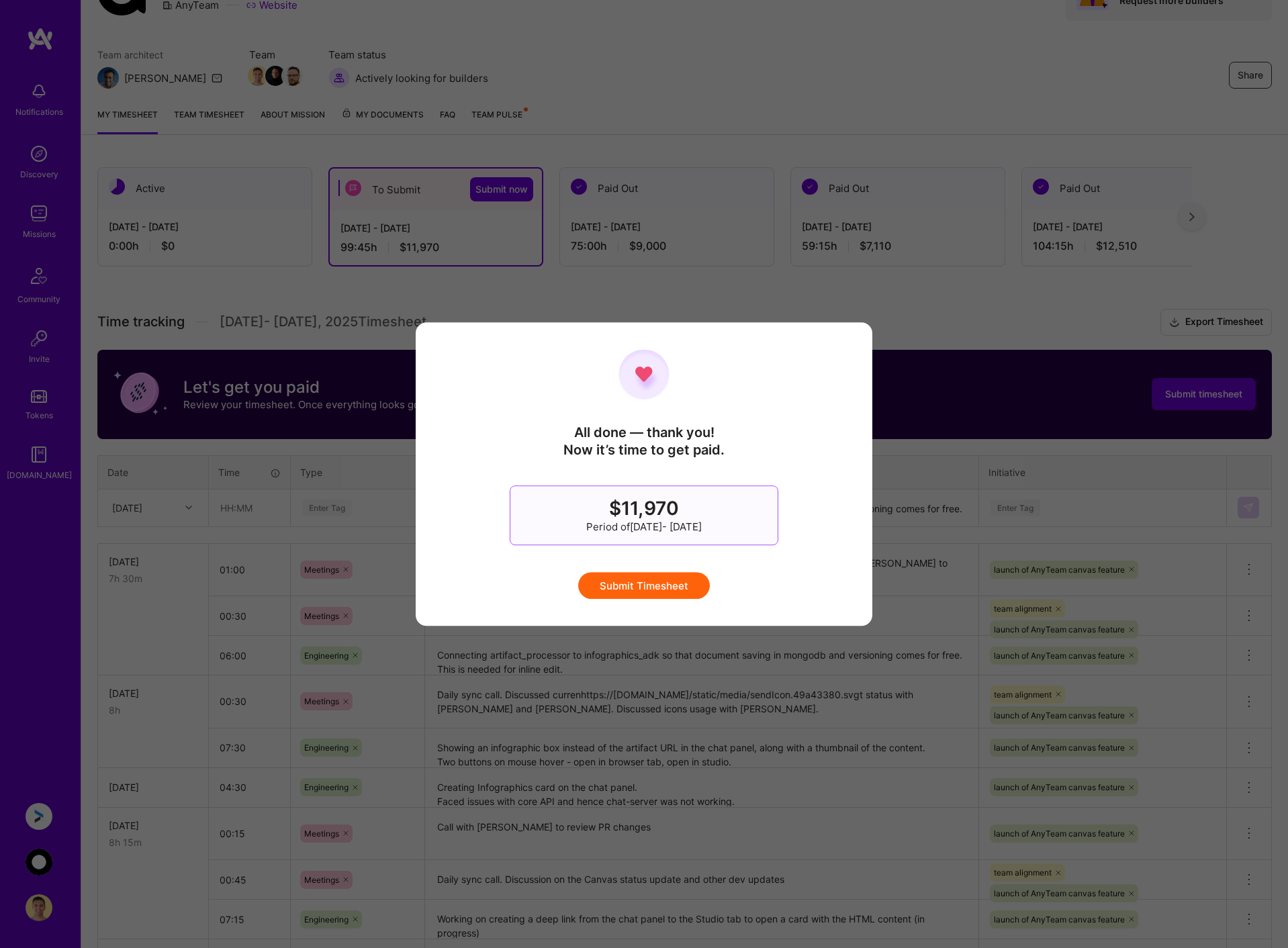
click at [641, 581] on button "Submit Timesheet" at bounding box center [644, 585] width 132 height 27
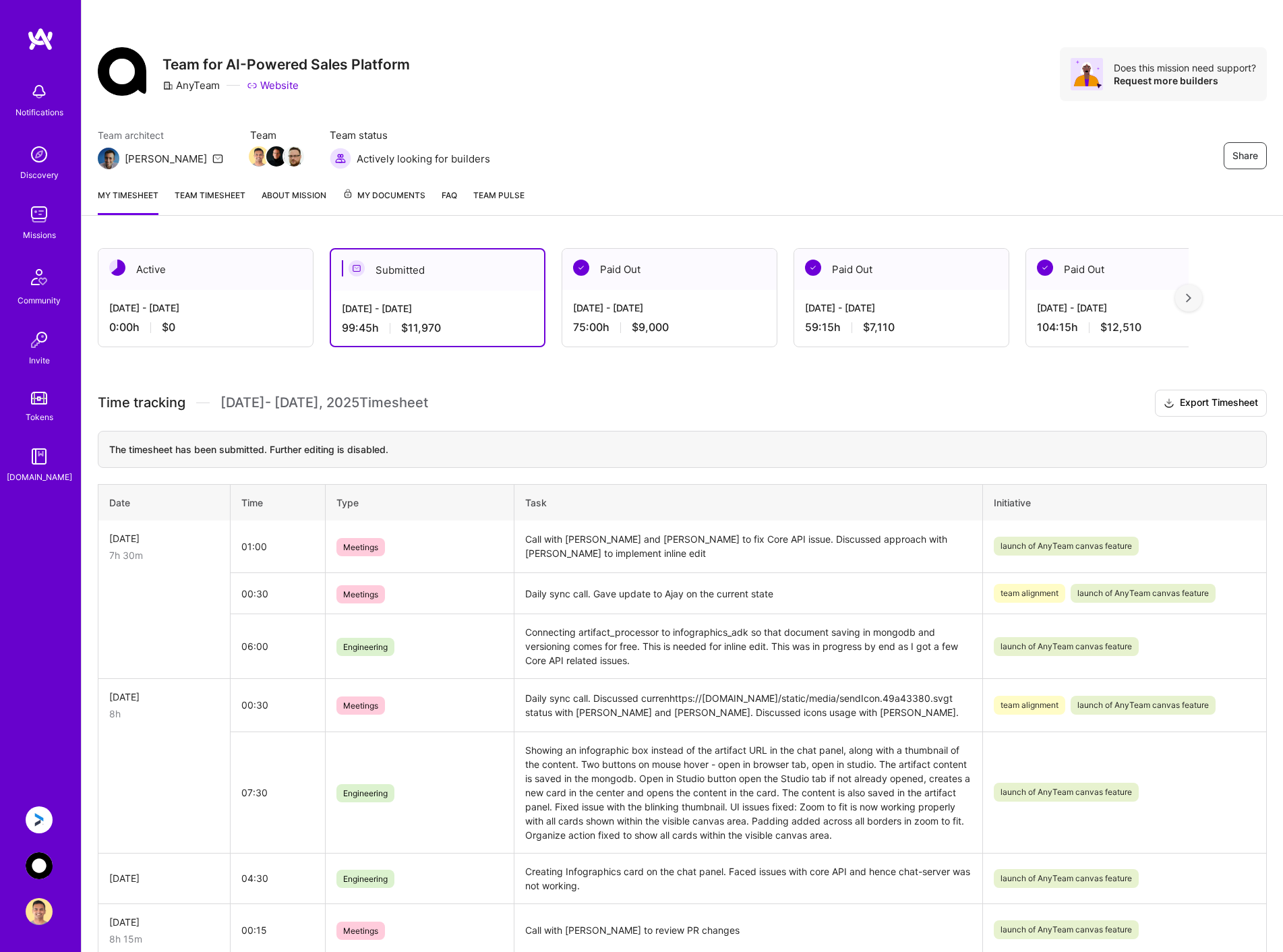
click at [214, 196] on link "Team timesheet" at bounding box center [210, 201] width 71 height 27
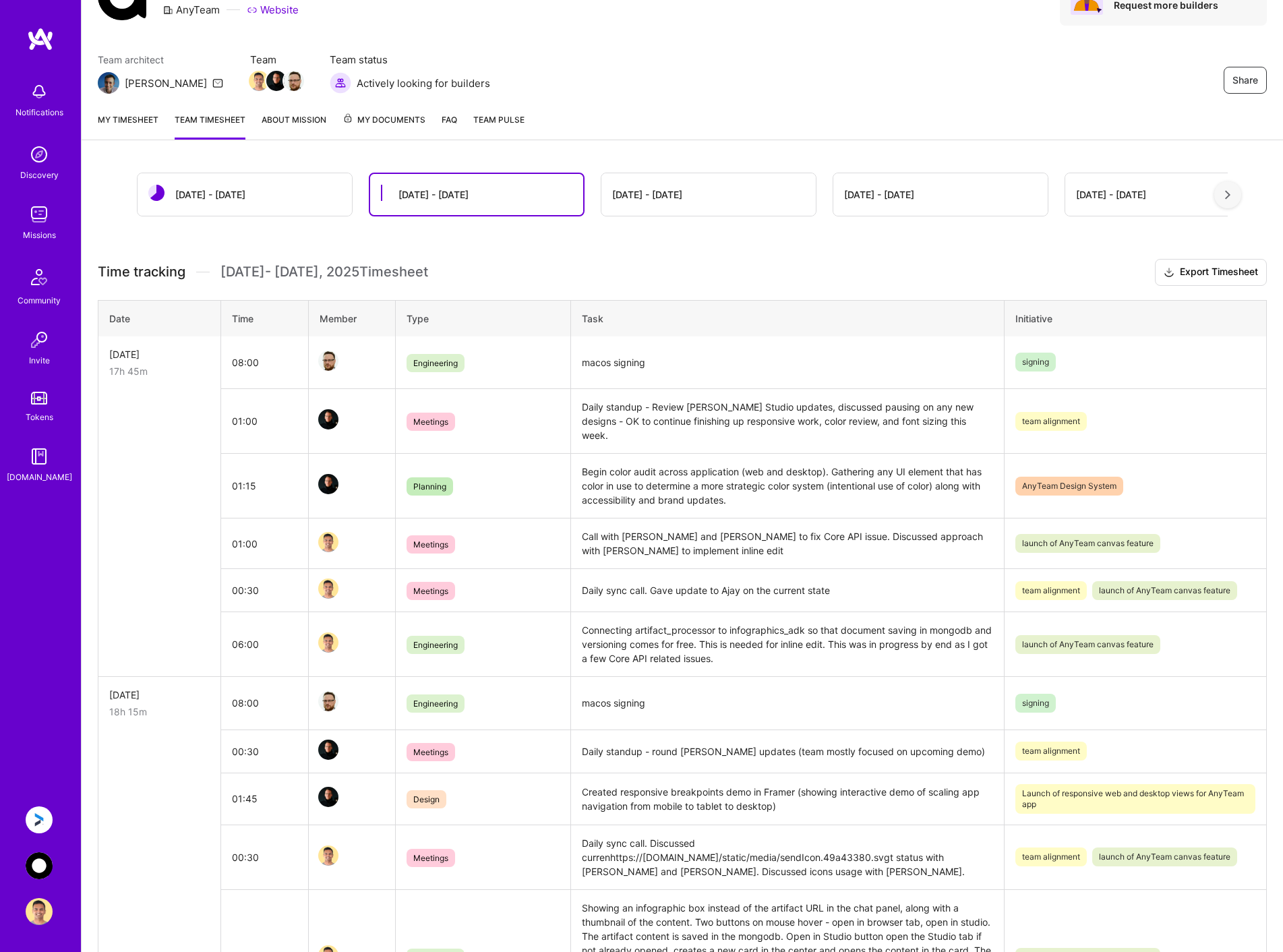
scroll to position [68, 0]
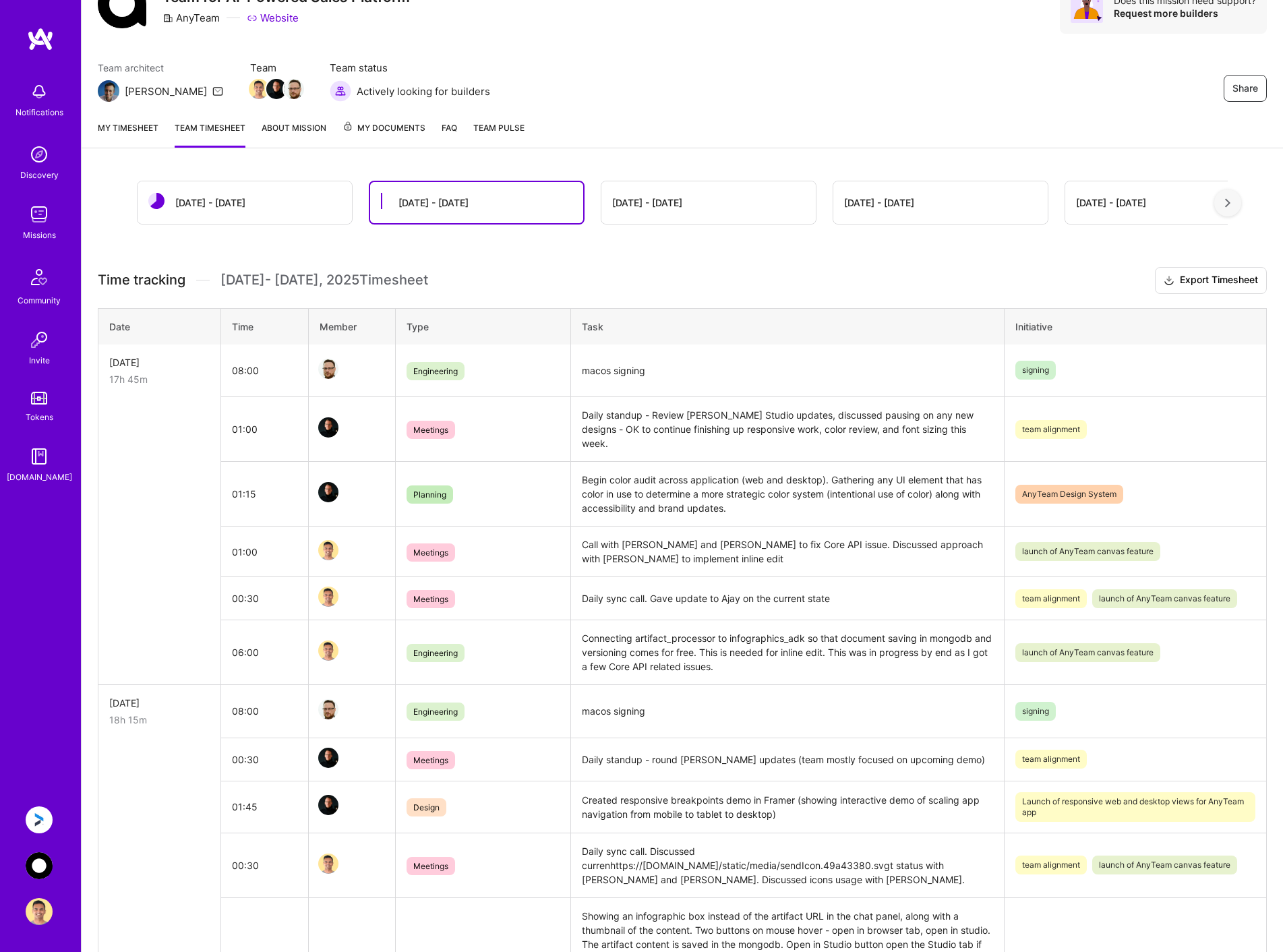
click at [274, 205] on div "[DATE] - [DATE]" at bounding box center [245, 202] width 214 height 42
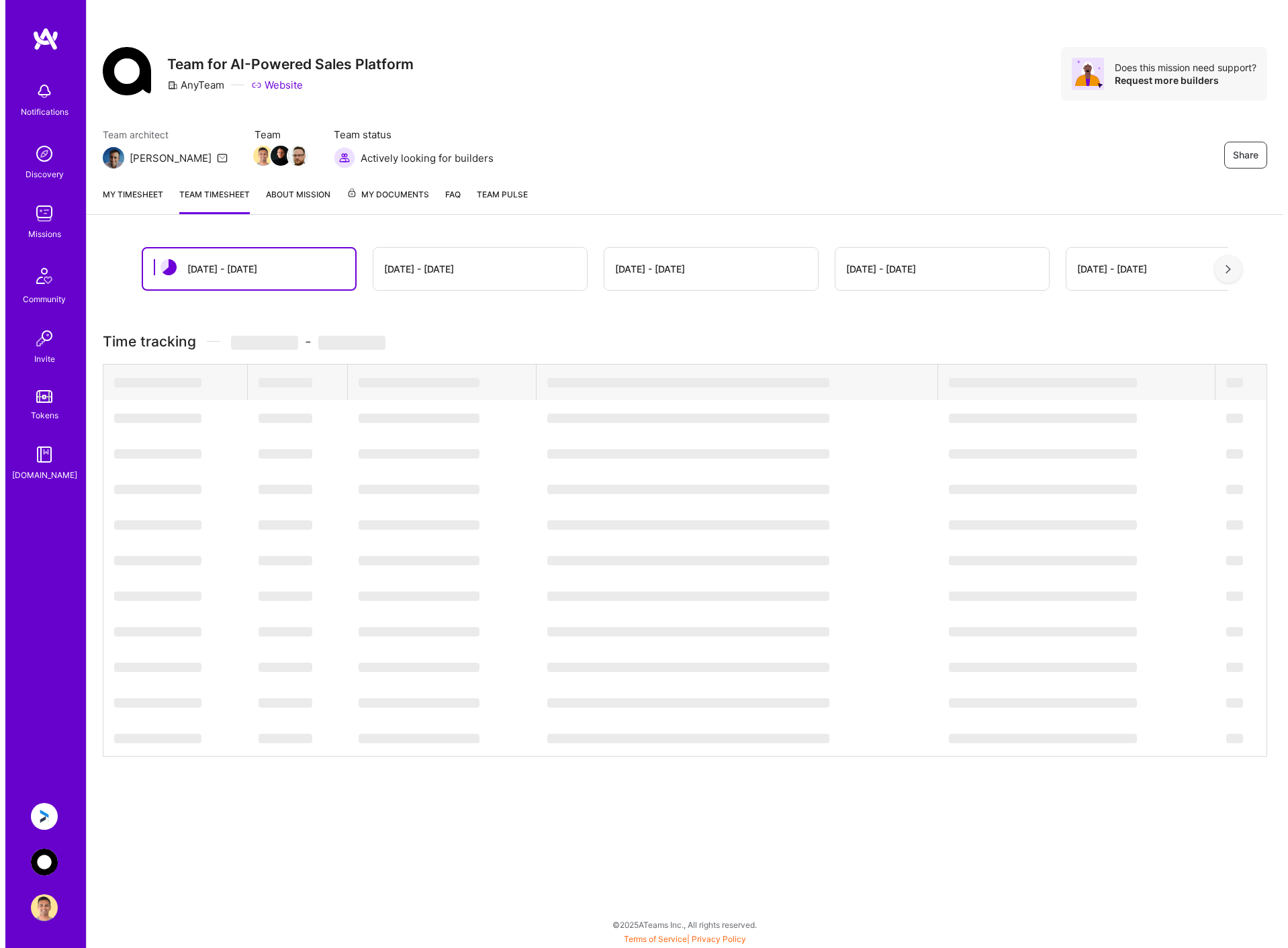
scroll to position [0, 0]
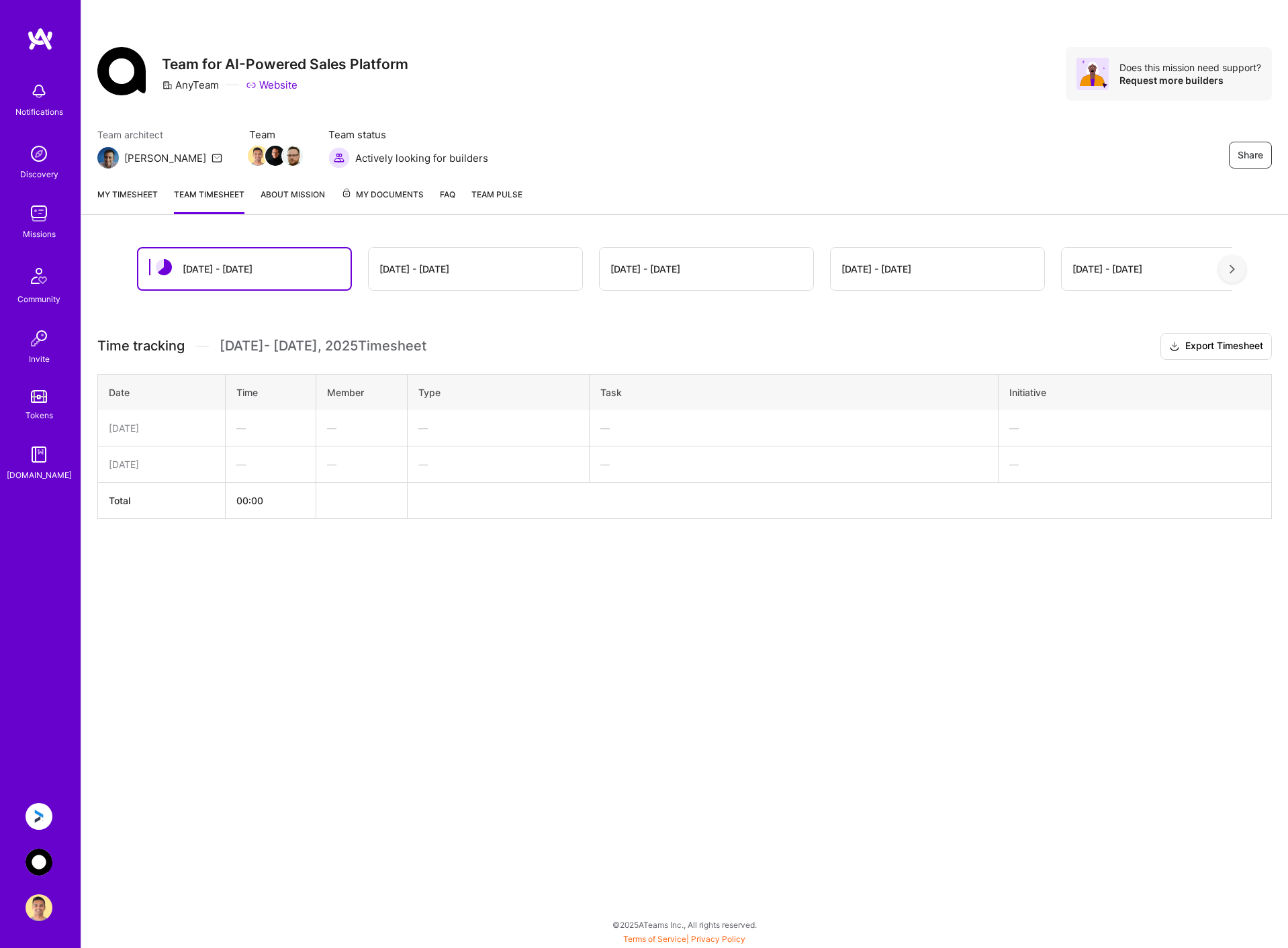
click at [137, 196] on link "My timesheet" at bounding box center [127, 200] width 61 height 27
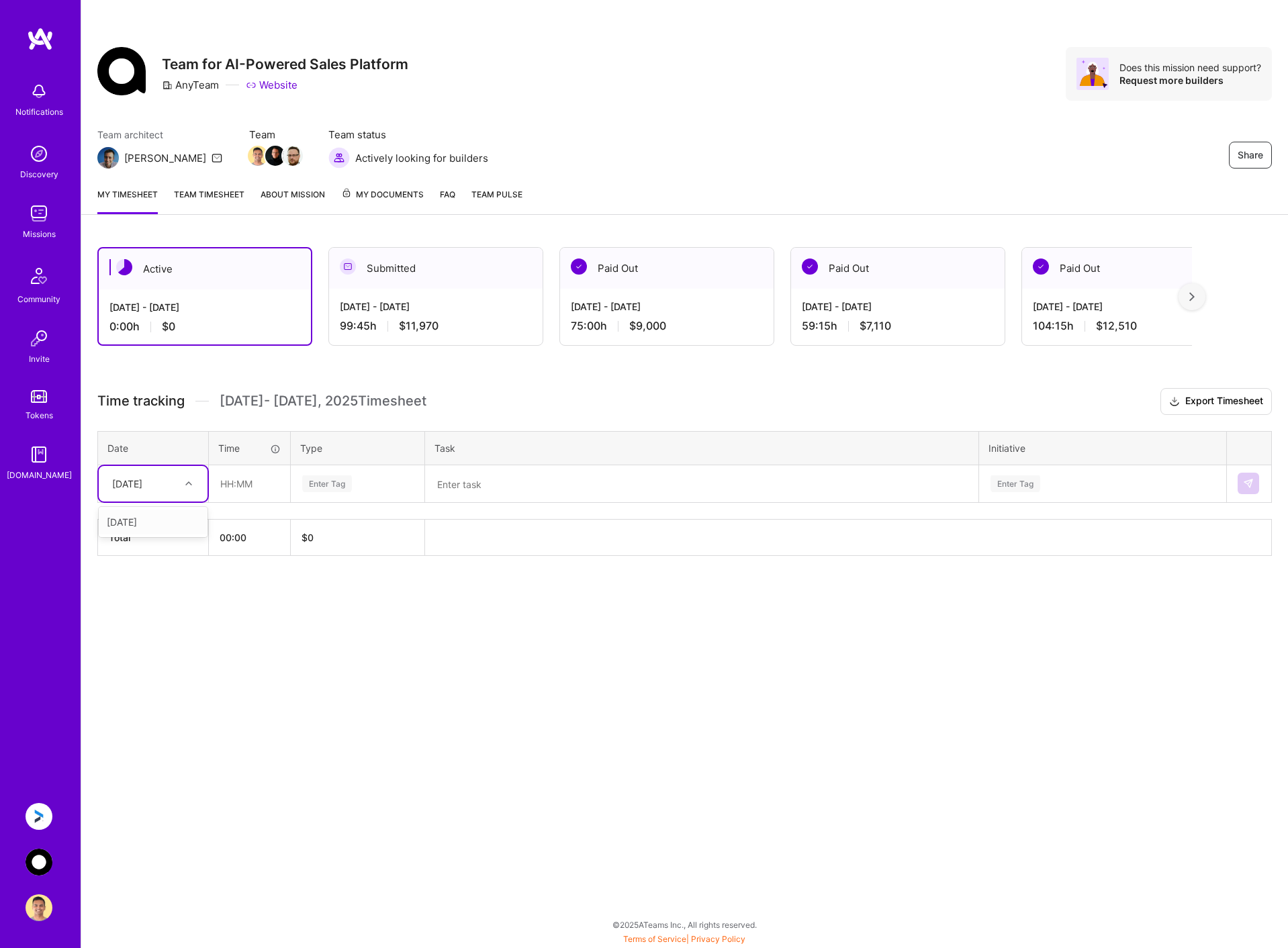
click at [178, 484] on div "[DATE]" at bounding box center [142, 483] width 74 height 22
click at [170, 518] on div "[DATE]" at bounding box center [153, 522] width 109 height 25
click at [262, 477] on input "text" at bounding box center [249, 483] width 80 height 35
type input "00:30"
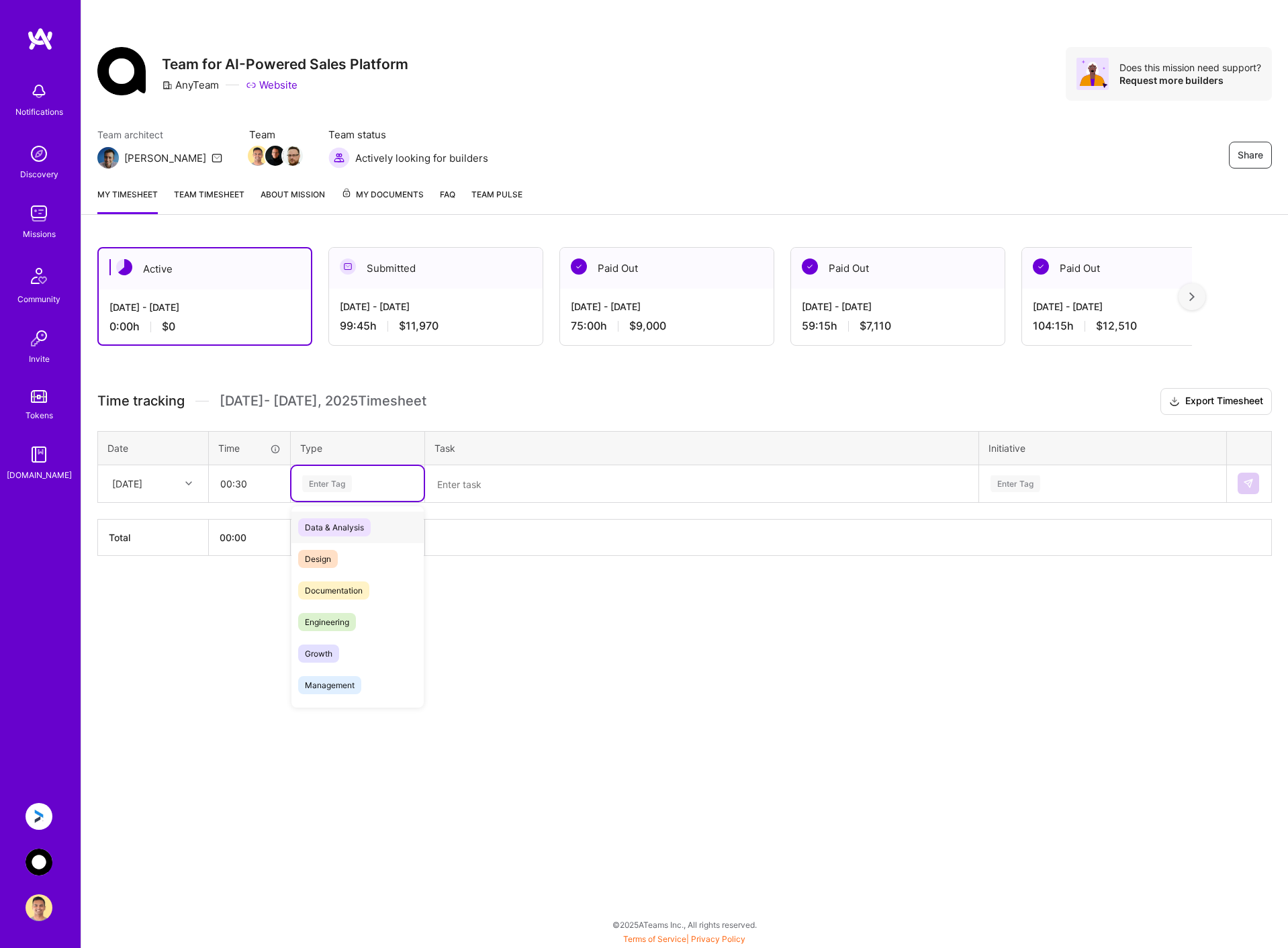
click at [368, 487] on div "Enter Tag" at bounding box center [357, 484] width 114 height 17
click at [351, 673] on div "Meetings" at bounding box center [357, 680] width 132 height 31
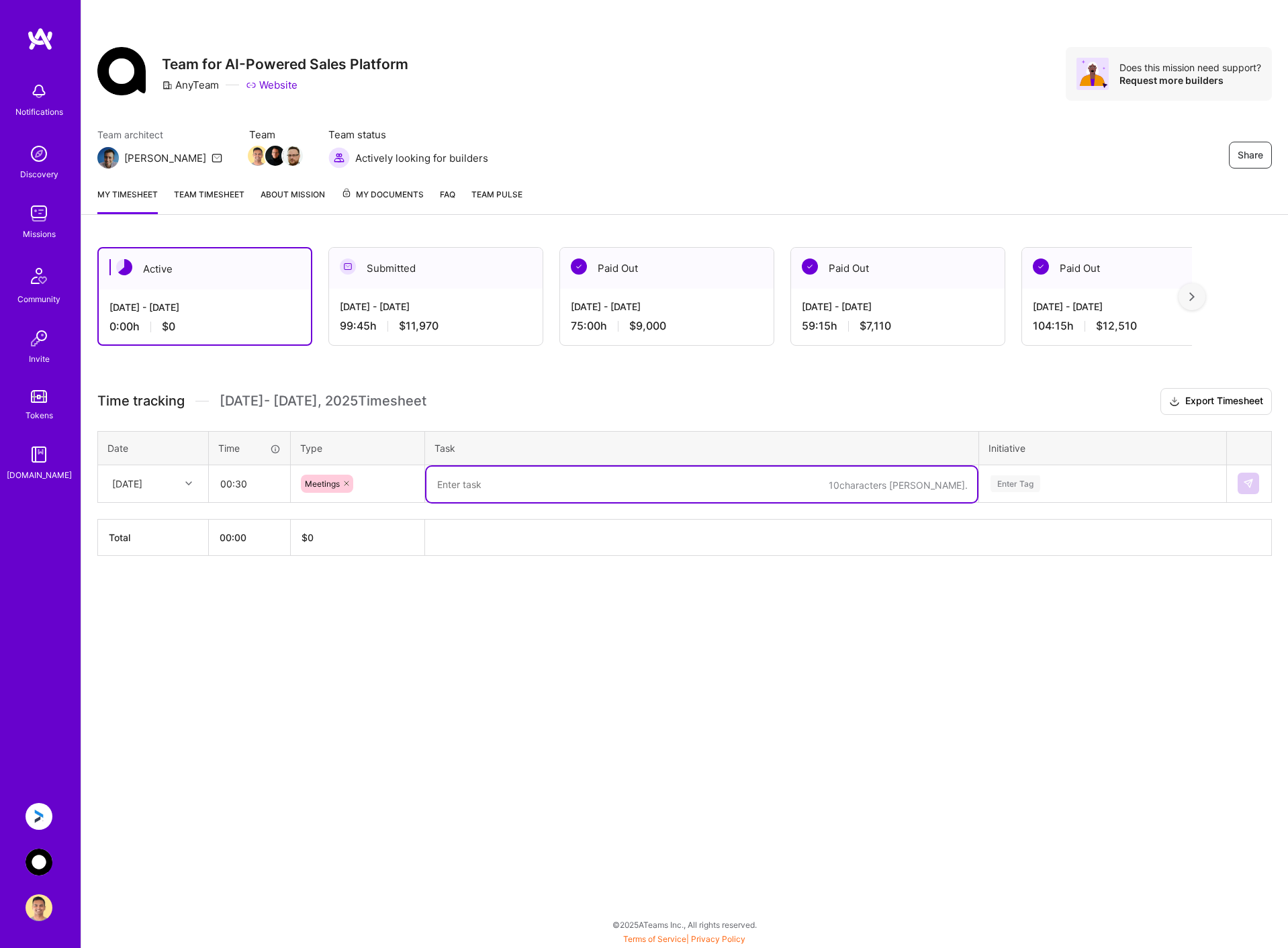
click at [486, 480] on textarea at bounding box center [702, 484] width 551 height 35
click at [763, 481] on textarea "Daily sync call. Discussed current update and approach to implement inlien edit…" at bounding box center [702, 484] width 551 height 35
type textarea "Daily sync call. Discussed current update and approach to implement inline edit…"
click at [1089, 487] on div "Enter Tag" at bounding box center [1102, 484] width 227 height 17
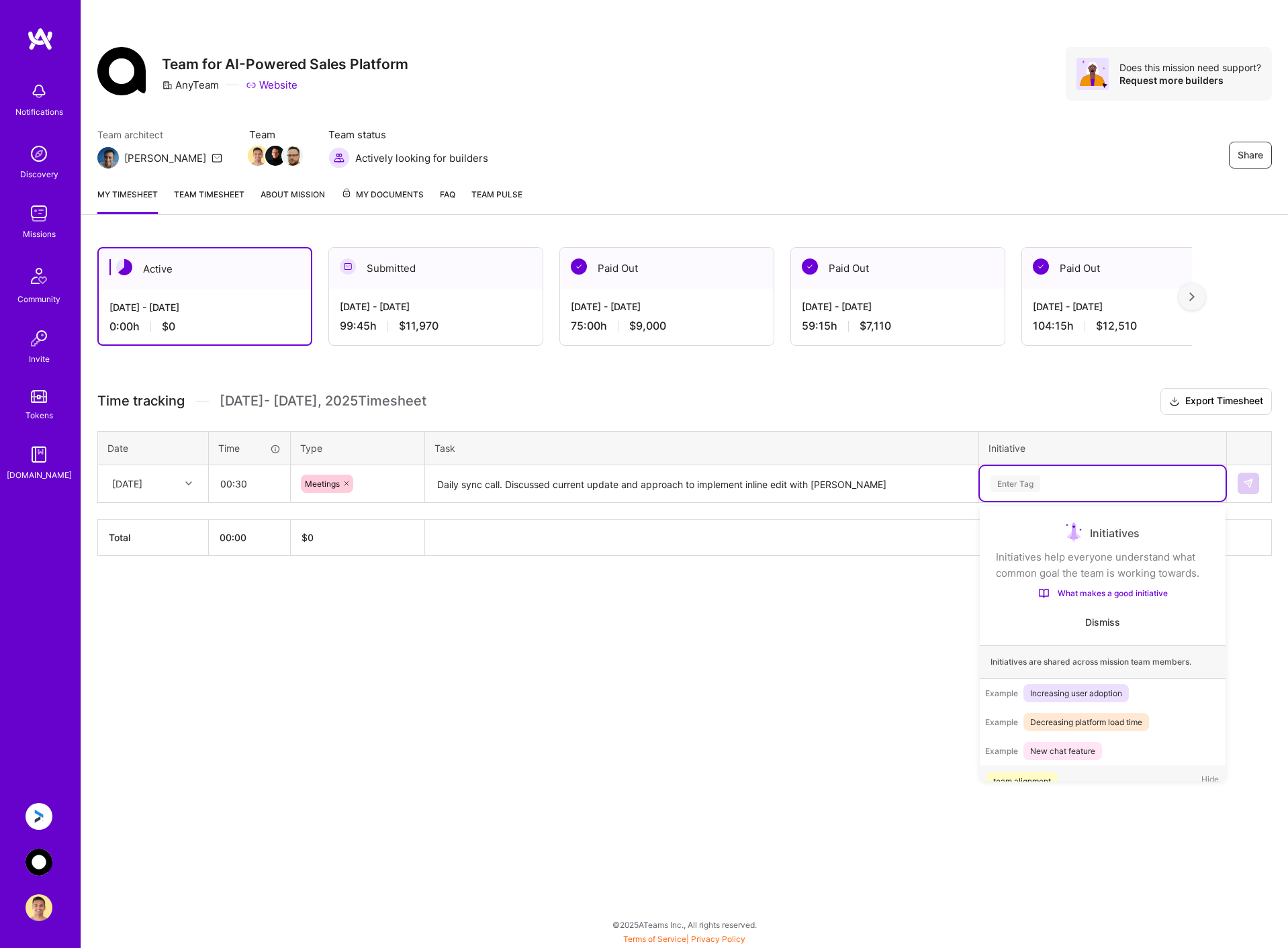
scroll to position [42, 0]
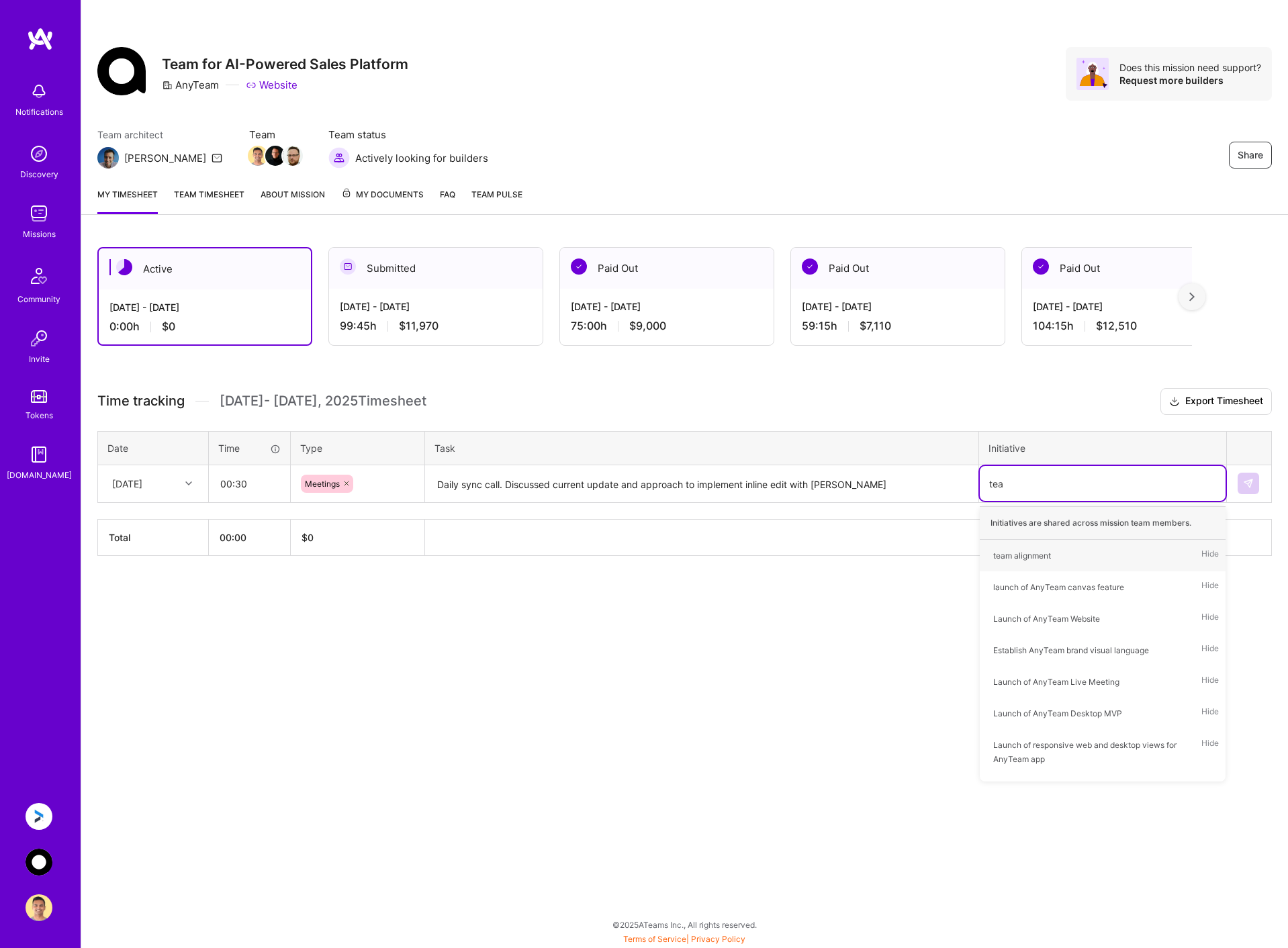
type input "team"
type input "[PERSON_NAME]"
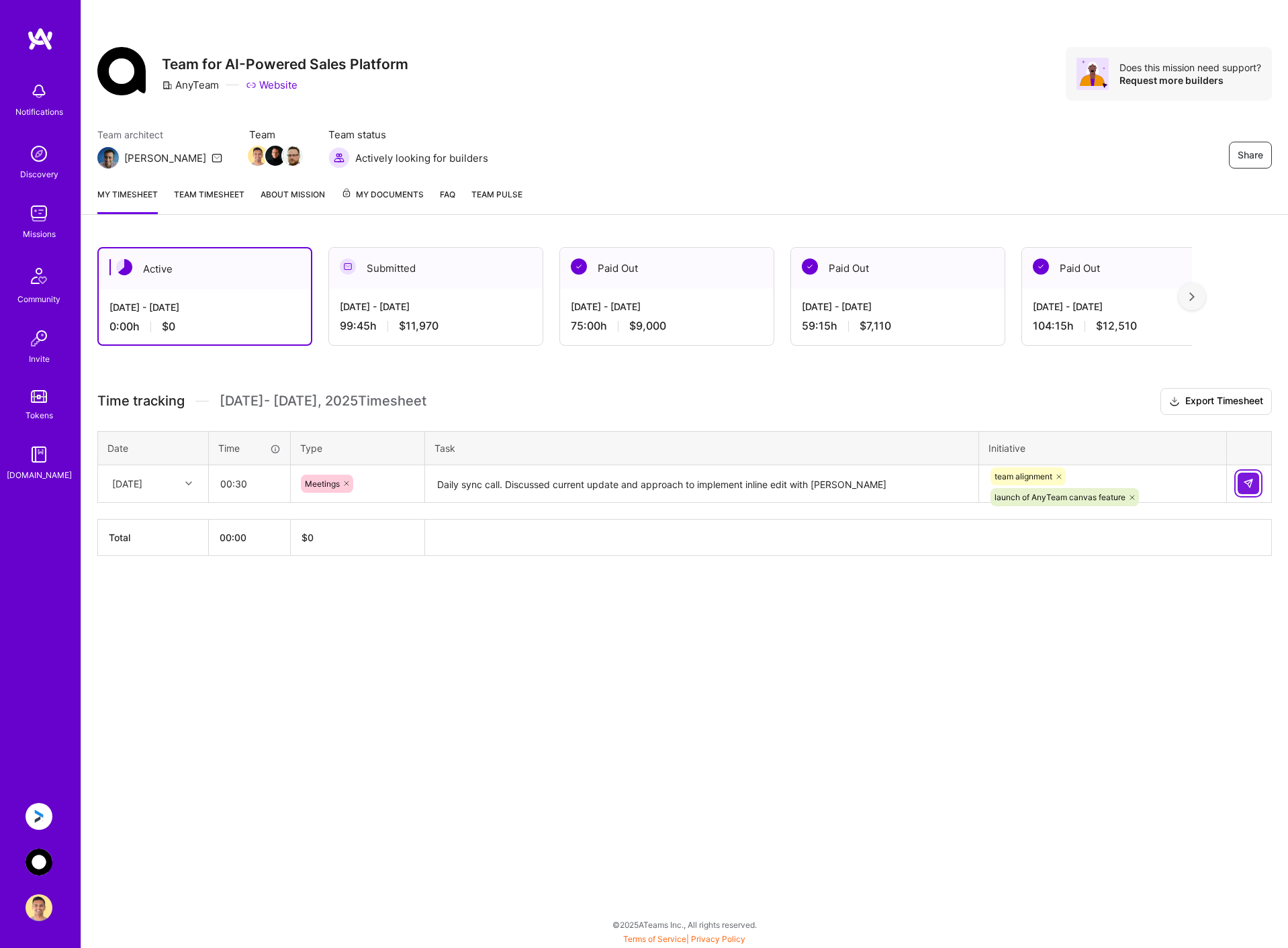
click at [1253, 481] on img at bounding box center [1248, 483] width 11 height 11
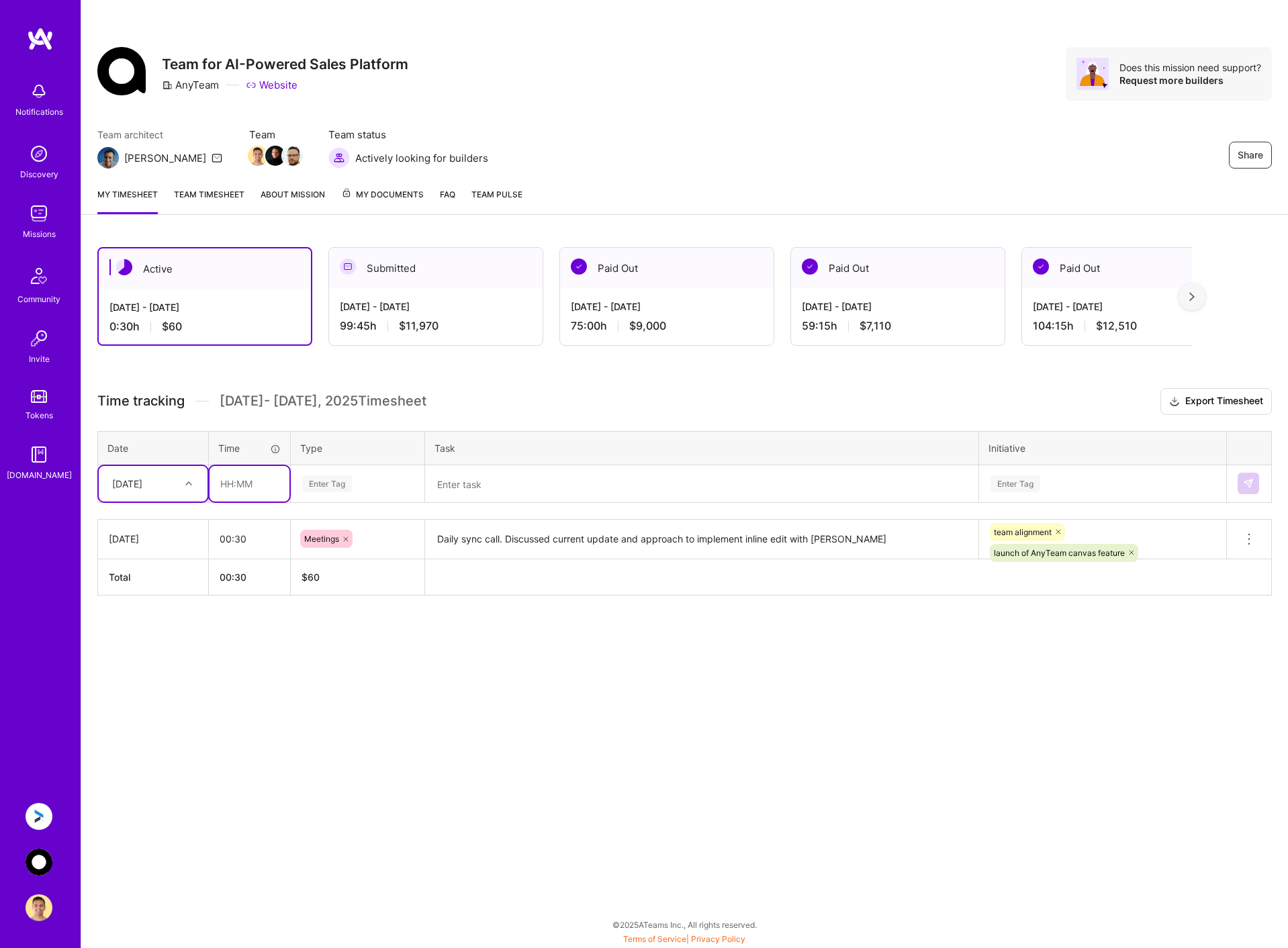
click at [251, 486] on input "text" at bounding box center [249, 483] width 80 height 35
type input "00:30"
type input "mee"
click at [348, 527] on div "Meetings" at bounding box center [357, 527] width 132 height 31
click at [511, 485] on textarea at bounding box center [702, 484] width 551 height 35
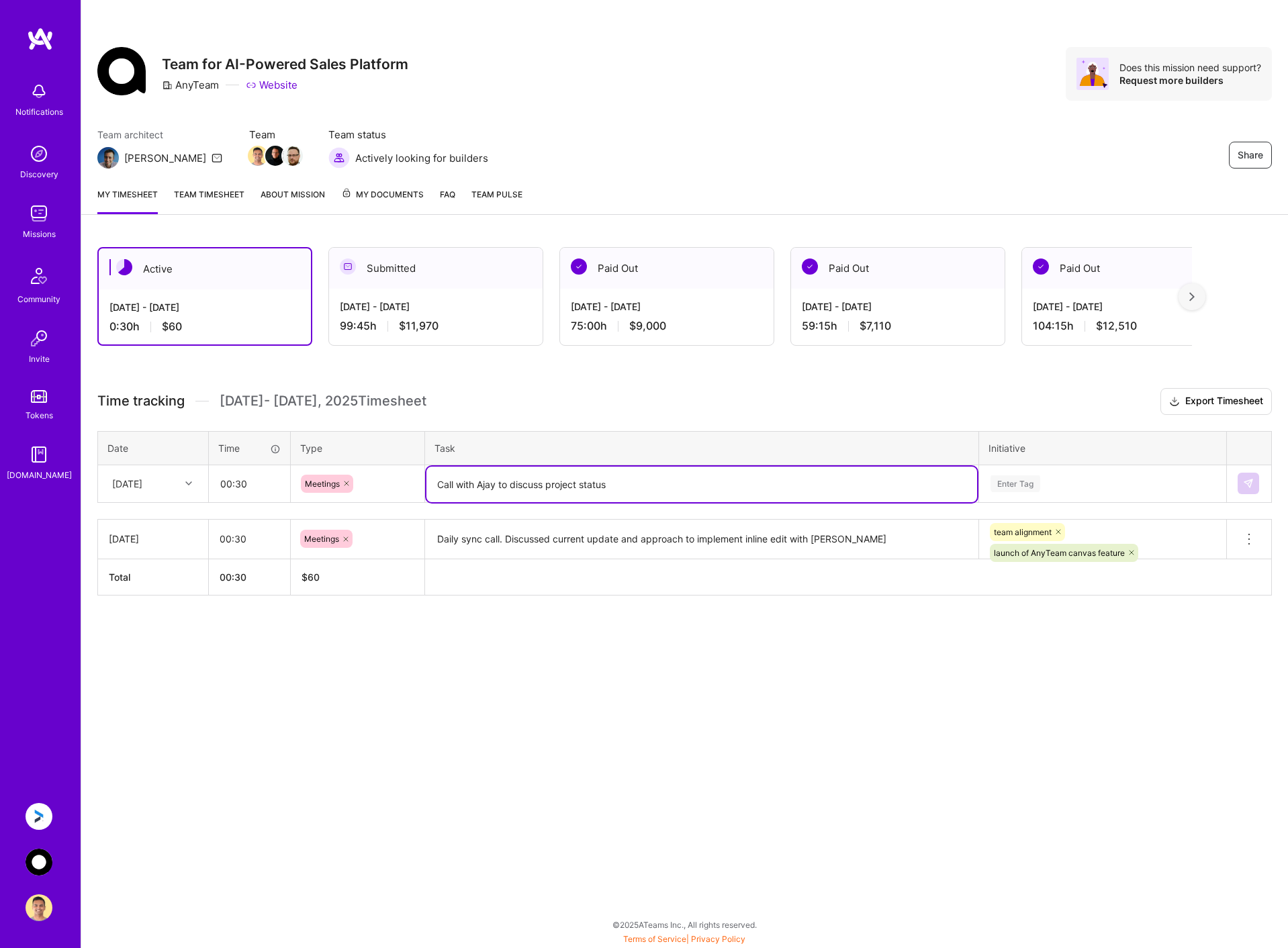
drag, startPoint x: 548, startPoint y: 484, endPoint x: 657, endPoint y: 484, distance: 109.0
click at [657, 484] on textarea "Call with Ajay to discuss project status" at bounding box center [702, 484] width 551 height 35
type textarea "Call with [PERSON_NAME] to discuss progress of inline edit and versioning."
click at [1050, 476] on div "Enter Tag" at bounding box center [1102, 484] width 227 height 17
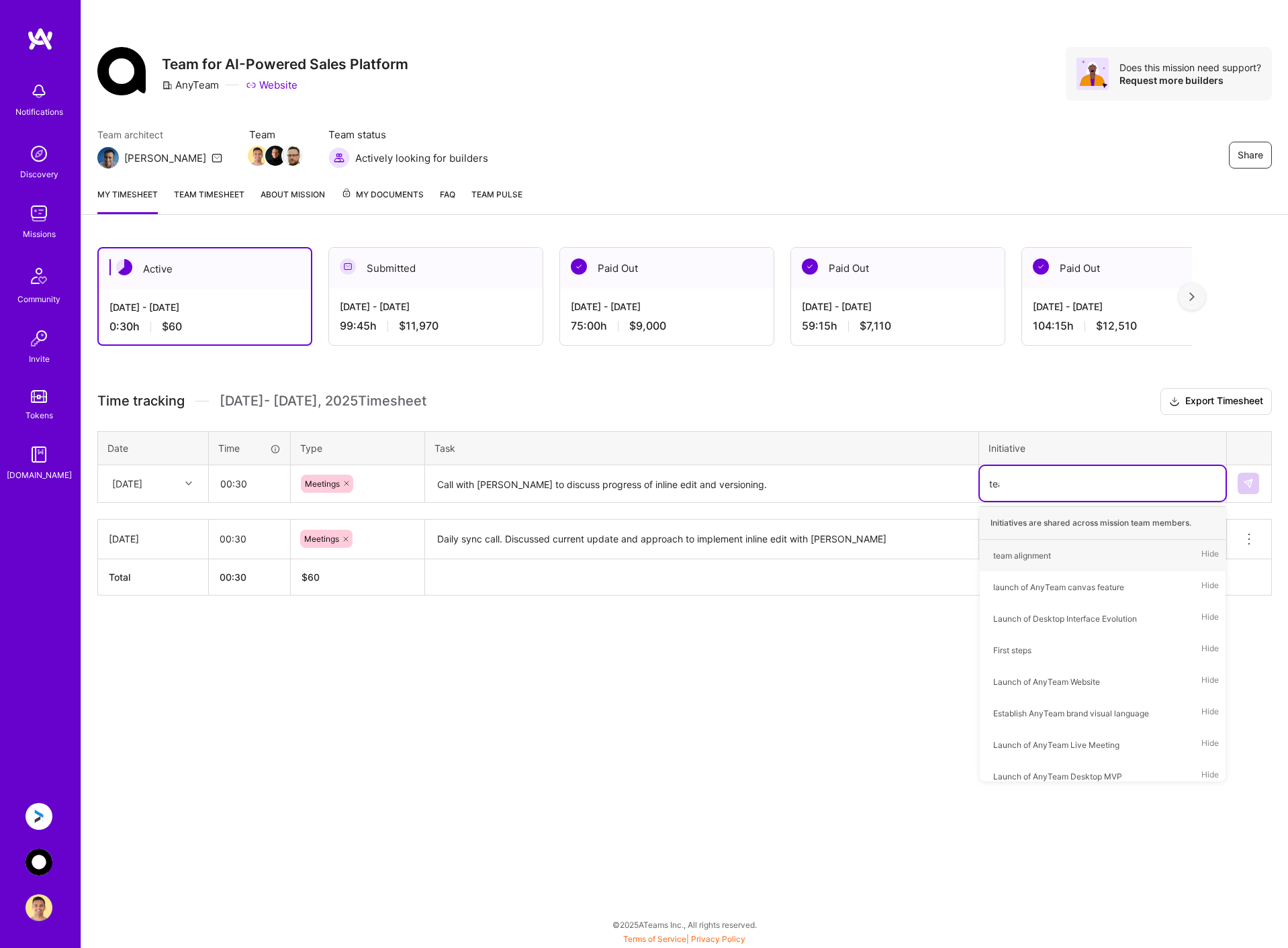
type input "team"
type input "a"
type input "la"
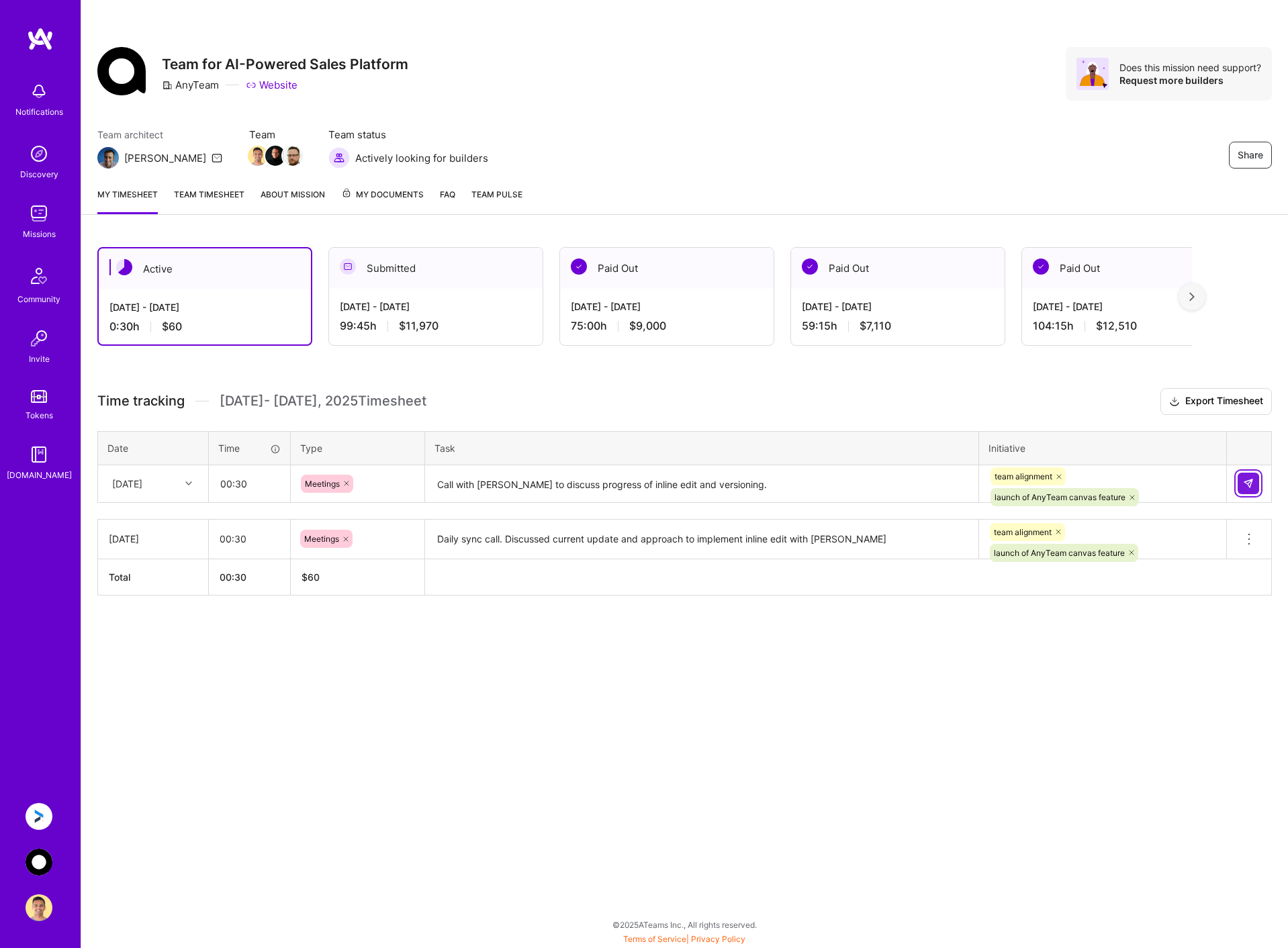
click at [1248, 484] on img at bounding box center [1248, 483] width 11 height 11
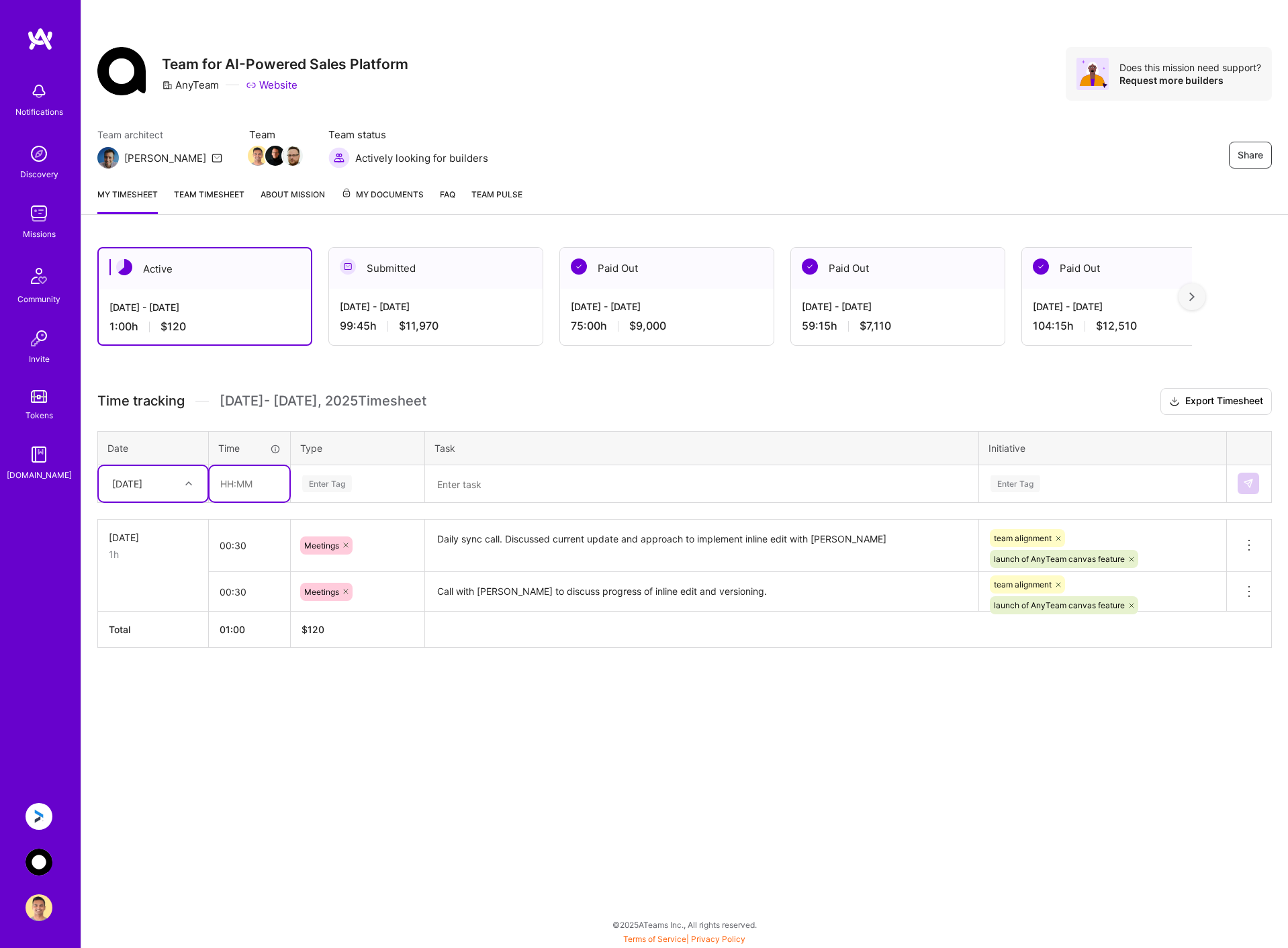
click at [232, 489] on input "text" at bounding box center [249, 483] width 80 height 35
type input "09:30"
click at [380, 482] on div "Enter Tag" at bounding box center [357, 484] width 114 height 17
type input "eng"
click at [364, 523] on div "Engineering" at bounding box center [357, 527] width 132 height 31
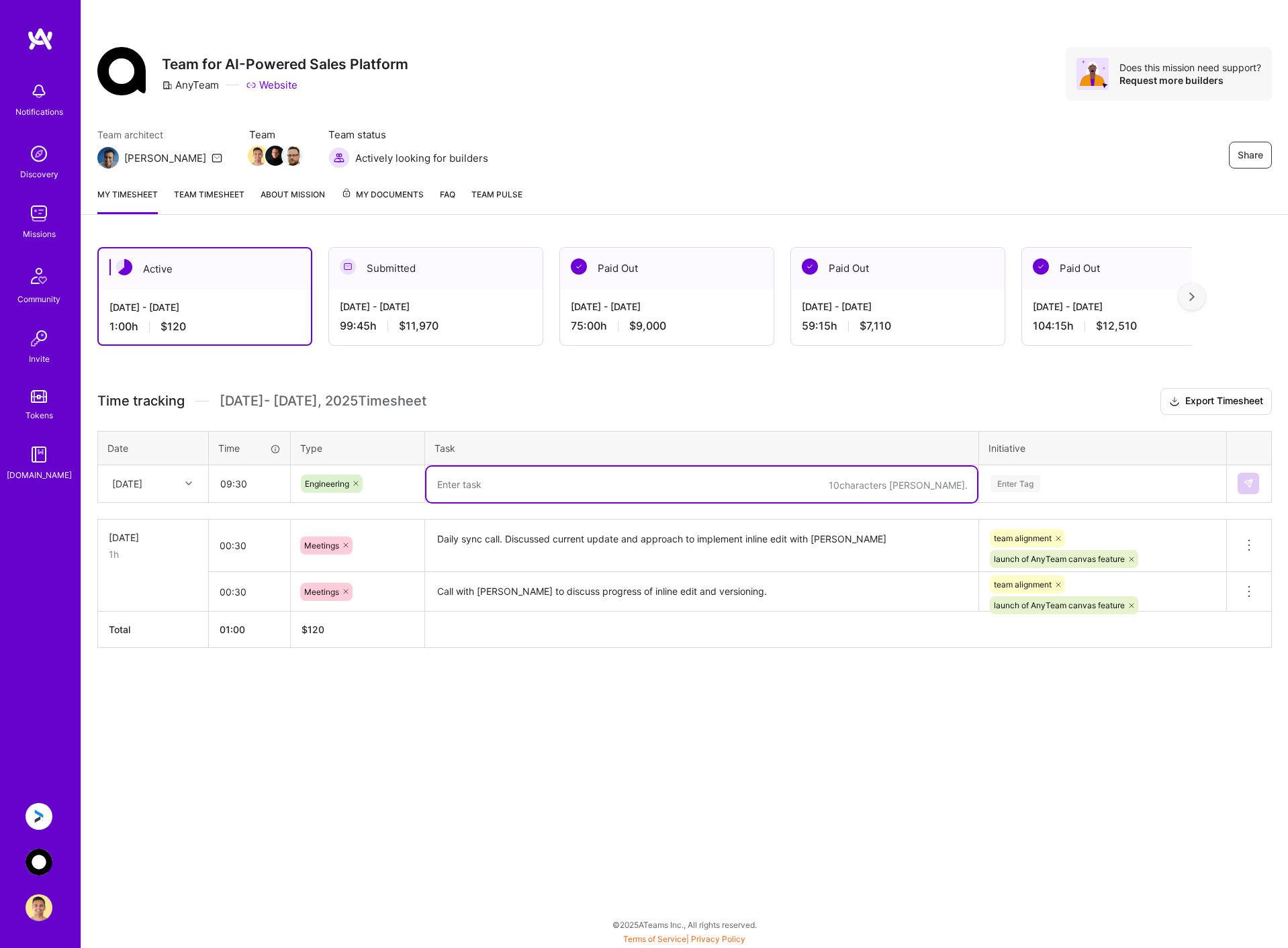
click at [479, 477] on textarea at bounding box center [702, 484] width 551 height 35
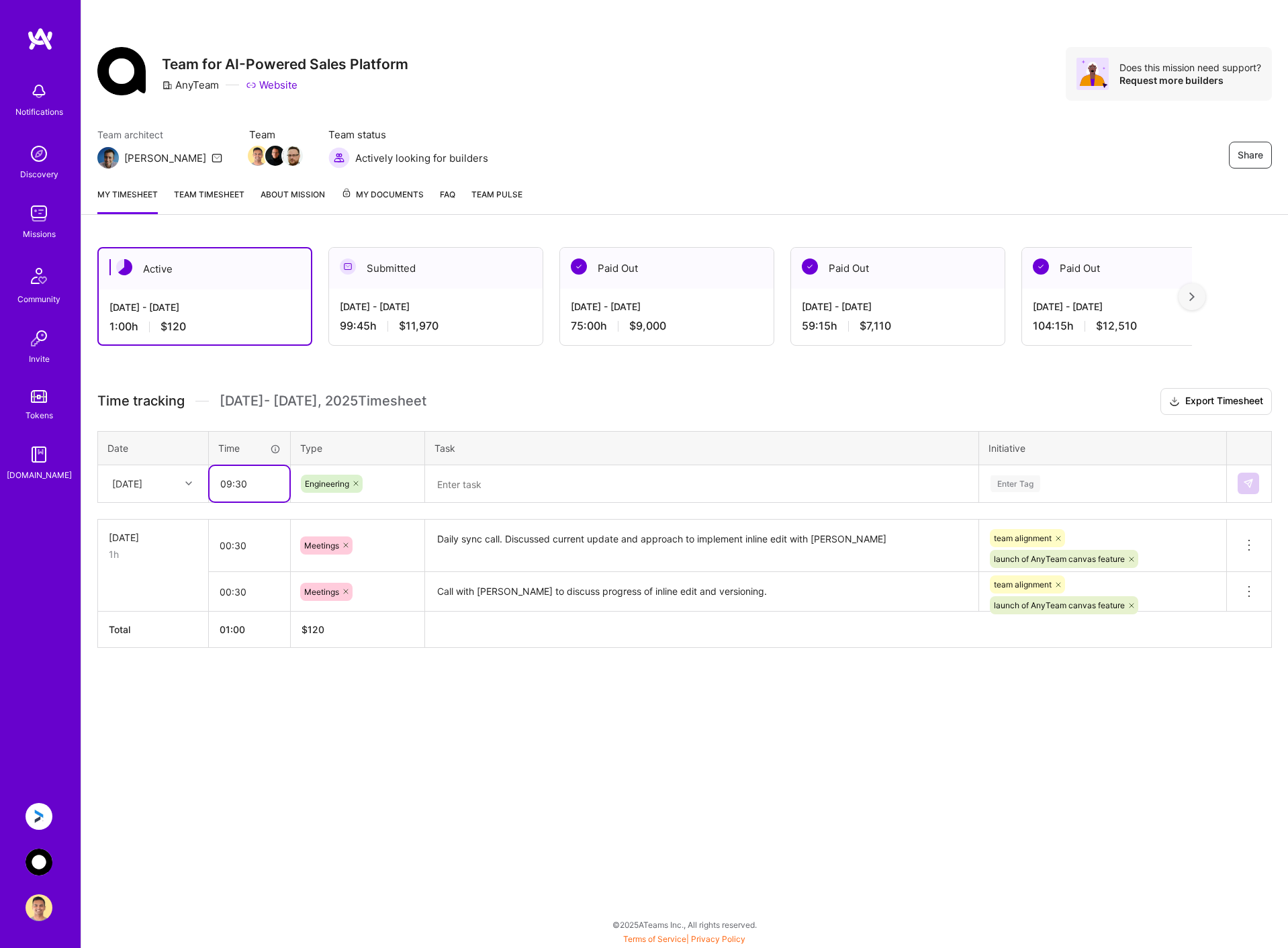
drag, startPoint x: 229, startPoint y: 482, endPoint x: 247, endPoint y: 480, distance: 18.1
click at [229, 482] on input "09:30" at bounding box center [249, 483] width 80 height 35
type input "10:30"
click at [475, 480] on textarea at bounding box center [702, 484] width 551 height 35
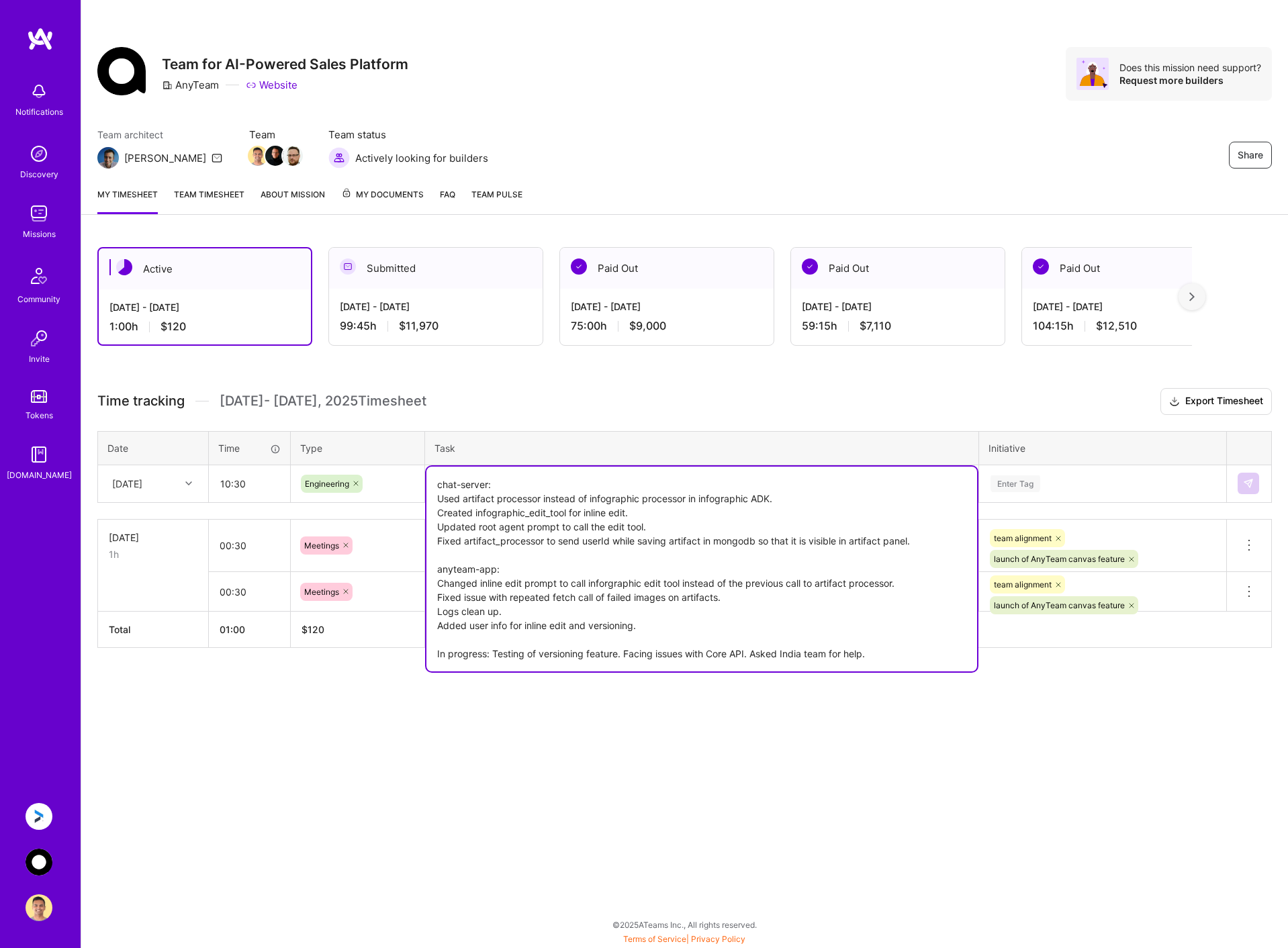
type textarea "chat-server: Used artifact processor instead of infographic processor in infogr…"
click at [1090, 481] on div "Enter Tag" at bounding box center [1102, 484] width 227 height 17
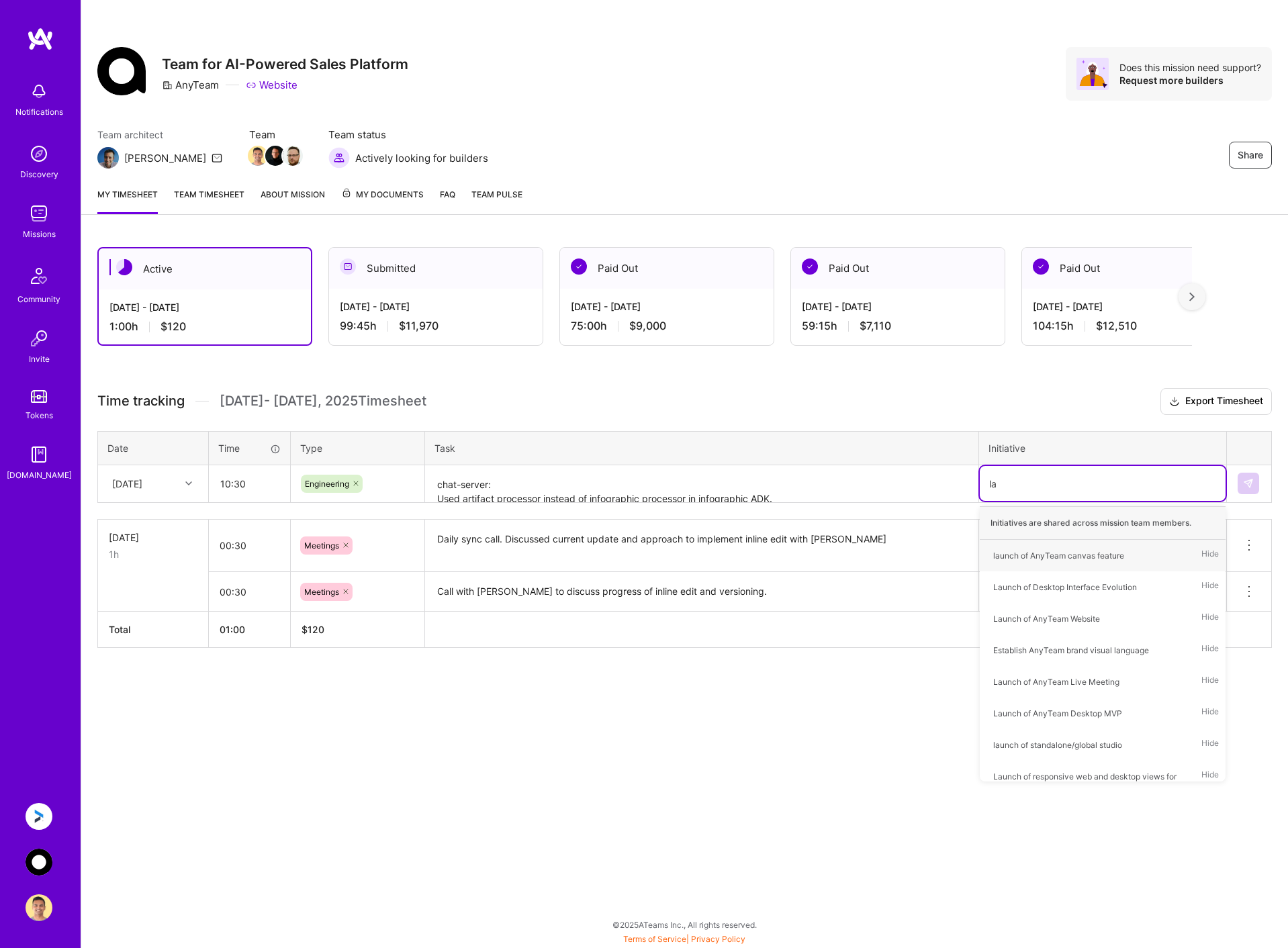
type input "[PERSON_NAME]"
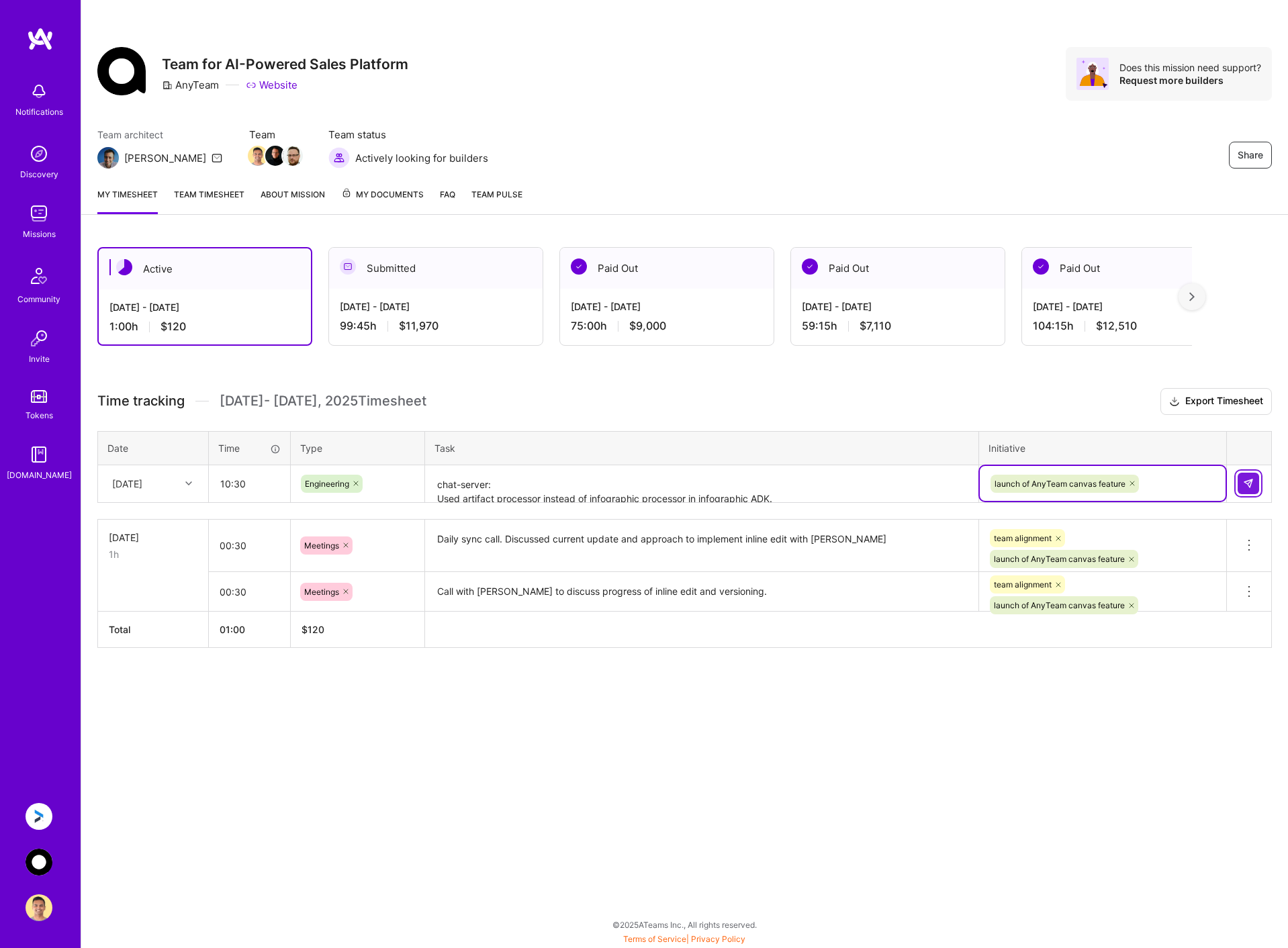
click at [1248, 482] on img at bounding box center [1248, 483] width 11 height 11
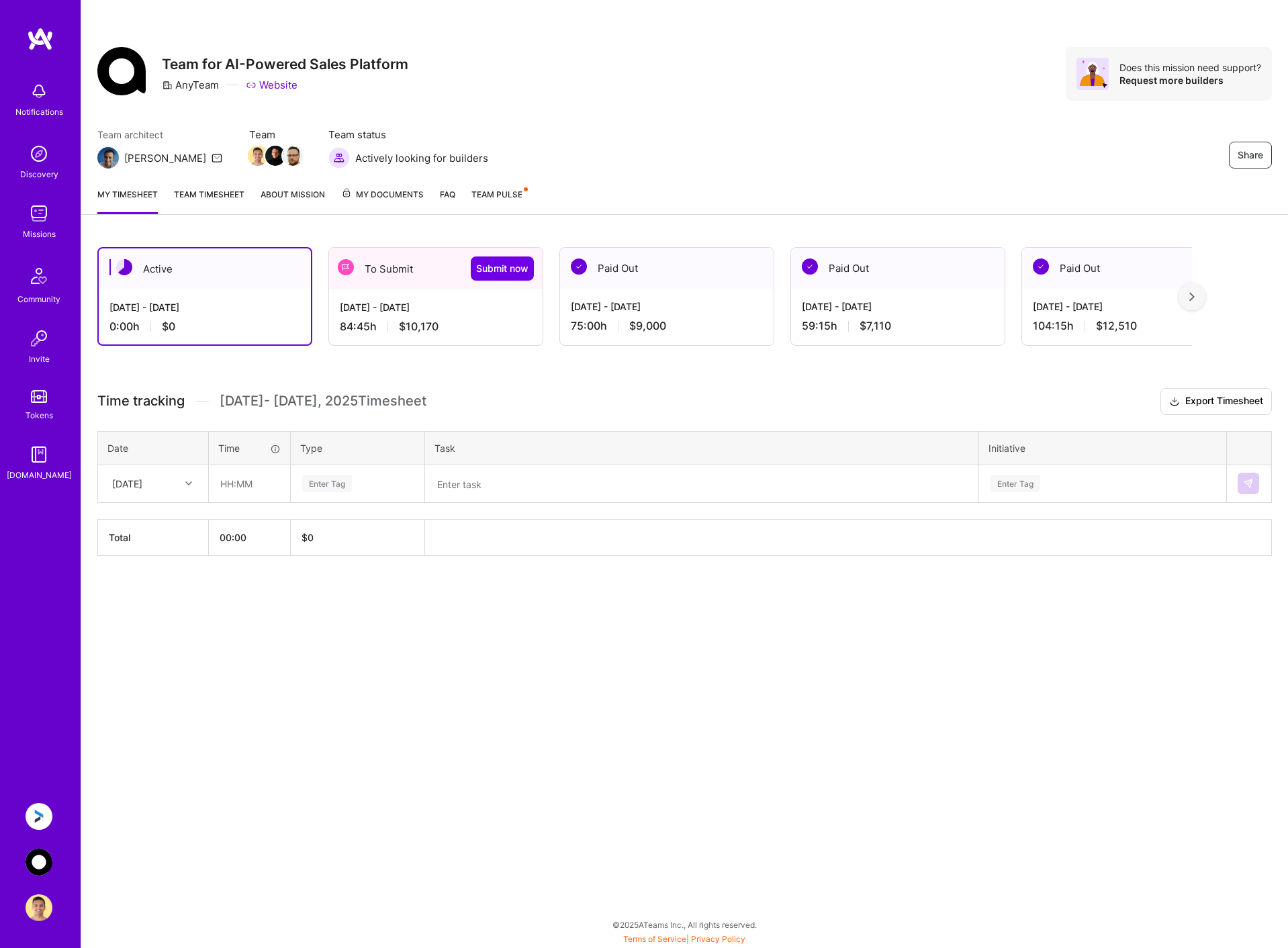
click at [34, 802] on div "Notifications Discovery Missions Community Invite Tokens A.Guide Anguleris: BIM…" at bounding box center [40, 474] width 81 height 948
click at [38, 811] on img at bounding box center [38, 816] width 27 height 27
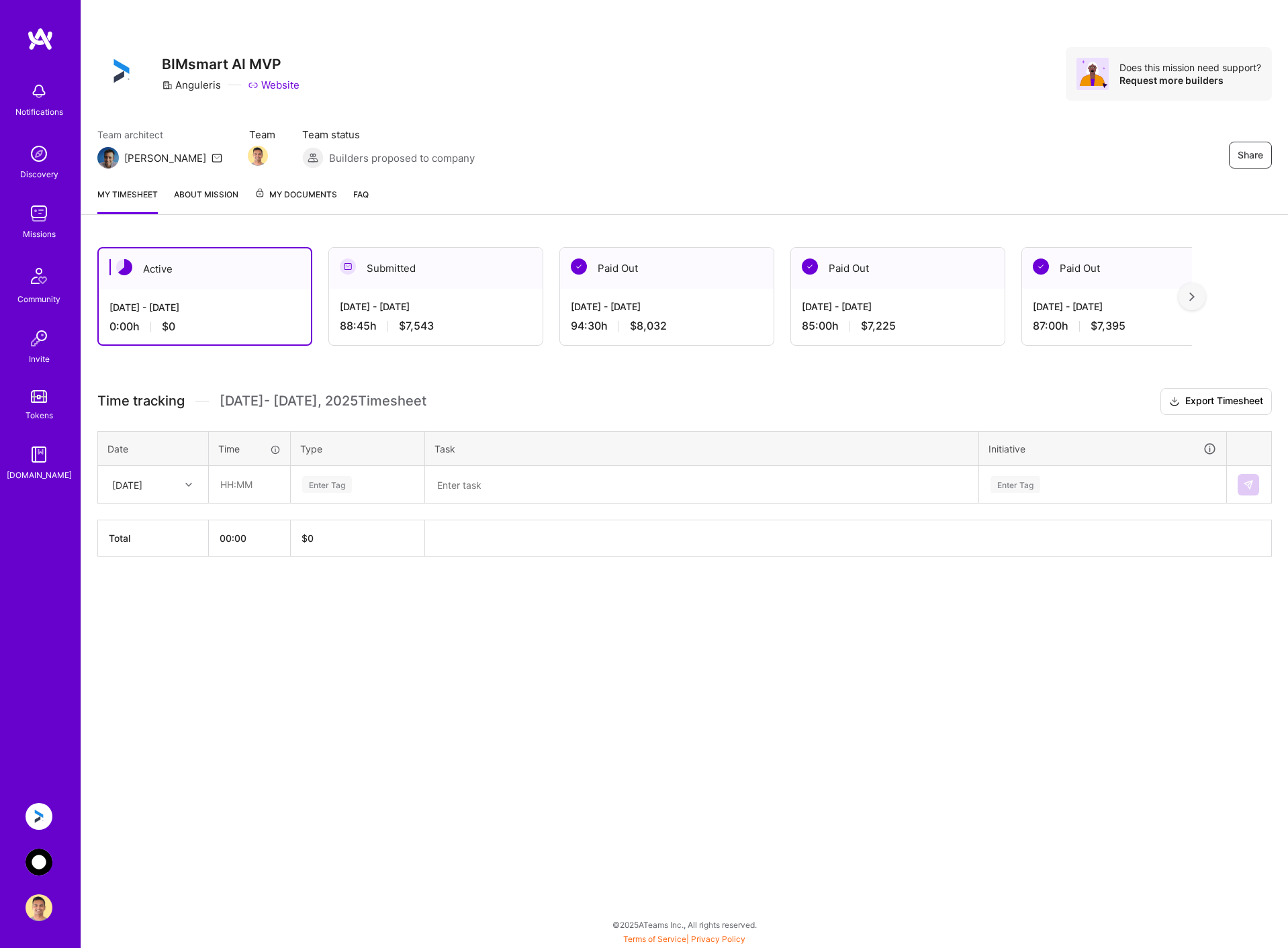
click at [427, 294] on div "Sep 16 - Sep 30, 2025 88:45 h $7,543" at bounding box center [436, 316] width 213 height 55
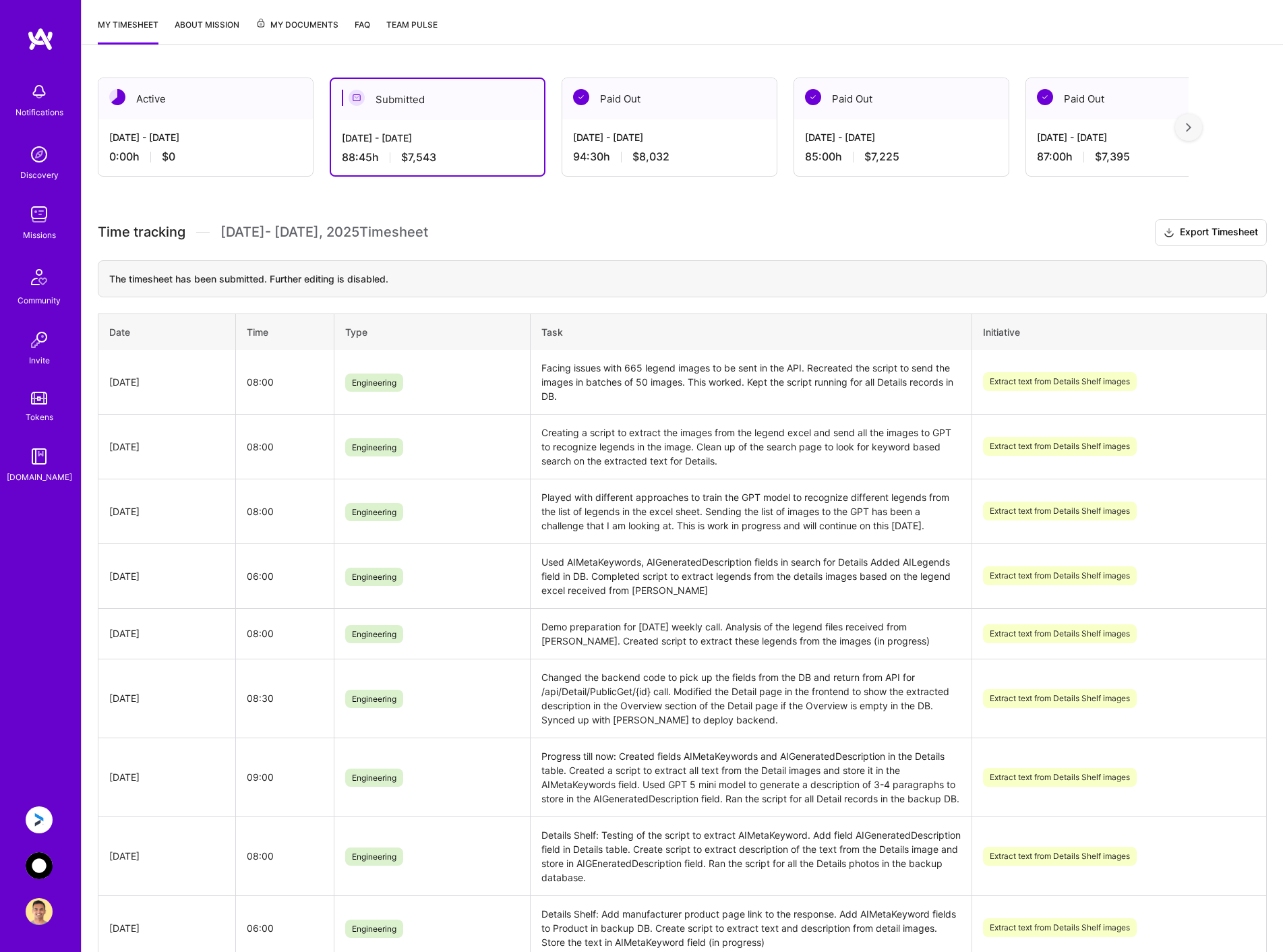
scroll to position [203, 0]
